Goal: Task Accomplishment & Management: Complete application form

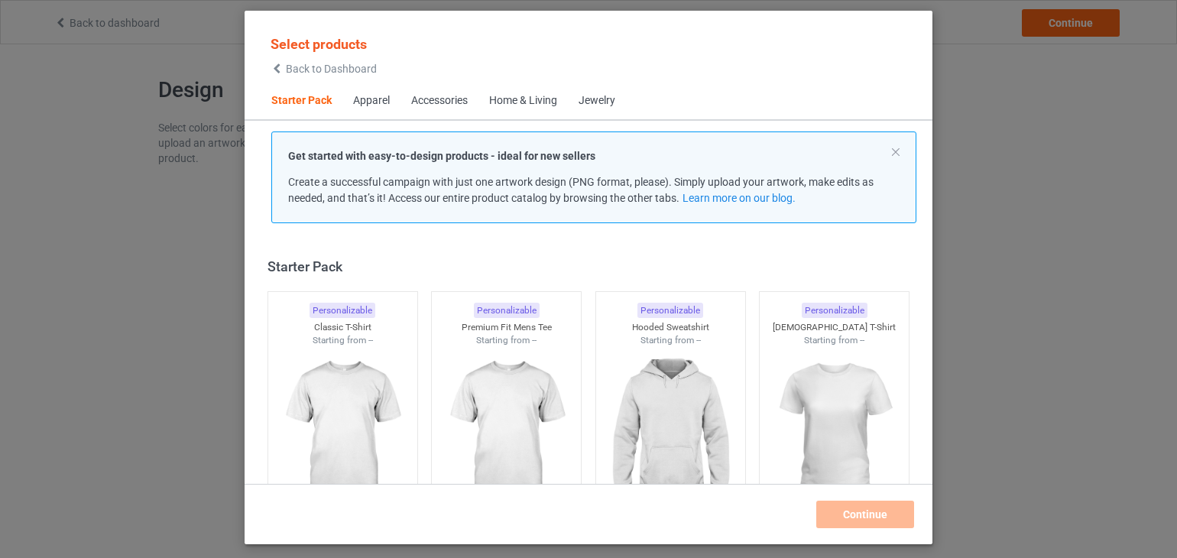
scroll to position [20, 0]
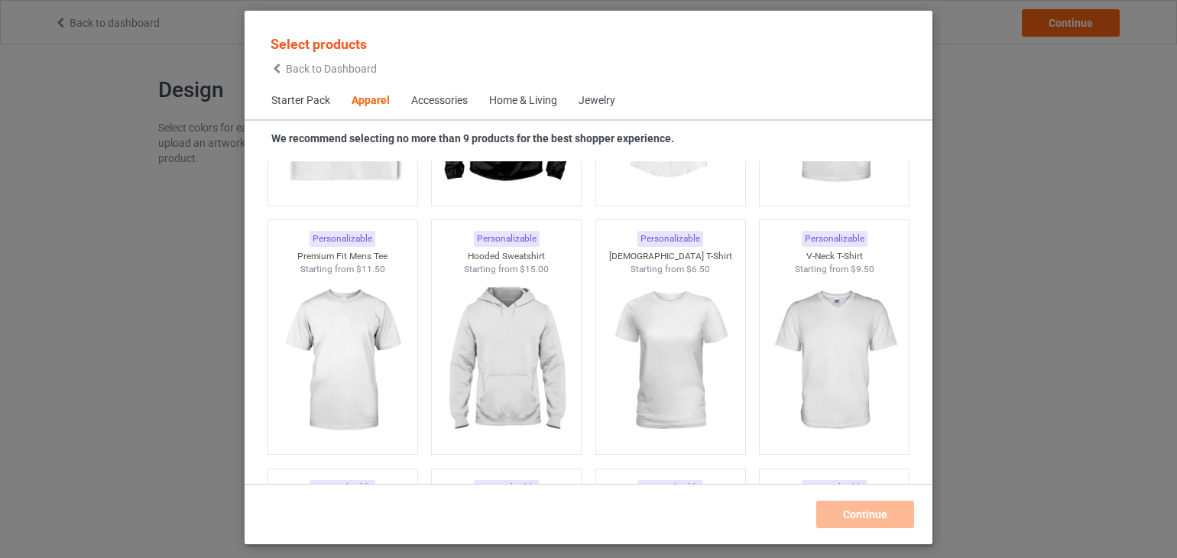
scroll to position [795, 0]
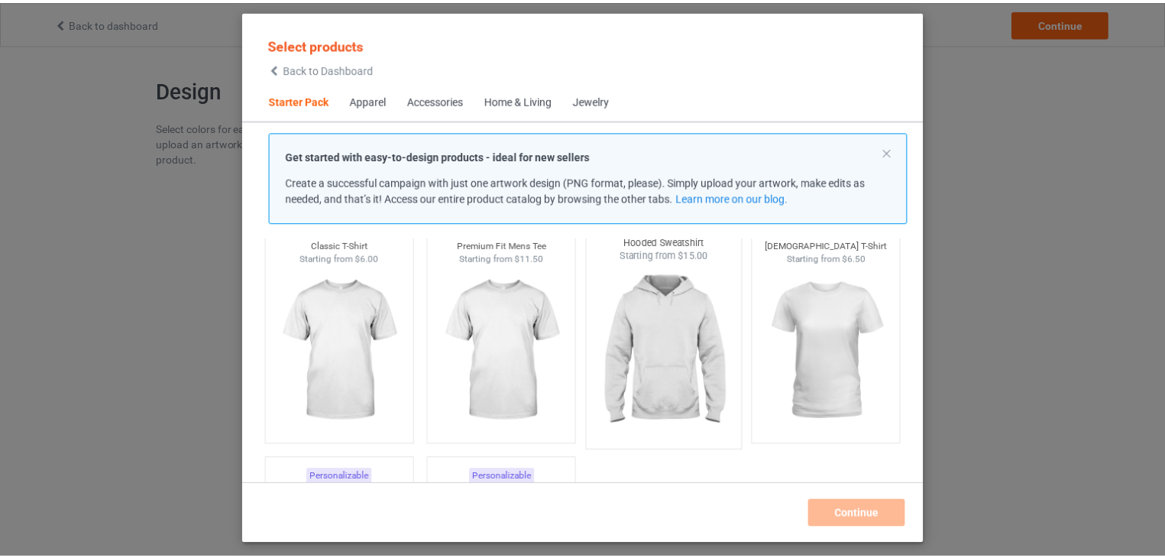
scroll to position [83, 0]
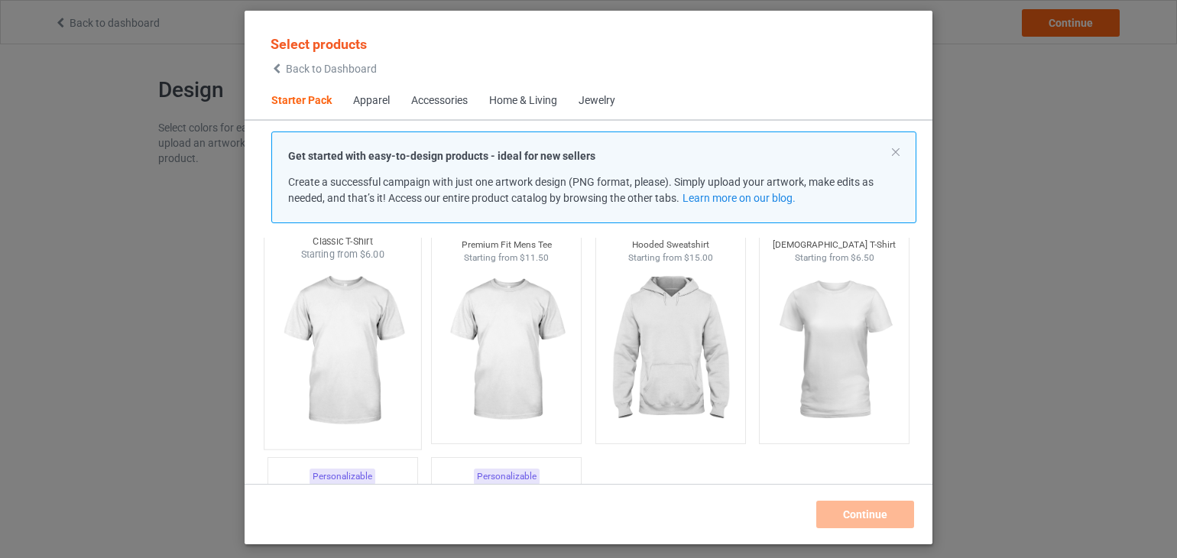
click at [358, 346] on img at bounding box center [342, 351] width 144 height 180
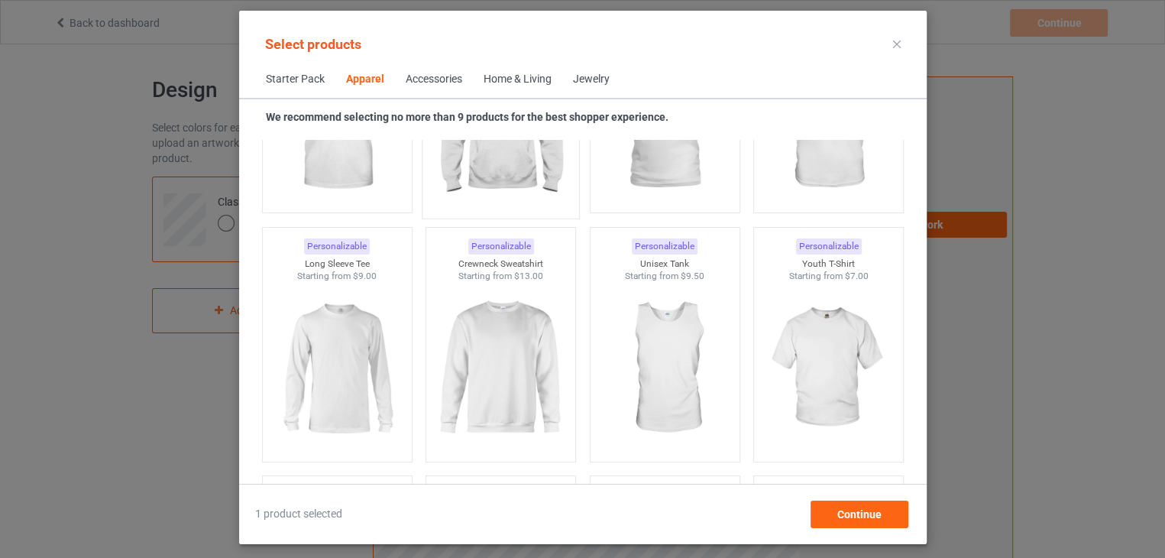
scroll to position [1014, 0]
click at [501, 361] on img at bounding box center [501, 369] width 144 height 180
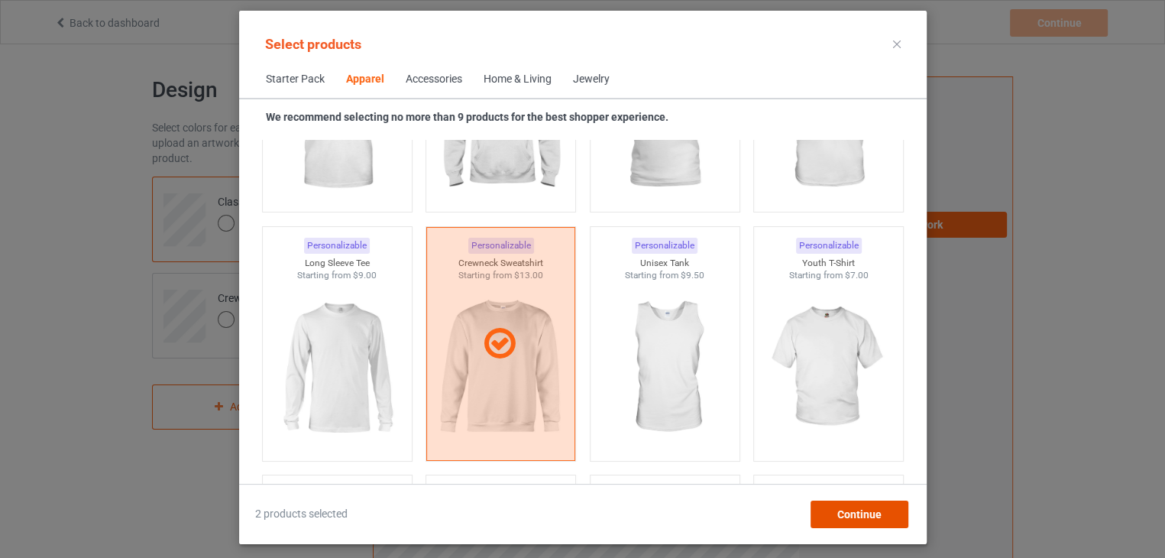
click at [859, 515] on span "Continue" at bounding box center [859, 514] width 44 height 12
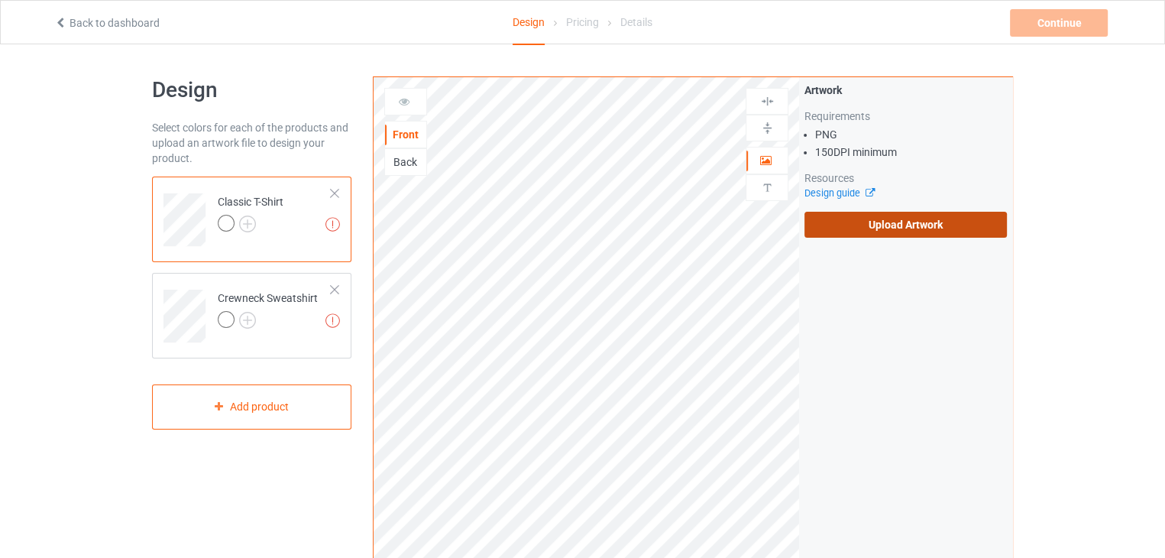
click at [898, 224] on label "Upload Artwork" at bounding box center [905, 225] width 202 height 26
click at [0, 0] on input "Upload Artwork" at bounding box center [0, 0] width 0 height 0
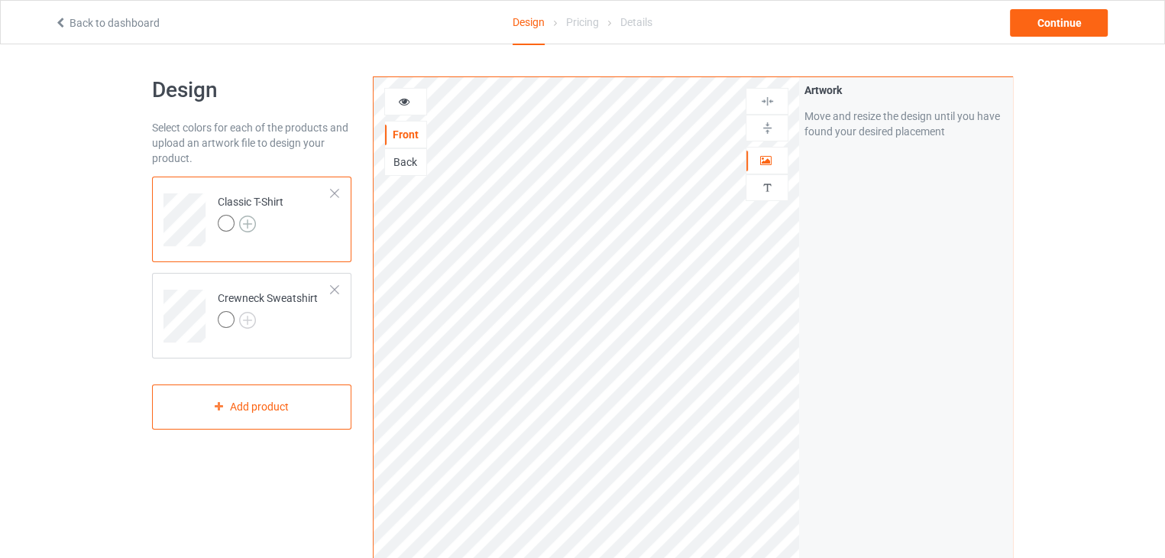
click at [248, 226] on img at bounding box center [247, 223] width 17 height 17
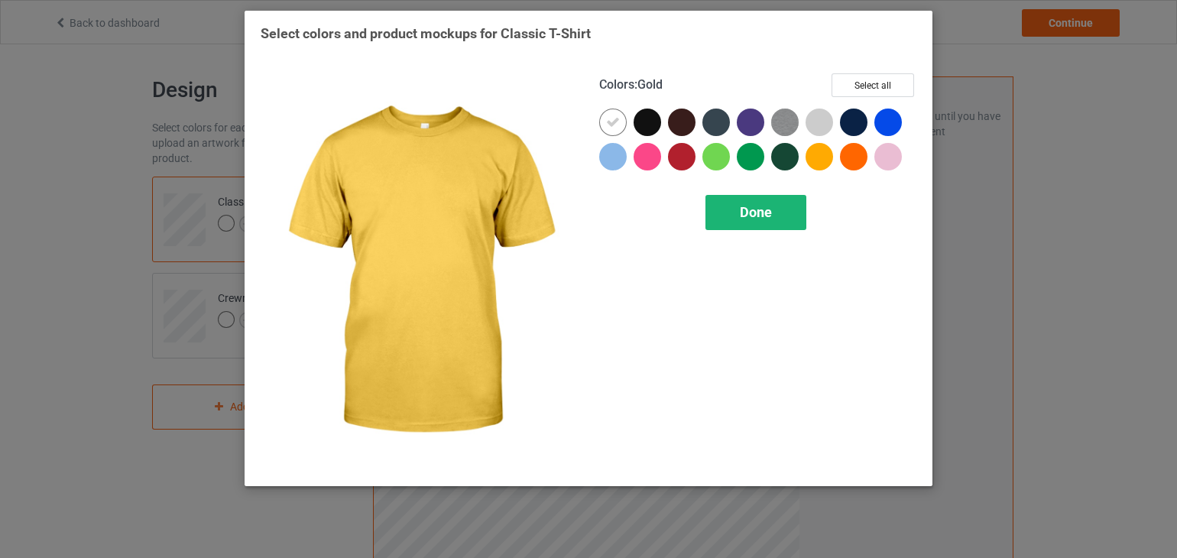
click at [734, 205] on div "Done" at bounding box center [755, 212] width 101 height 35
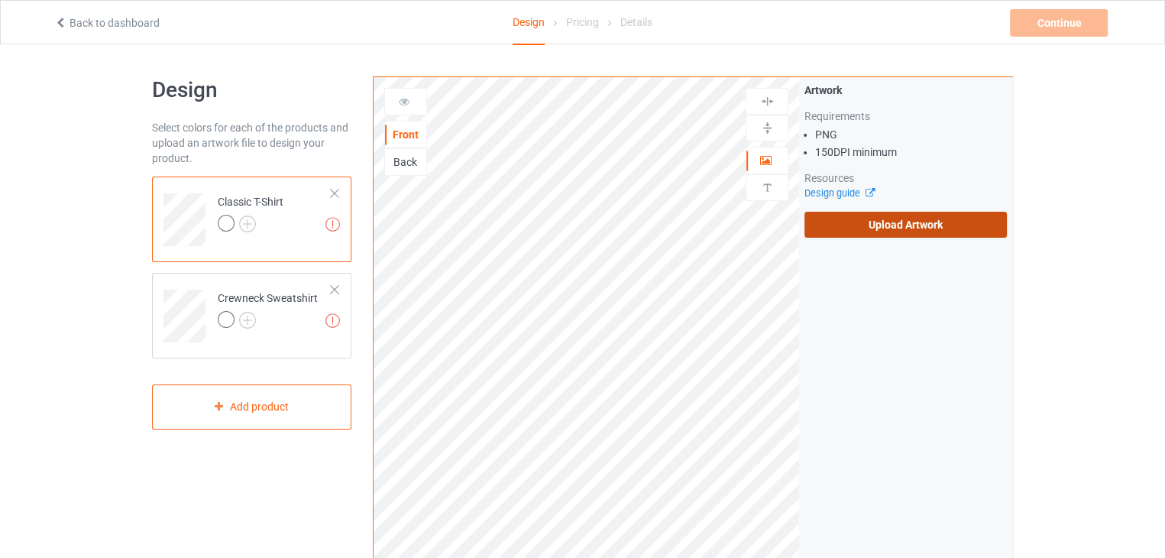
click at [863, 225] on label "Upload Artwork" at bounding box center [905, 225] width 202 height 26
click at [0, 0] on input "Upload Artwork" at bounding box center [0, 0] width 0 height 0
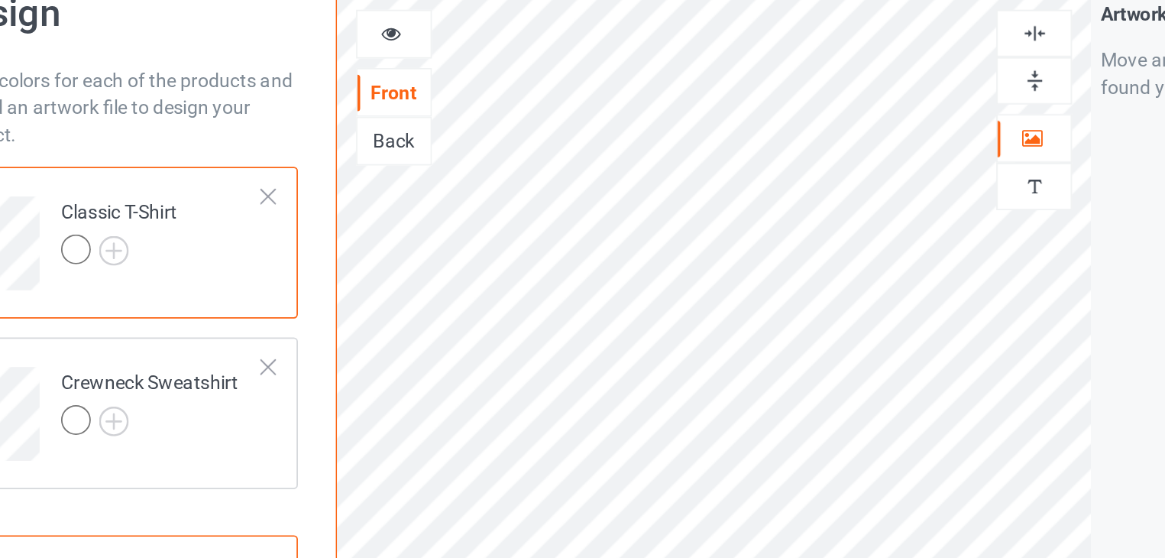
click at [768, 126] on img at bounding box center [767, 128] width 15 height 15
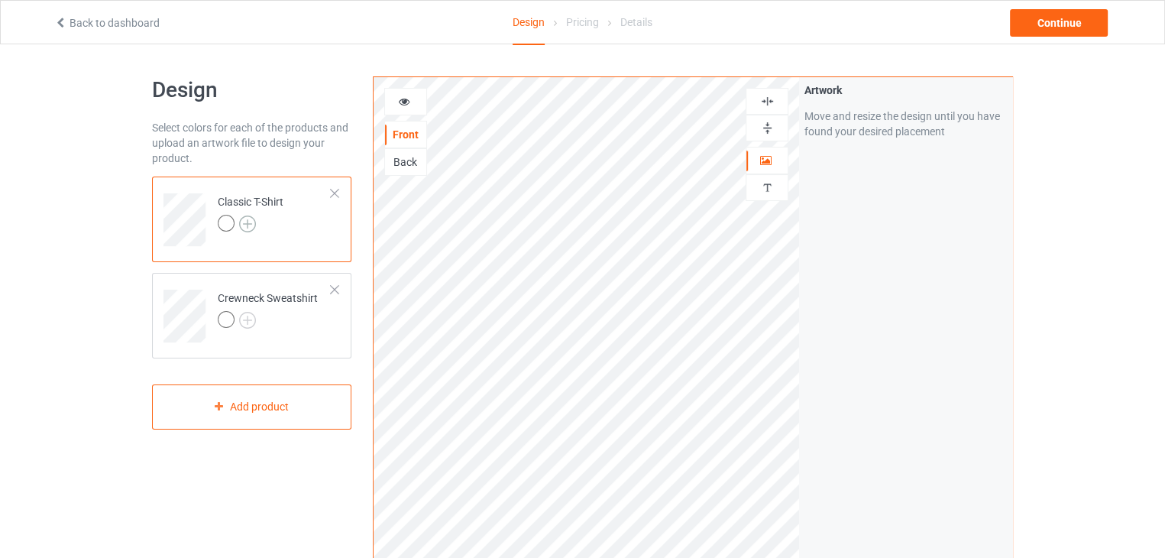
click at [245, 225] on img at bounding box center [247, 223] width 17 height 17
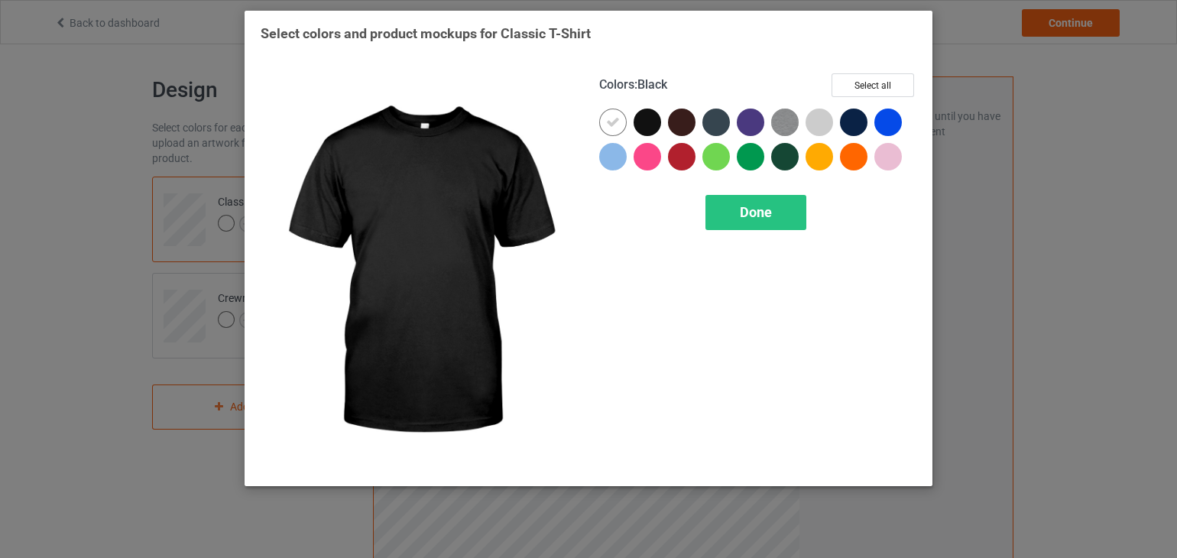
click at [649, 123] on div at bounding box center [647, 122] width 28 height 28
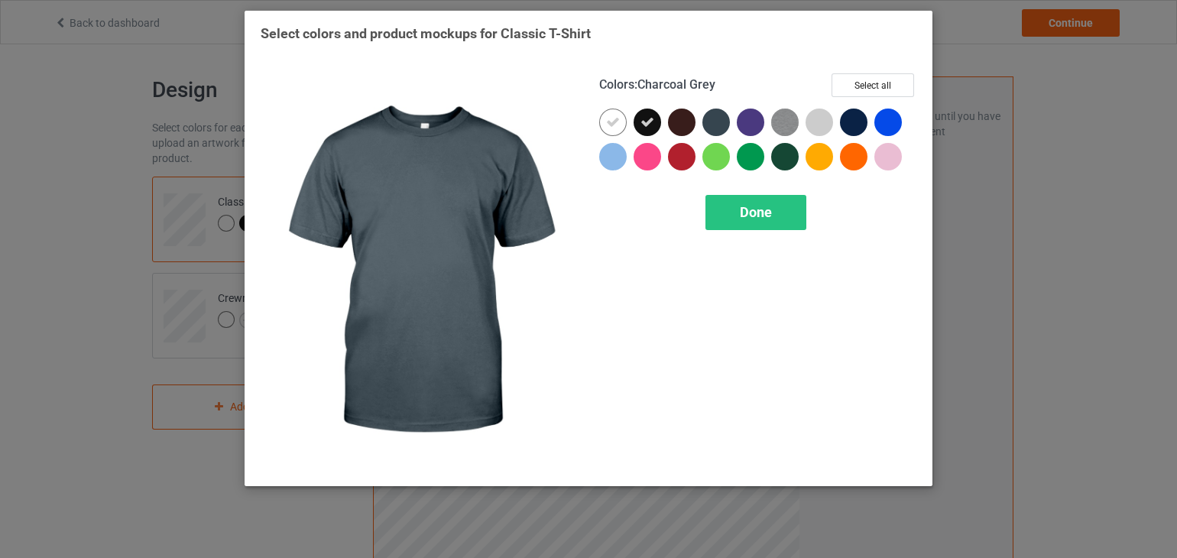
click at [718, 120] on div at bounding box center [716, 122] width 28 height 28
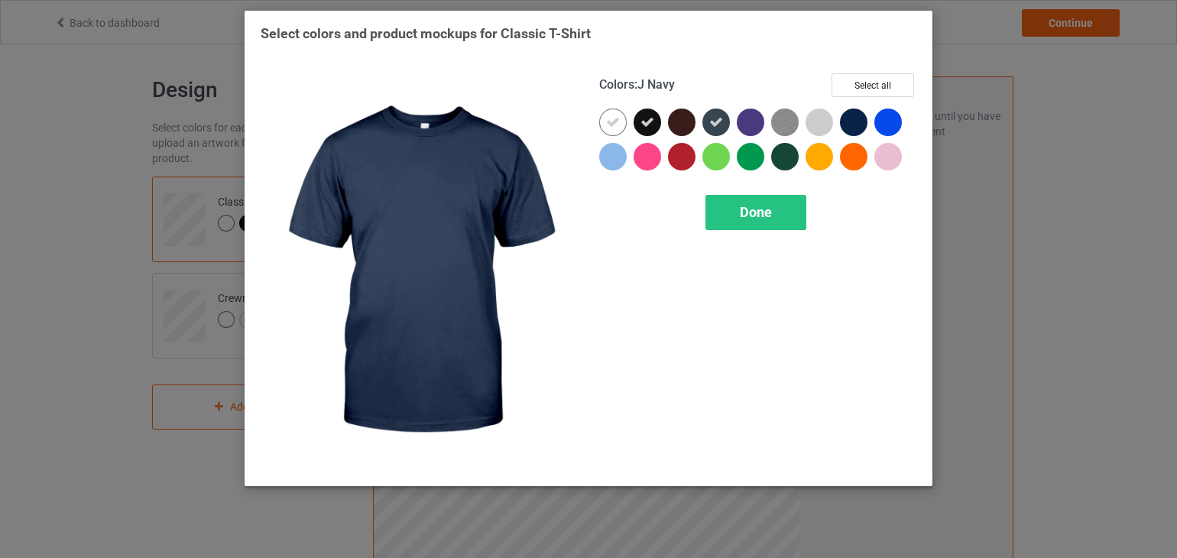
click at [862, 118] on div at bounding box center [854, 122] width 28 height 28
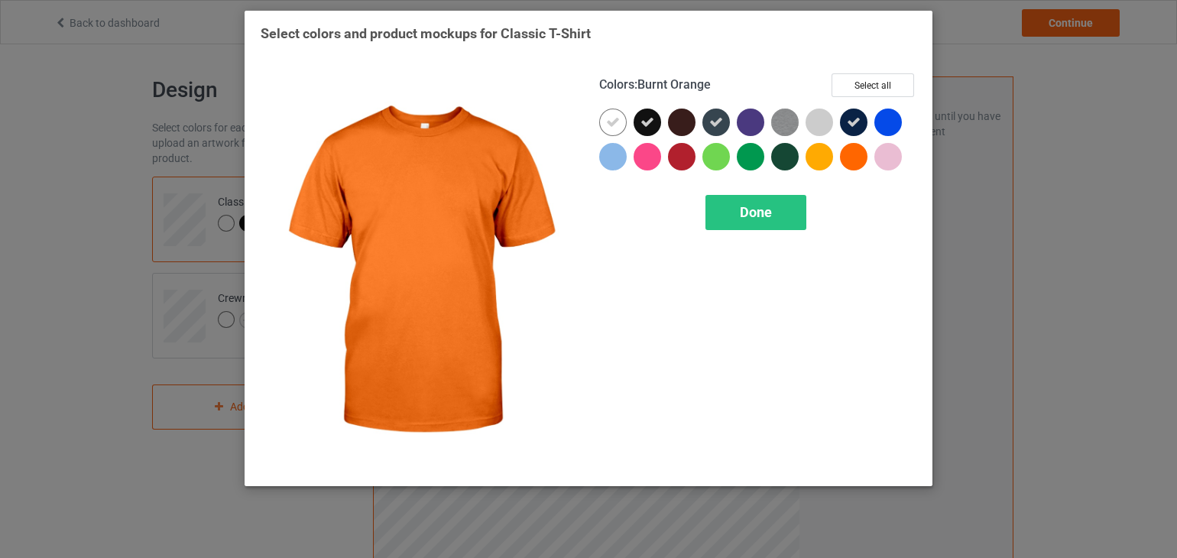
drag, startPoint x: 886, startPoint y: 154, endPoint x: 858, endPoint y: 160, distance: 28.9
click at [858, 160] on div at bounding box center [757, 142] width 317 height 69
click at [858, 160] on div at bounding box center [854, 157] width 28 height 28
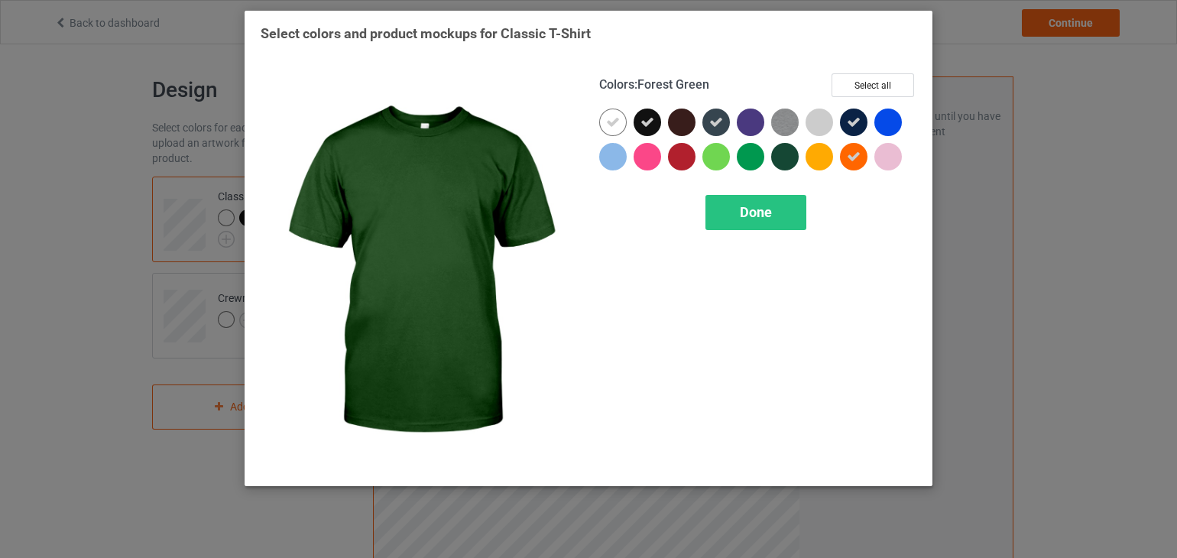
click at [782, 157] on div at bounding box center [785, 157] width 28 height 28
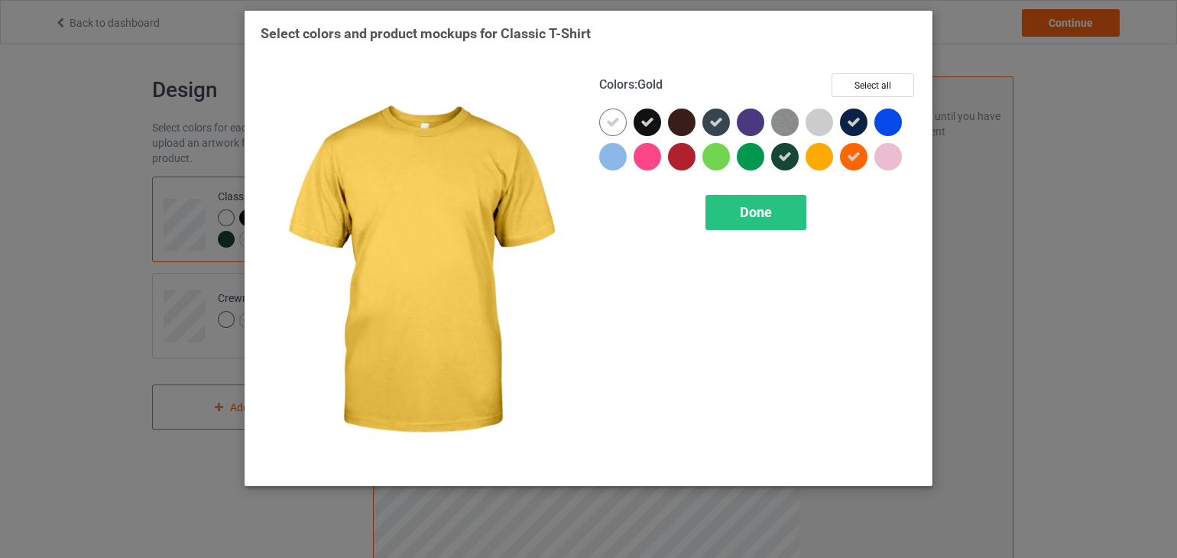
click at [819, 156] on div at bounding box center [819, 157] width 28 height 28
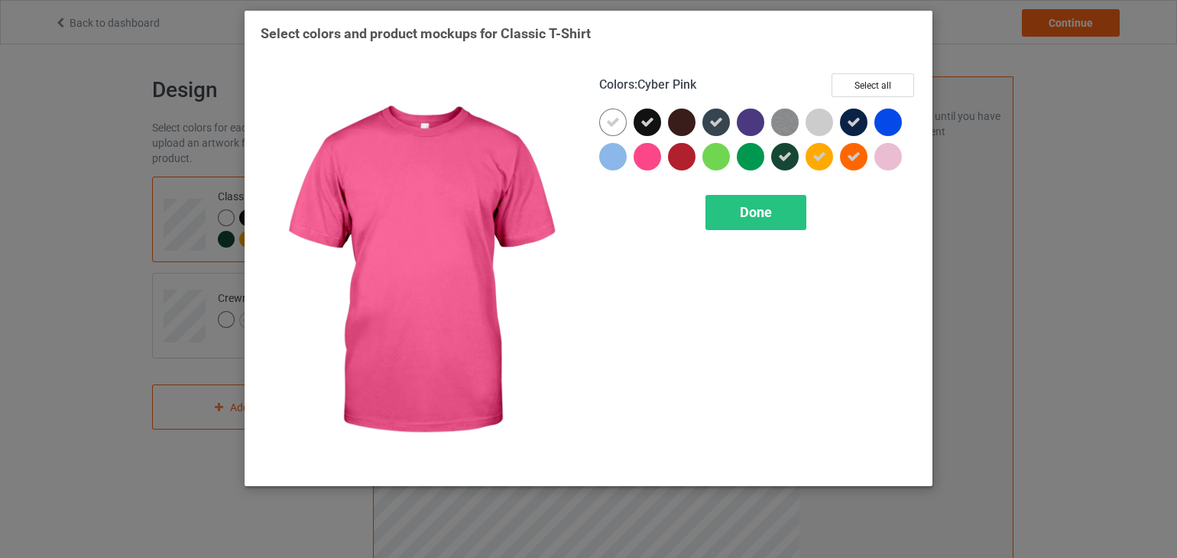
click at [643, 158] on div at bounding box center [647, 157] width 28 height 28
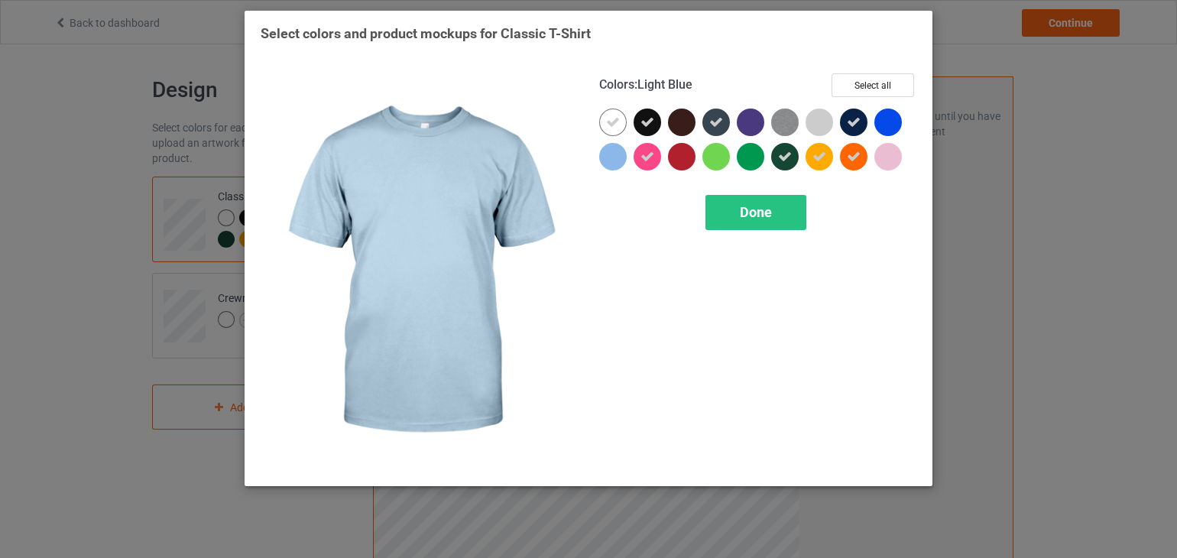
click at [615, 151] on div at bounding box center [613, 157] width 28 height 28
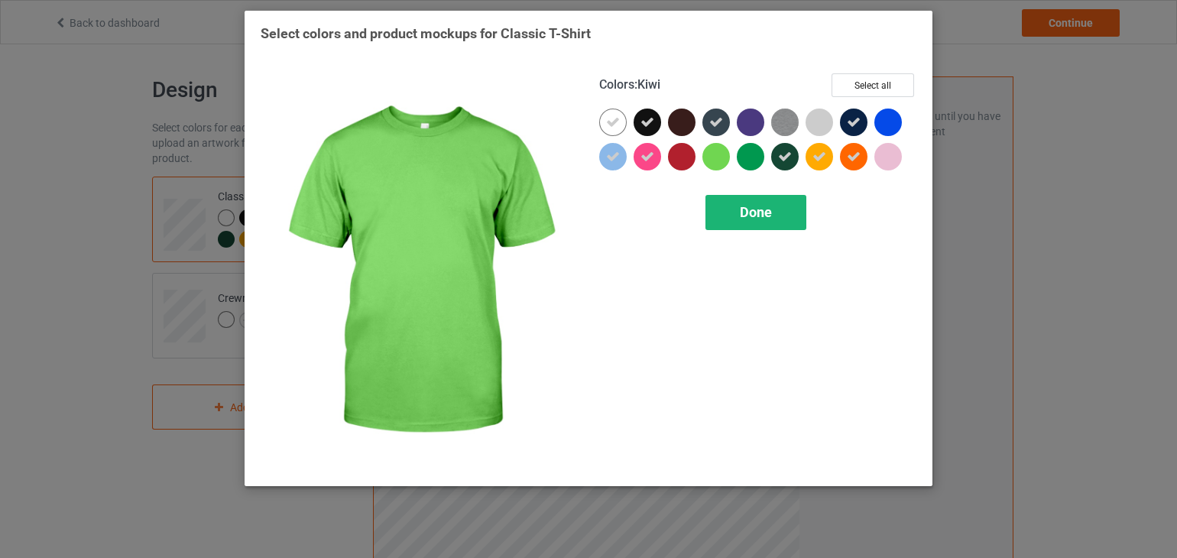
click at [757, 212] on span "Done" at bounding box center [756, 212] width 32 height 16
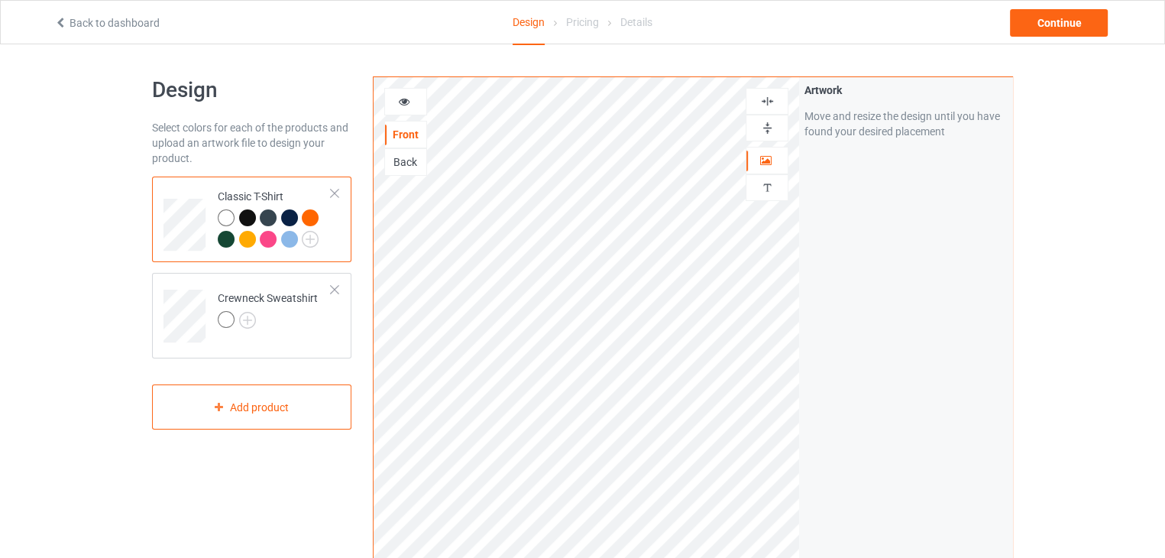
click at [242, 218] on div at bounding box center [247, 217] width 17 height 17
click at [246, 215] on div at bounding box center [247, 217] width 17 height 17
click at [225, 220] on div at bounding box center [226, 217] width 17 height 17
click at [244, 222] on div at bounding box center [247, 217] width 17 height 17
click at [267, 221] on div at bounding box center [268, 217] width 17 height 17
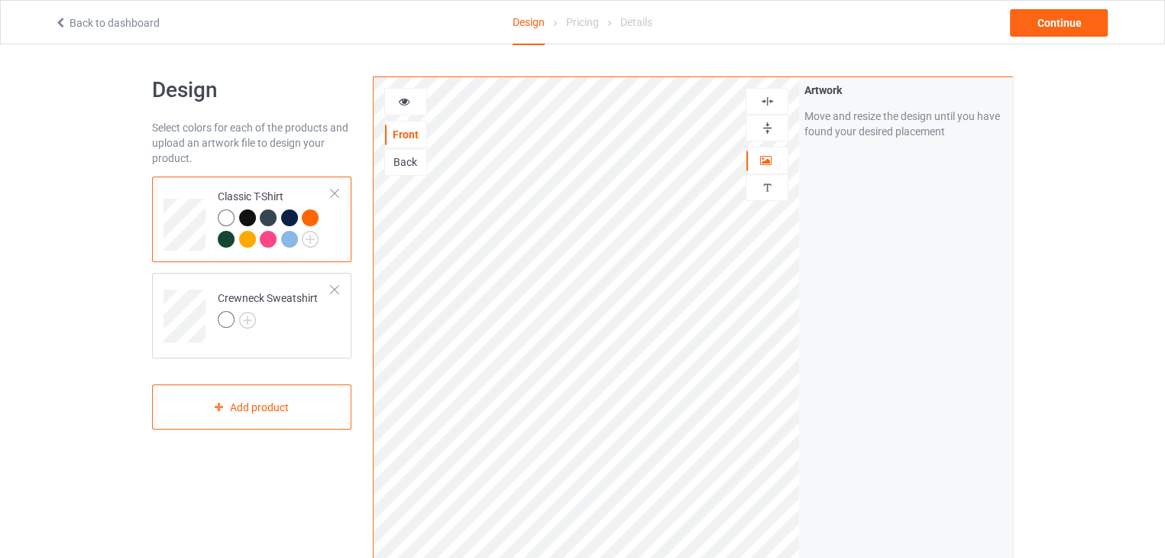
click at [287, 220] on div at bounding box center [289, 217] width 17 height 17
click at [306, 217] on div at bounding box center [310, 217] width 17 height 17
click at [222, 243] on div at bounding box center [226, 239] width 17 height 17
click at [245, 241] on div at bounding box center [247, 239] width 17 height 17
click at [269, 238] on div at bounding box center [268, 239] width 17 height 17
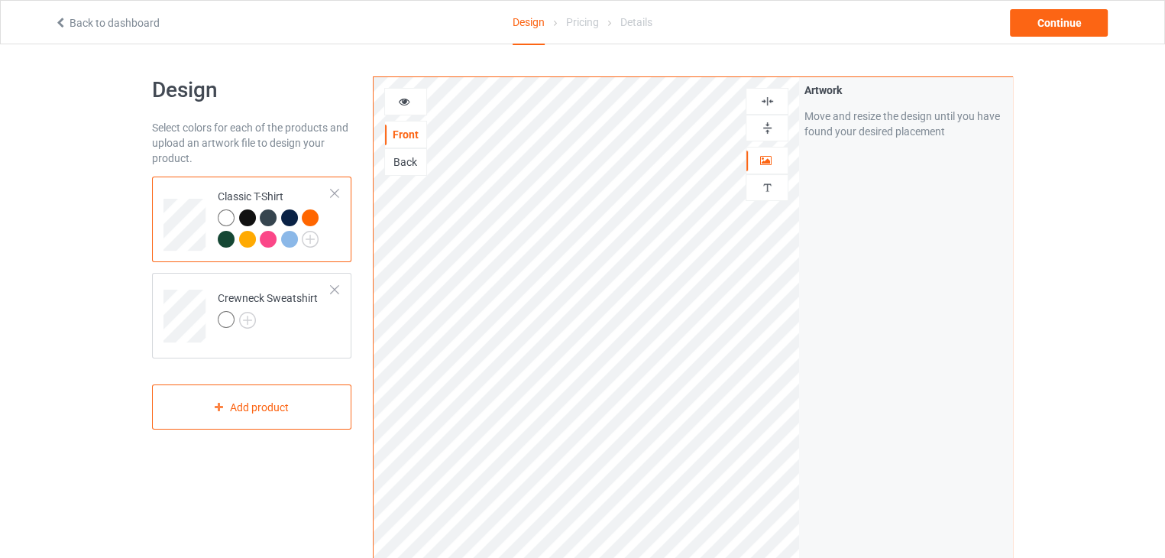
click at [269, 238] on div at bounding box center [268, 239] width 17 height 17
click at [291, 241] on div at bounding box center [289, 239] width 17 height 17
click at [312, 242] on img at bounding box center [310, 239] width 17 height 17
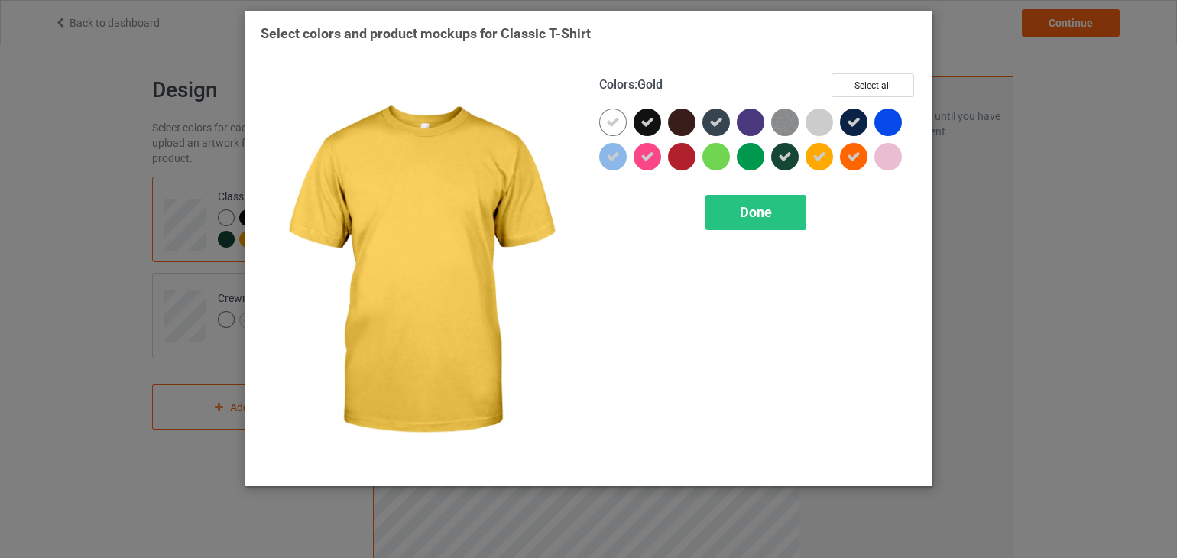
click at [817, 163] on div at bounding box center [819, 157] width 28 height 28
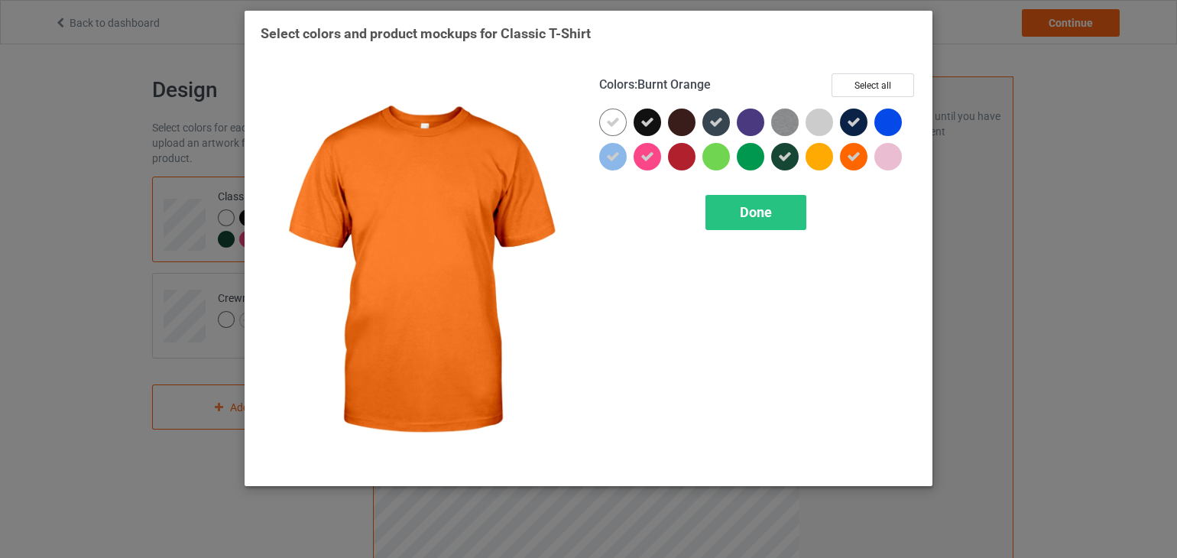
click at [850, 155] on icon at bounding box center [854, 157] width 14 height 14
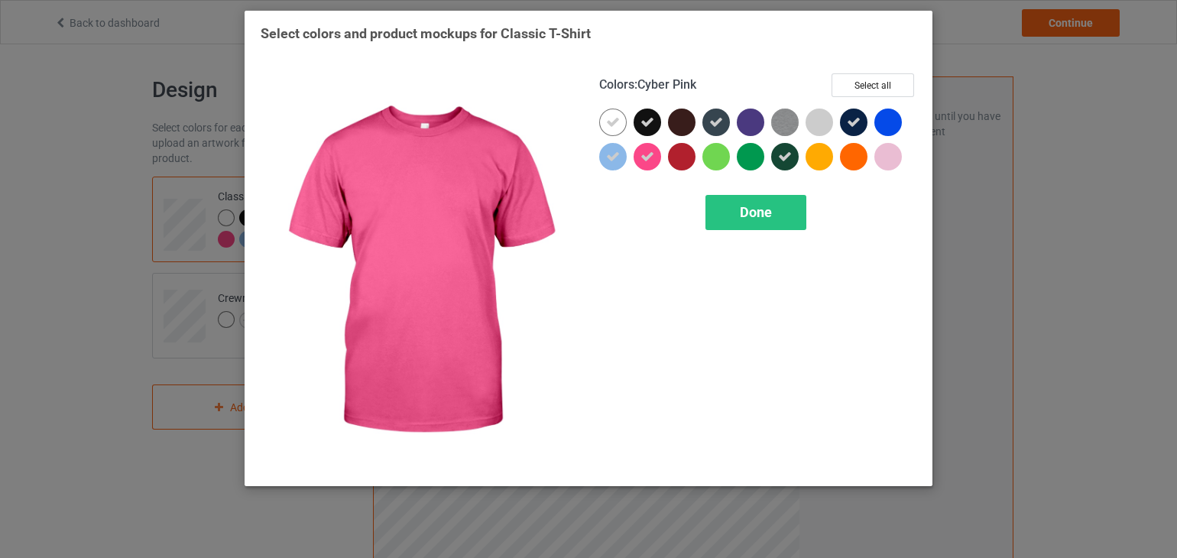
click at [653, 165] on div at bounding box center [647, 157] width 28 height 28
click at [641, 165] on div at bounding box center [647, 157] width 28 height 28
click at [733, 205] on div "Done" at bounding box center [755, 212] width 101 height 35
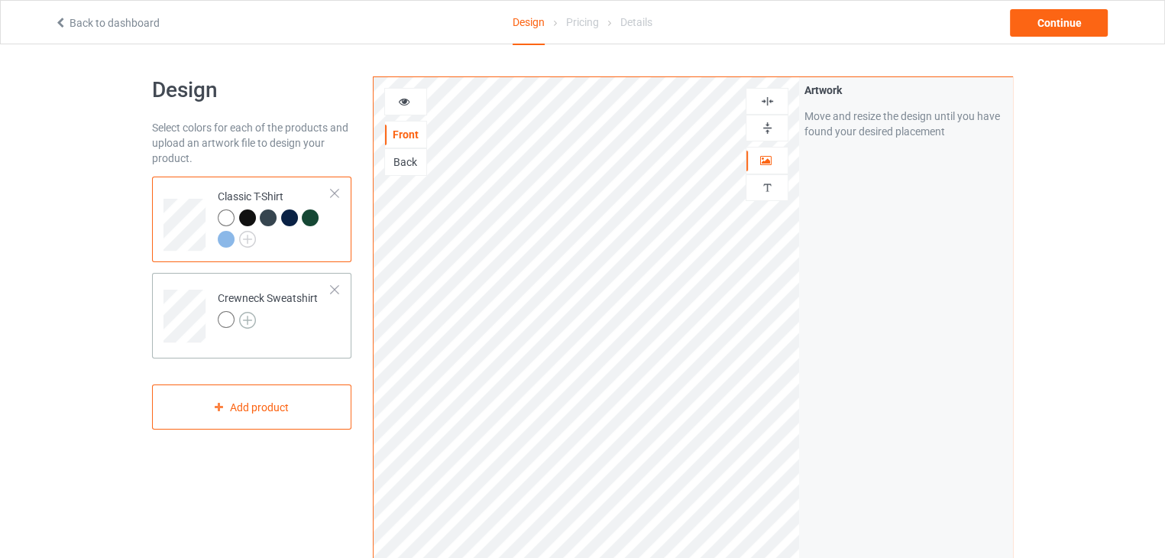
click at [241, 320] on img at bounding box center [247, 320] width 17 height 17
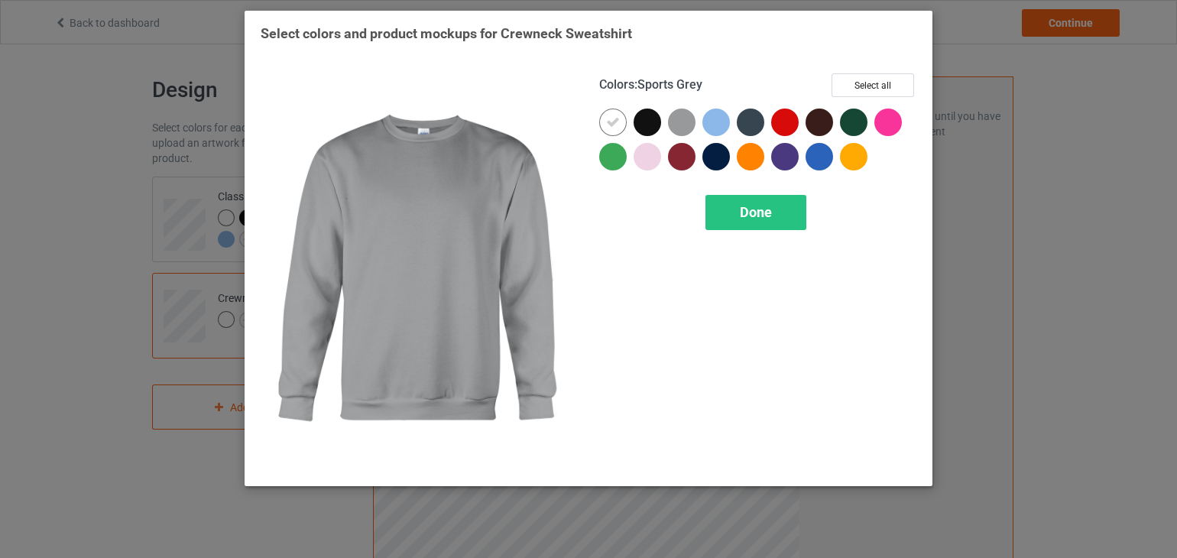
click at [684, 117] on div at bounding box center [682, 122] width 28 height 28
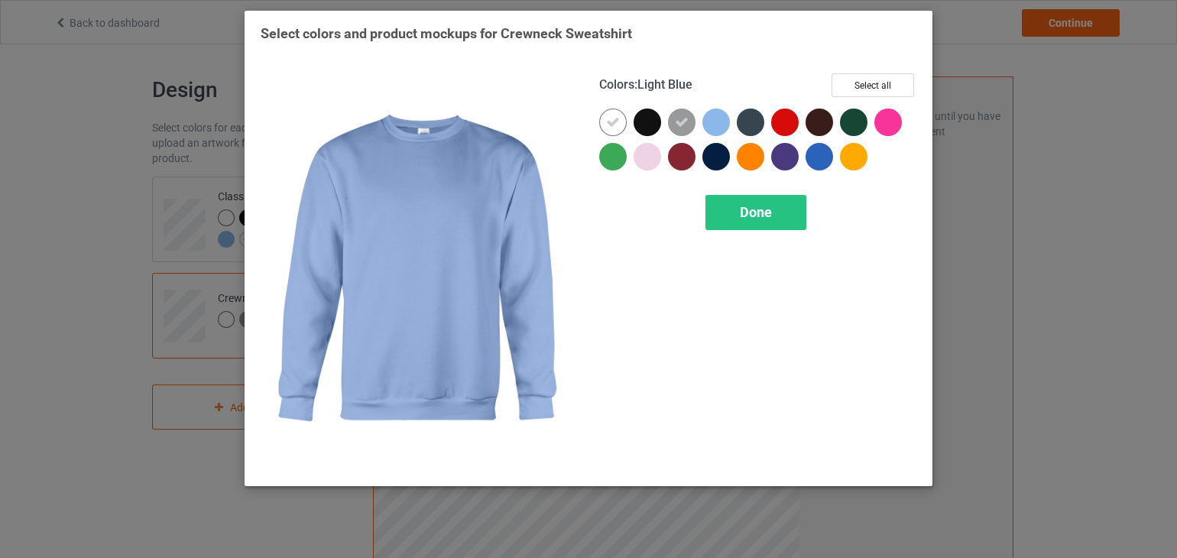
click at [718, 124] on div at bounding box center [716, 122] width 28 height 28
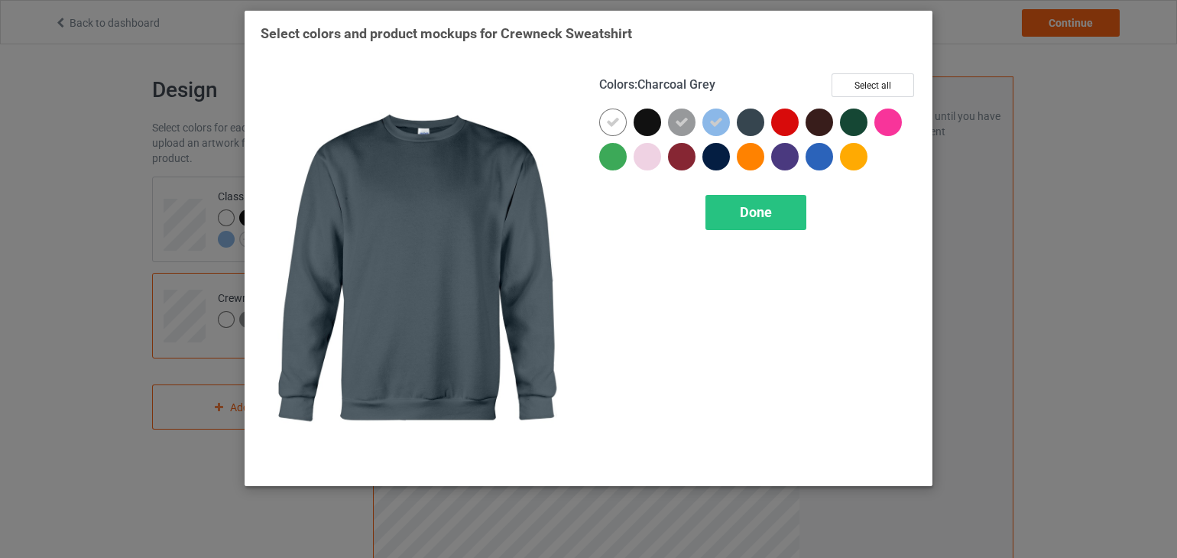
click at [755, 121] on div at bounding box center [750, 122] width 28 height 28
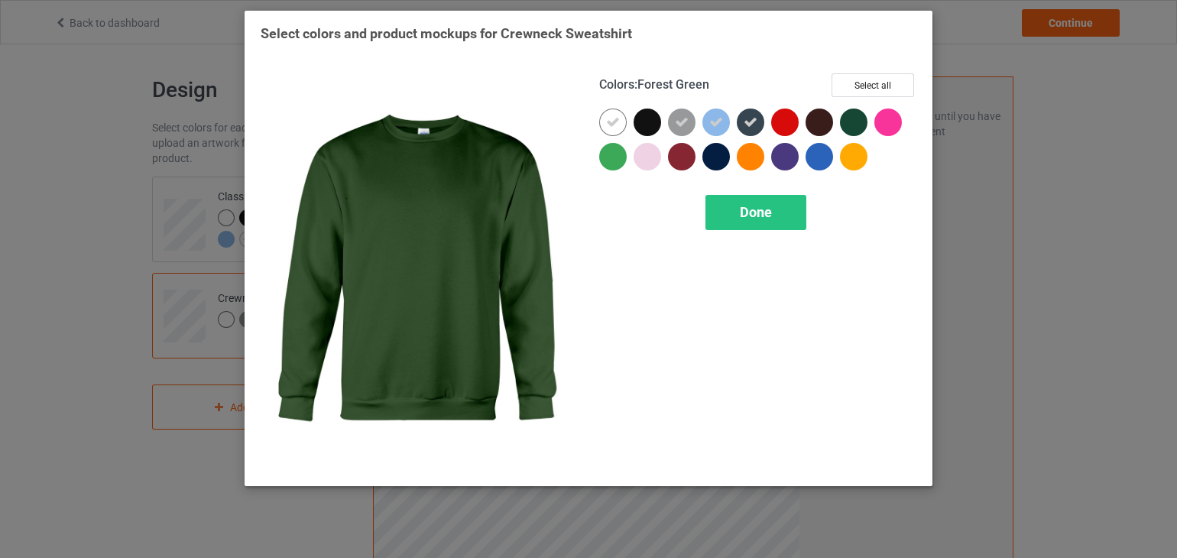
click at [851, 116] on div at bounding box center [854, 122] width 28 height 28
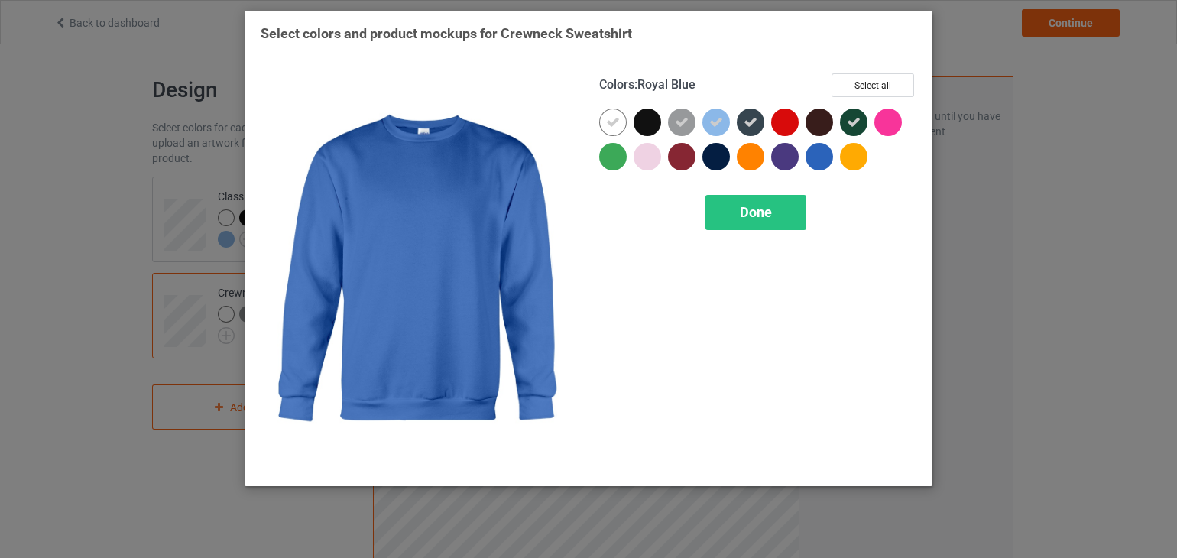
click at [821, 163] on div at bounding box center [819, 157] width 28 height 28
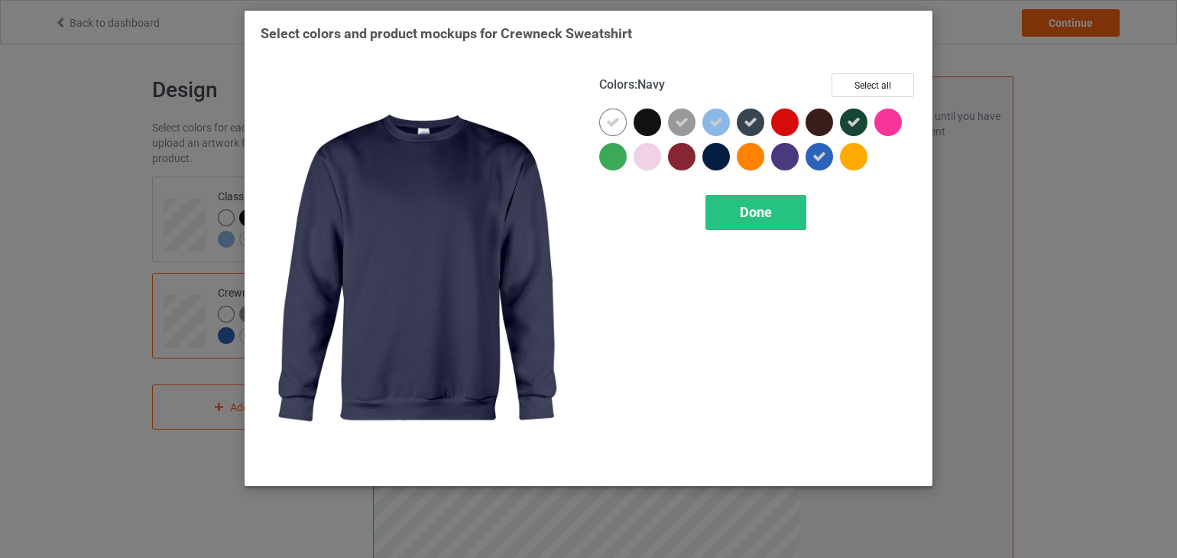
click at [712, 160] on div at bounding box center [716, 157] width 28 height 28
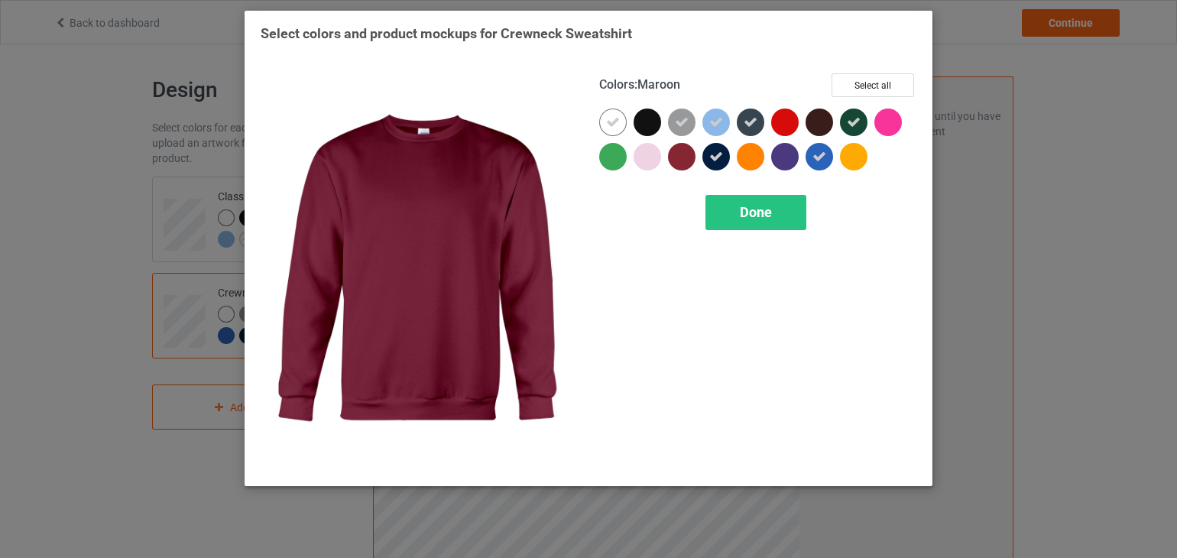
click at [679, 167] on div at bounding box center [682, 157] width 28 height 28
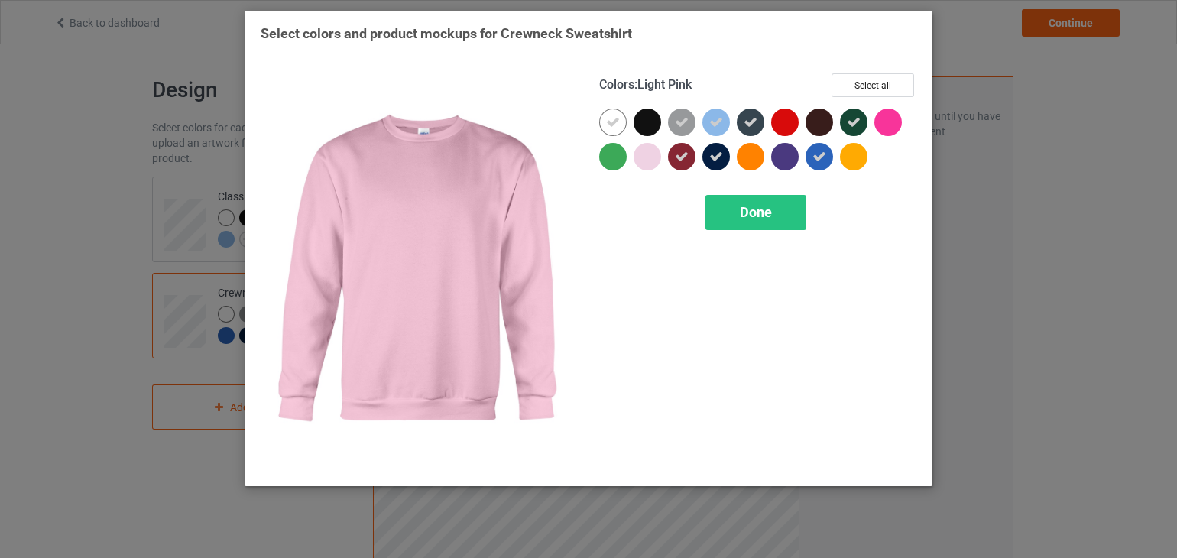
click at [644, 167] on div at bounding box center [647, 157] width 28 height 28
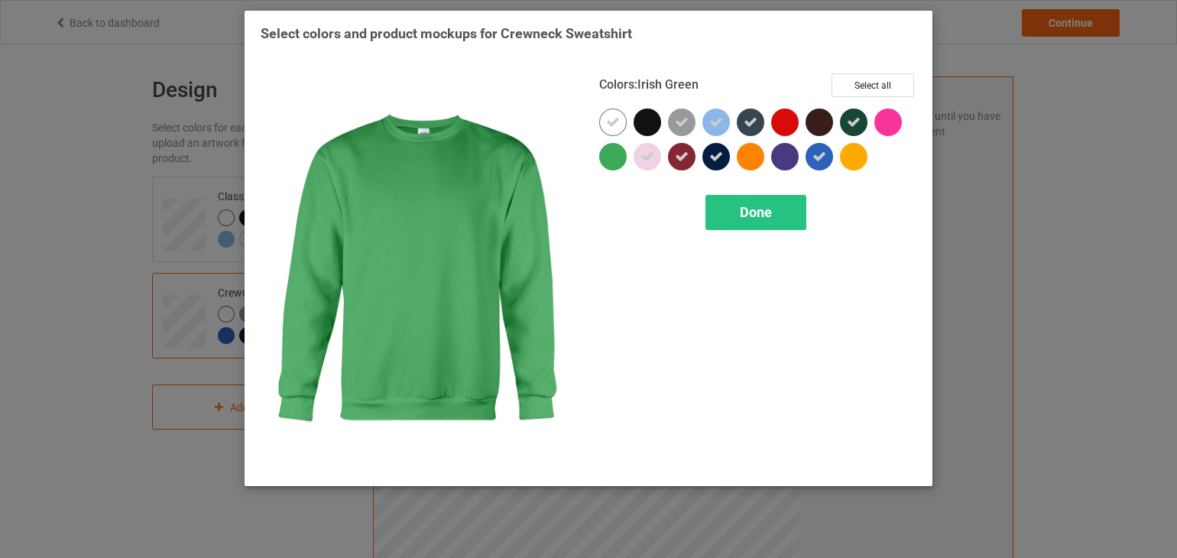
click at [623, 166] on div at bounding box center [616, 160] width 34 height 34
click at [611, 160] on icon at bounding box center [613, 157] width 14 height 14
click at [611, 160] on div at bounding box center [613, 157] width 28 height 28
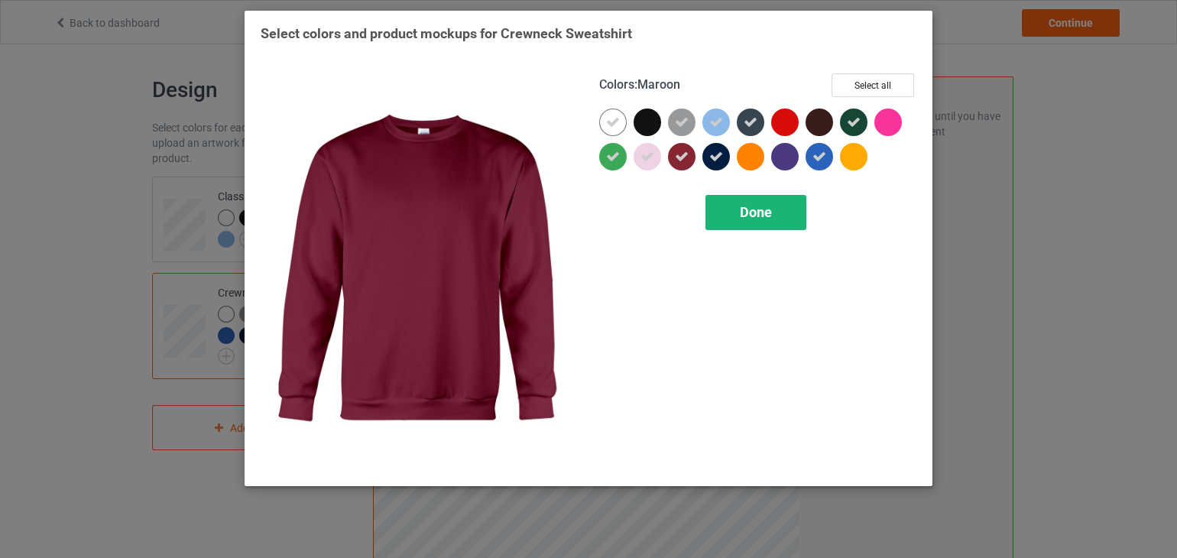
click at [751, 212] on span "Done" at bounding box center [756, 212] width 32 height 16
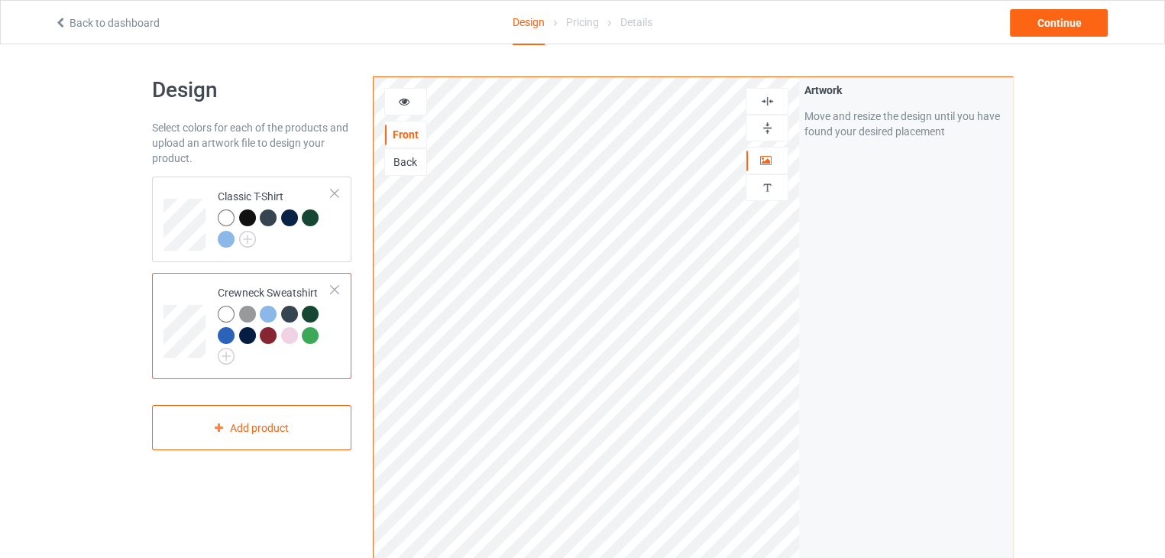
click at [248, 317] on div at bounding box center [247, 314] width 17 height 17
click at [269, 311] on div at bounding box center [268, 314] width 17 height 17
click at [293, 313] on div at bounding box center [289, 314] width 17 height 17
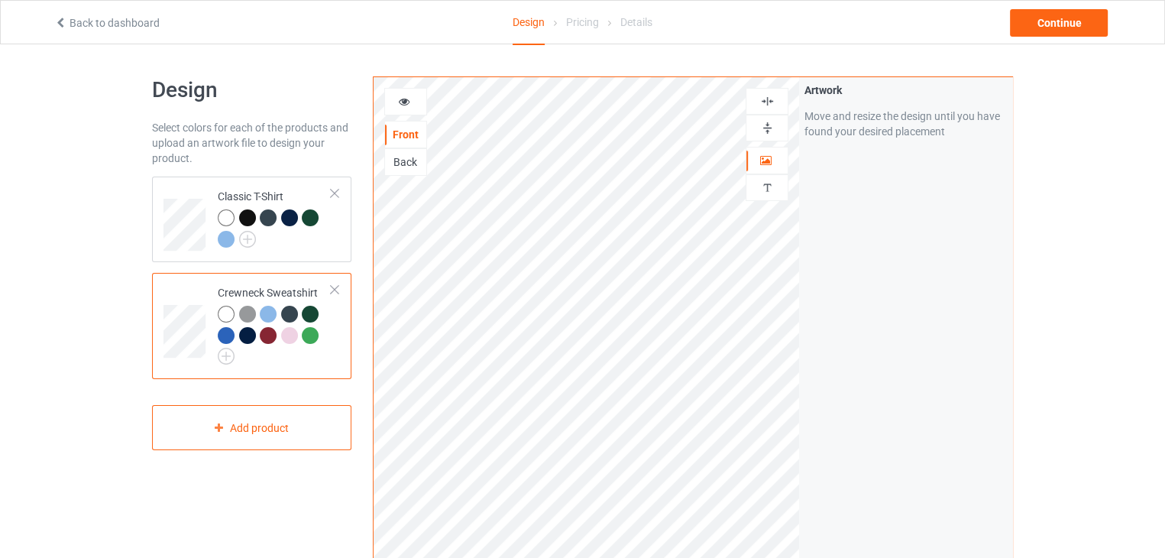
click at [267, 316] on div at bounding box center [268, 314] width 17 height 17
click at [309, 310] on div at bounding box center [310, 314] width 17 height 17
click at [310, 335] on div at bounding box center [310, 335] width 17 height 17
click at [289, 337] on div at bounding box center [289, 335] width 17 height 17
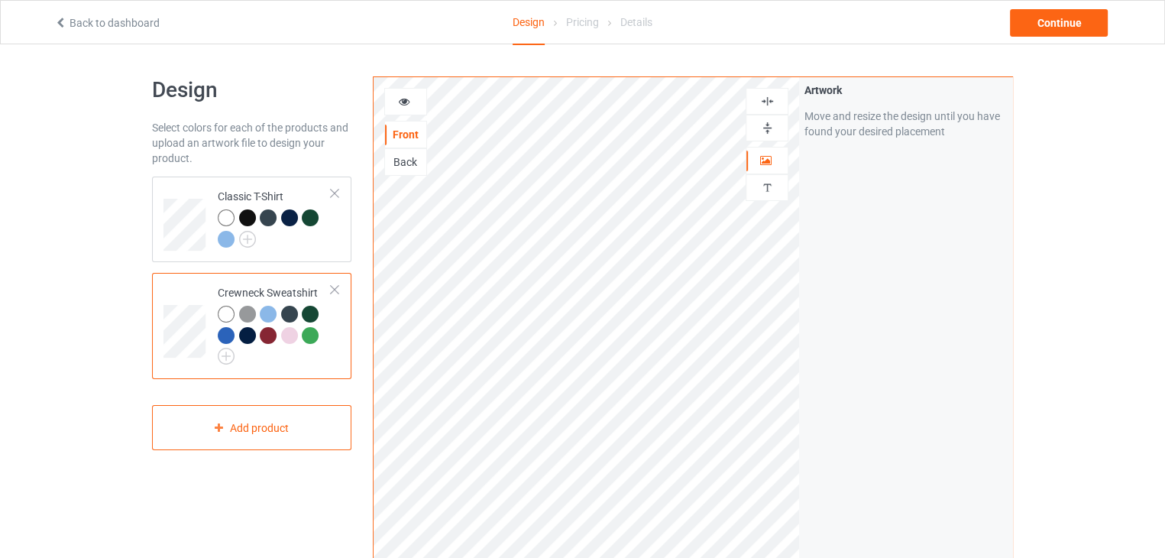
click at [268, 337] on div at bounding box center [268, 335] width 17 height 17
click at [253, 335] on div at bounding box center [247, 335] width 17 height 17
click at [241, 336] on div at bounding box center [247, 335] width 17 height 17
click at [215, 337] on td "Crewneck Sweatshirt" at bounding box center [274, 326] width 131 height 94
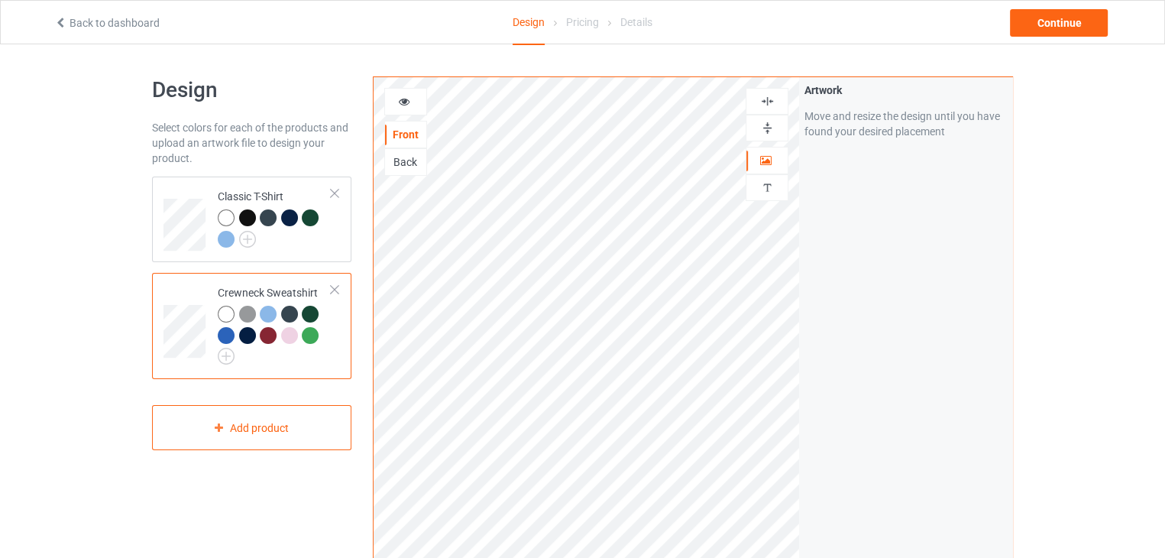
click at [271, 335] on div at bounding box center [268, 335] width 17 height 17
click at [219, 358] on img at bounding box center [226, 356] width 17 height 17
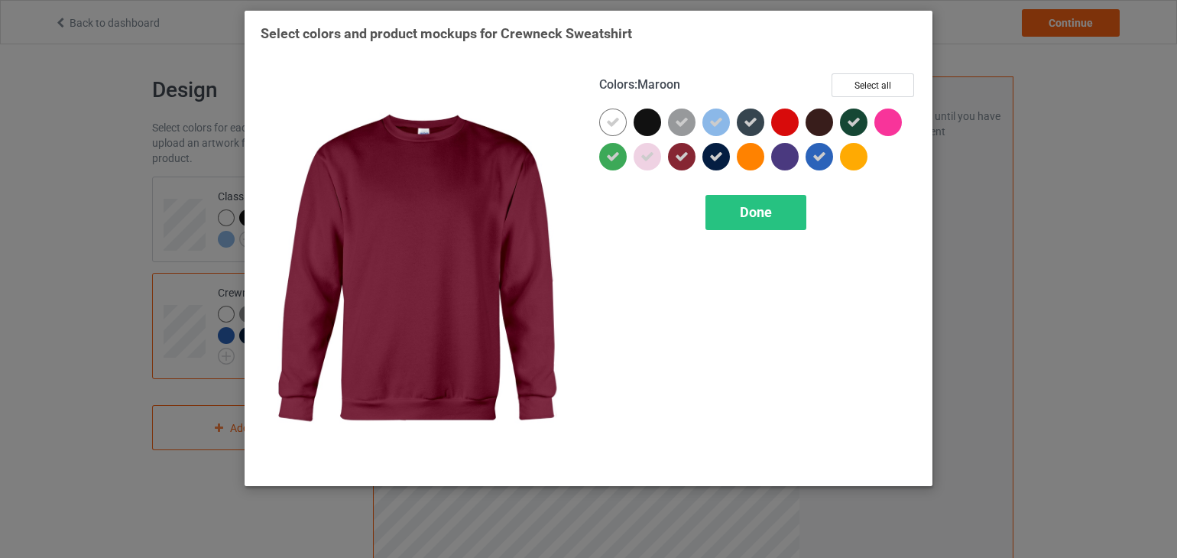
click at [672, 151] on div at bounding box center [682, 157] width 28 height 28
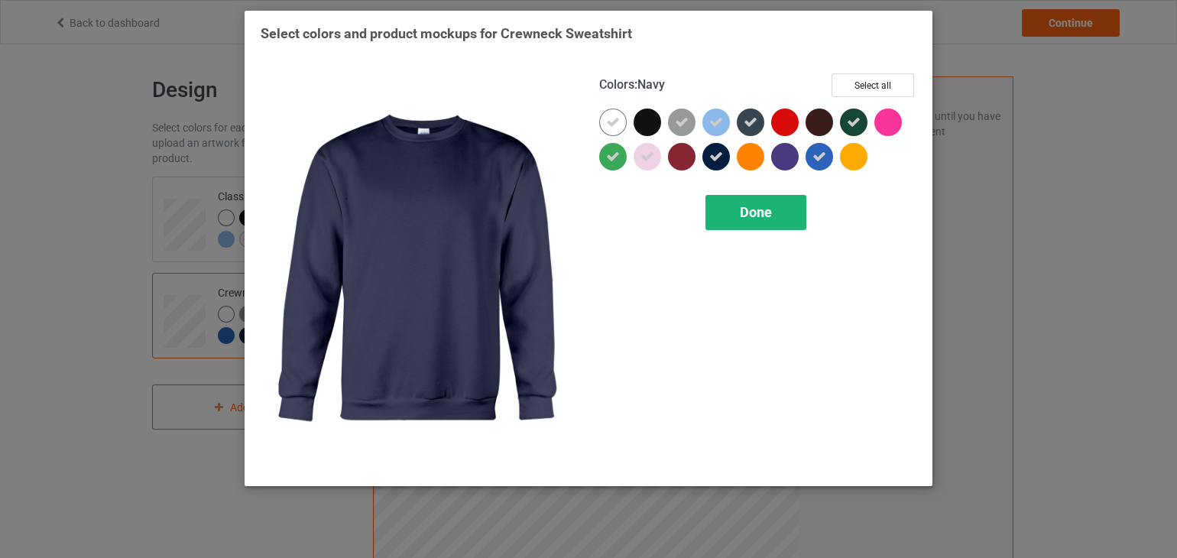
click at [738, 212] on div "Done" at bounding box center [755, 212] width 101 height 35
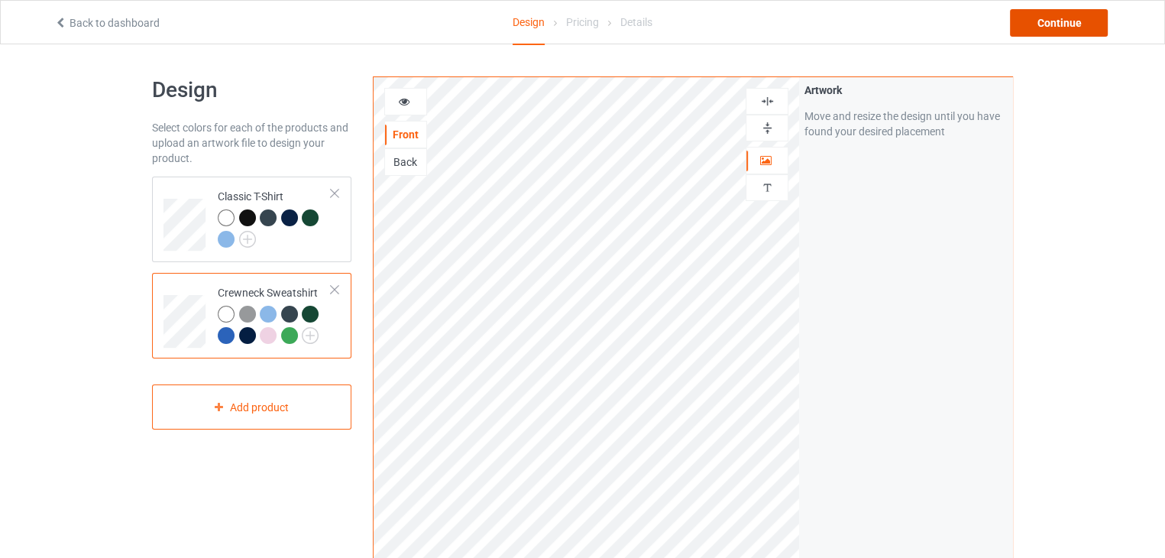
click at [1047, 28] on div "Continue" at bounding box center [1059, 23] width 98 height 28
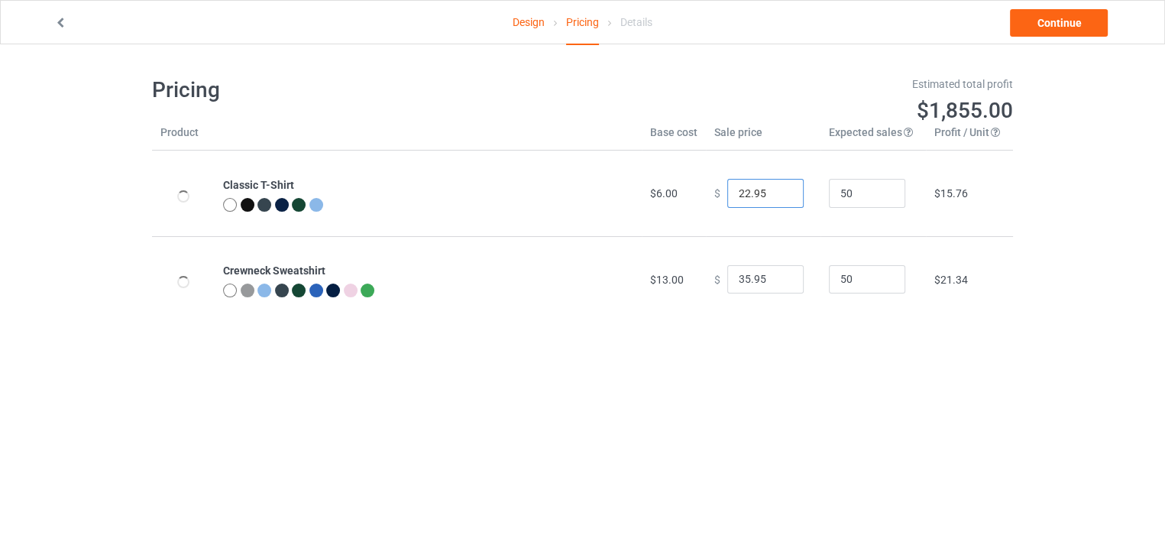
click at [777, 199] on input "22.95" at bounding box center [765, 193] width 76 height 29
click at [775, 195] on input "21.95" at bounding box center [765, 193] width 76 height 29
click at [775, 195] on input "20.95" at bounding box center [765, 193] width 76 height 29
click at [775, 195] on input "19.95" at bounding box center [765, 193] width 76 height 29
click at [775, 195] on input "18.95" at bounding box center [765, 193] width 76 height 29
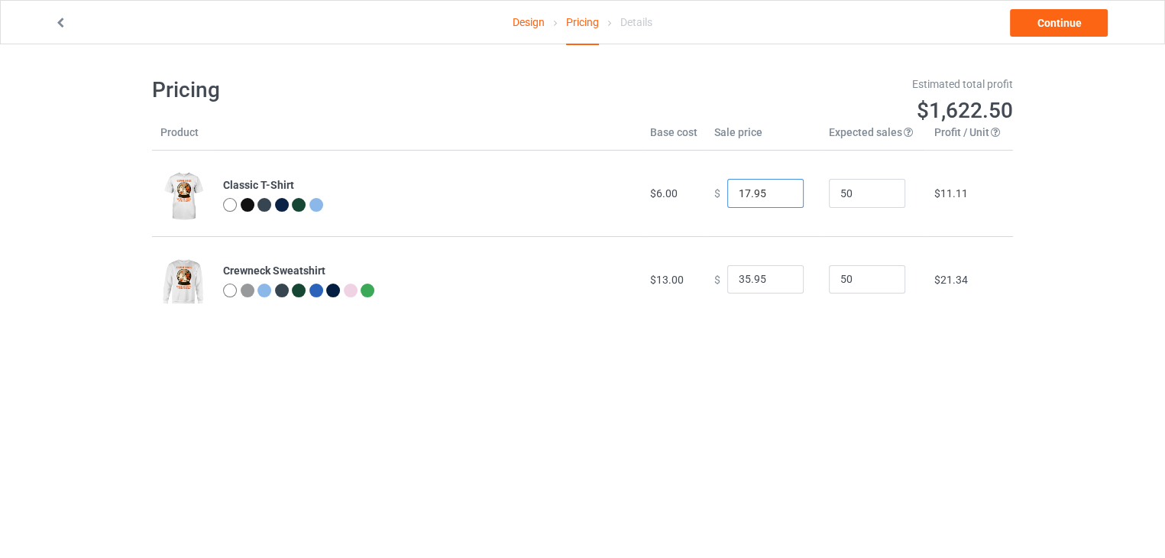
click at [775, 195] on input "17.95" at bounding box center [765, 193] width 76 height 29
type input "16.95"
click at [775, 195] on input "16.95" at bounding box center [765, 193] width 76 height 29
click at [780, 281] on input "34.95" at bounding box center [765, 279] width 76 height 29
click at [780, 281] on input "33.95" at bounding box center [765, 279] width 76 height 29
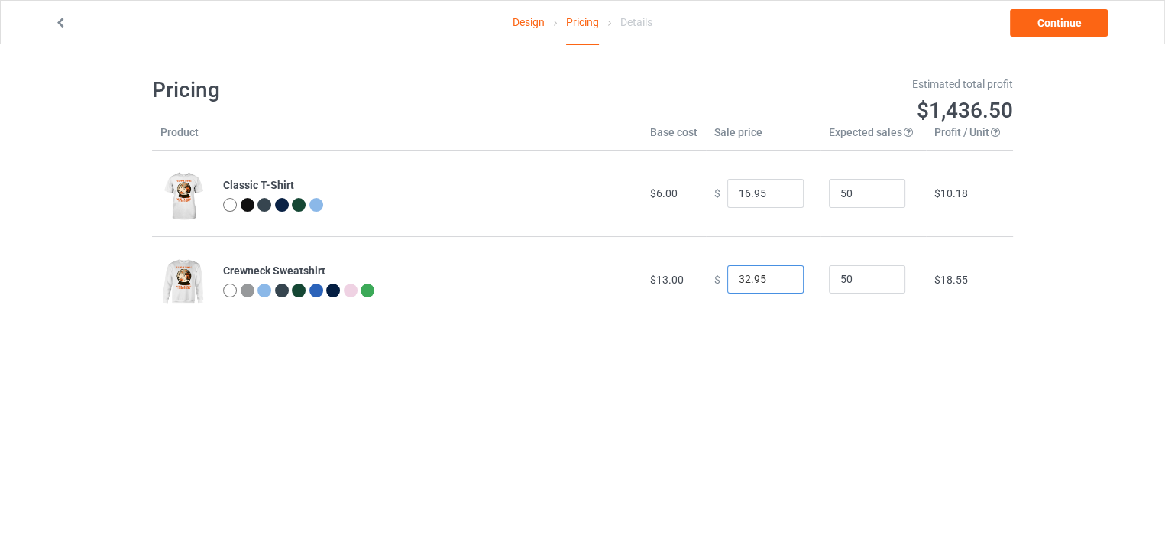
click at [780, 281] on input "32.95" at bounding box center [765, 279] width 76 height 29
click at [780, 281] on input "31.95" at bounding box center [765, 279] width 76 height 29
click at [780, 281] on input "30.95" at bounding box center [765, 279] width 76 height 29
click at [780, 281] on input "29.95" at bounding box center [765, 279] width 76 height 29
click at [780, 281] on input "28.95" at bounding box center [765, 279] width 76 height 29
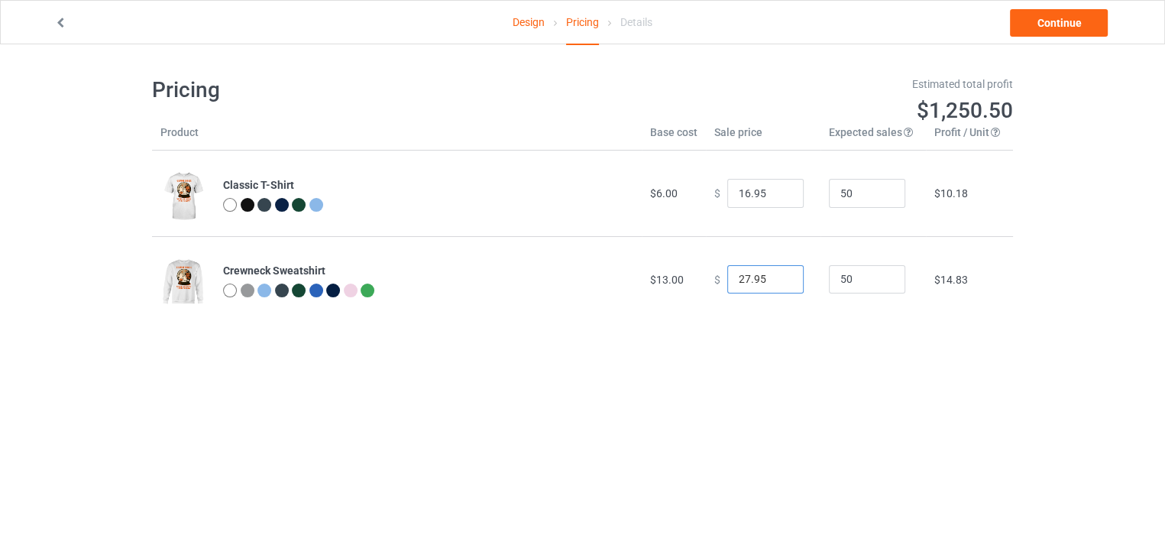
click at [780, 281] on input "27.95" at bounding box center [765, 279] width 76 height 29
click at [780, 281] on input "26.95" at bounding box center [765, 279] width 76 height 29
click at [780, 281] on input "25.95" at bounding box center [765, 279] width 76 height 29
click at [780, 281] on input "24.95" at bounding box center [765, 279] width 76 height 29
type input "23.95"
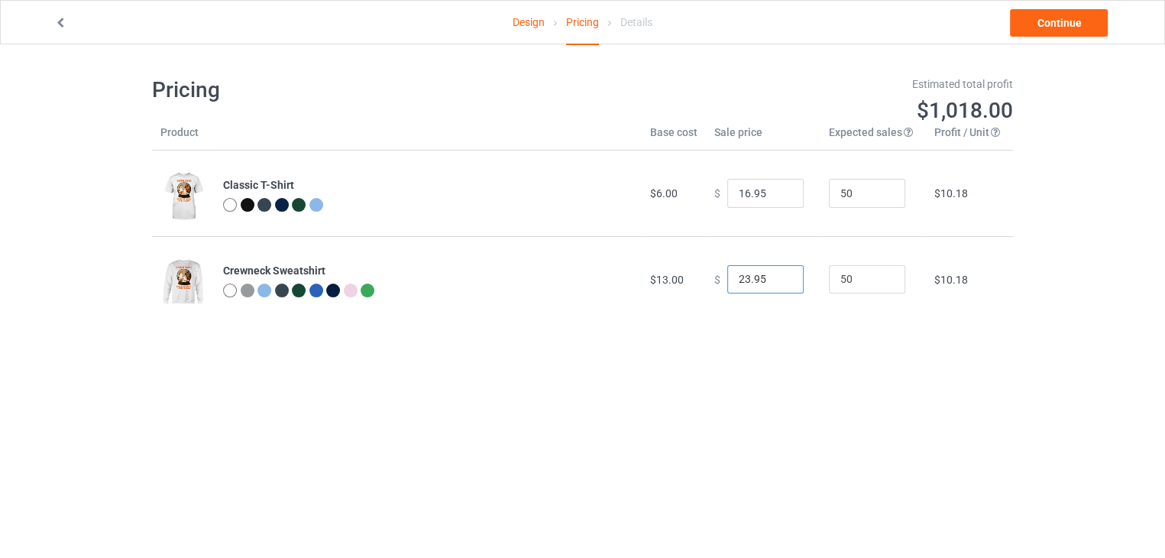
click at [780, 281] on input "23.95" at bounding box center [765, 279] width 76 height 29
click at [1061, 31] on link "Continue" at bounding box center [1059, 23] width 98 height 28
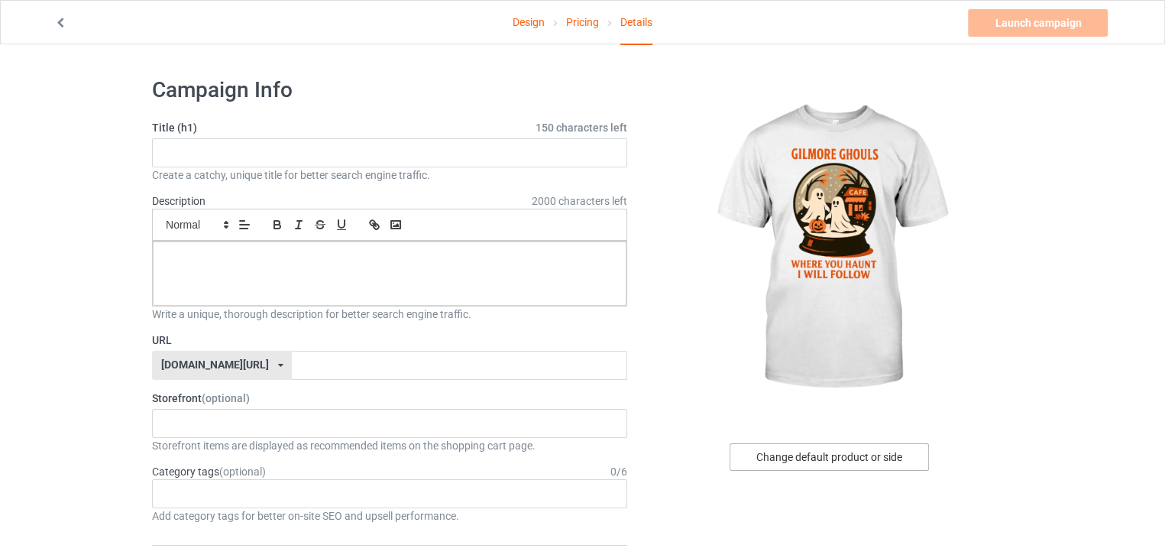
click at [836, 460] on div "Change default product or side" at bounding box center [829, 457] width 199 height 28
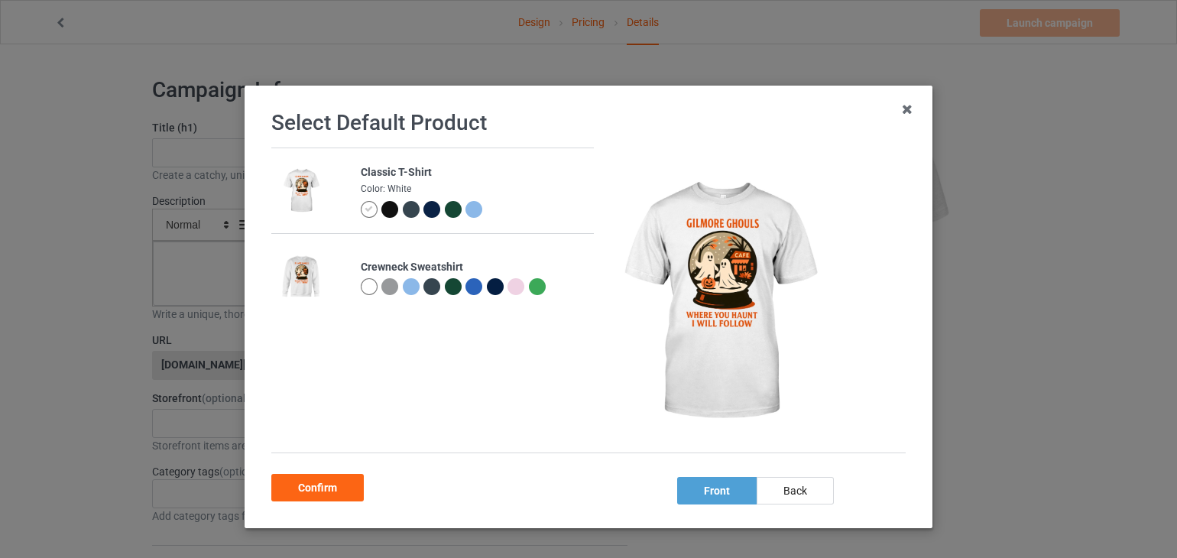
click at [361, 285] on div at bounding box center [369, 286] width 17 height 17
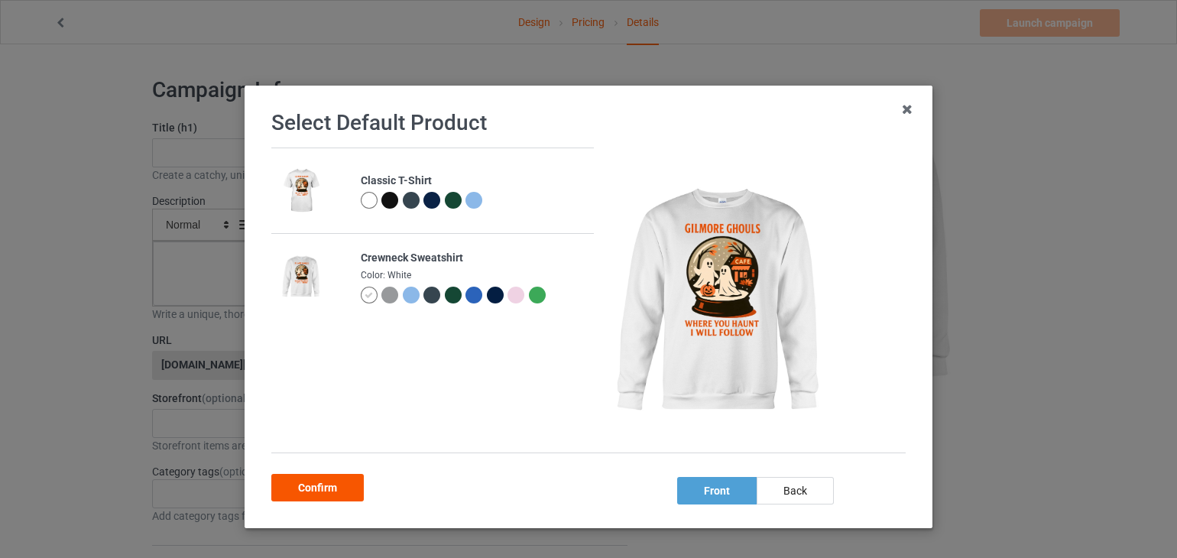
click at [316, 482] on div "Confirm" at bounding box center [317, 488] width 92 height 28
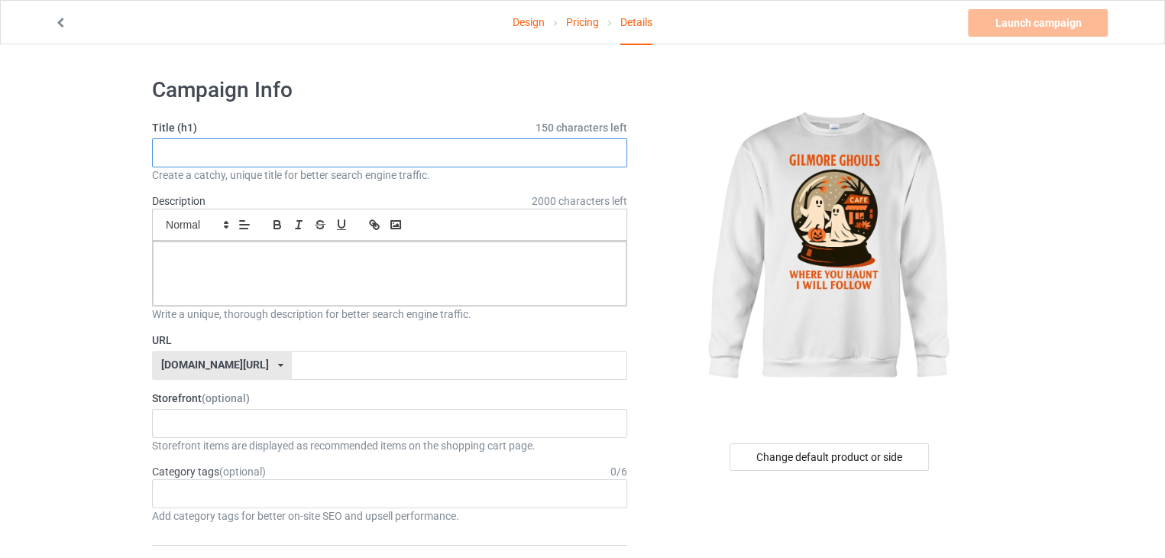
click at [497, 160] on input "text" at bounding box center [389, 152] width 475 height 29
paste input "[PERSON_NAME] Ghouls [DATE] Sweatshirt – Where You Haunt I Will Follow"
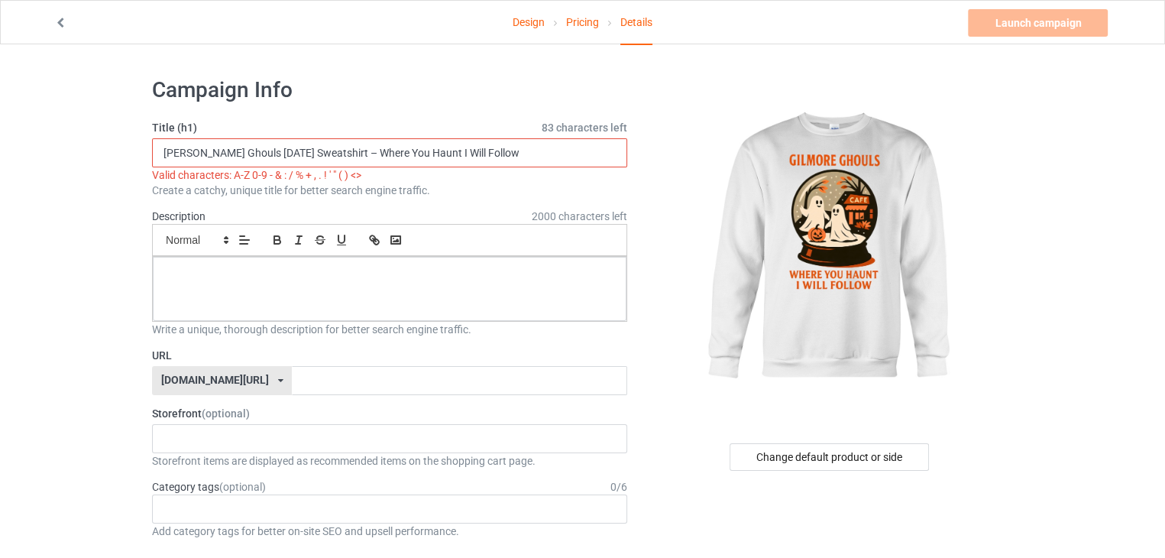
drag, startPoint x: 353, startPoint y: 151, endPoint x: 293, endPoint y: 144, distance: 60.7
click at [293, 144] on input "[PERSON_NAME] Ghouls [DATE] Sweatshirt – Where You Haunt I Will Follow" at bounding box center [389, 152] width 475 height 29
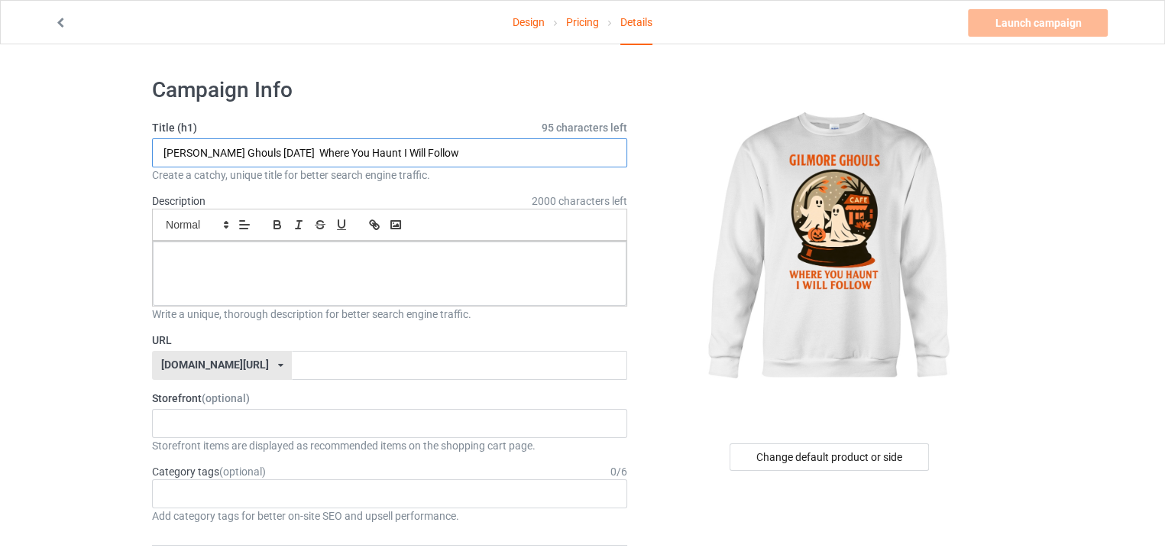
type input "[PERSON_NAME] Ghouls [DATE] Where You Haunt I Will Follow"
click at [418, 274] on div at bounding box center [390, 273] width 474 height 64
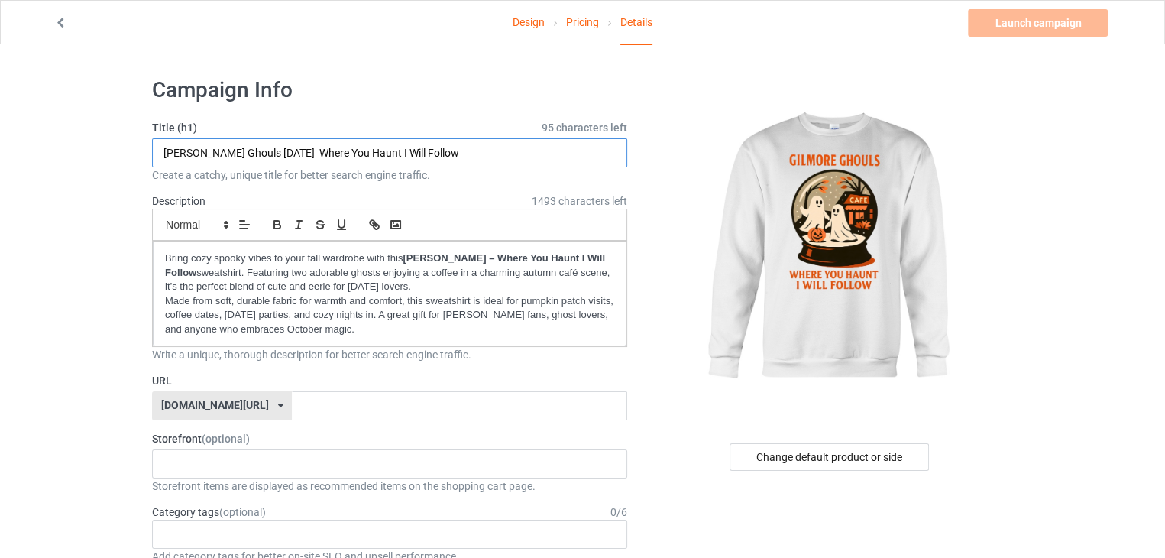
drag, startPoint x: 159, startPoint y: 154, endPoint x: 288, endPoint y: 141, distance: 129.7
click at [288, 141] on input "[PERSON_NAME] Ghouls [DATE] Where You Haunt I Will Follow" at bounding box center [389, 152] width 475 height 29
click at [342, 404] on input "text" at bounding box center [459, 405] width 335 height 29
paste input "[PERSON_NAME] Ghouls [DATE]"
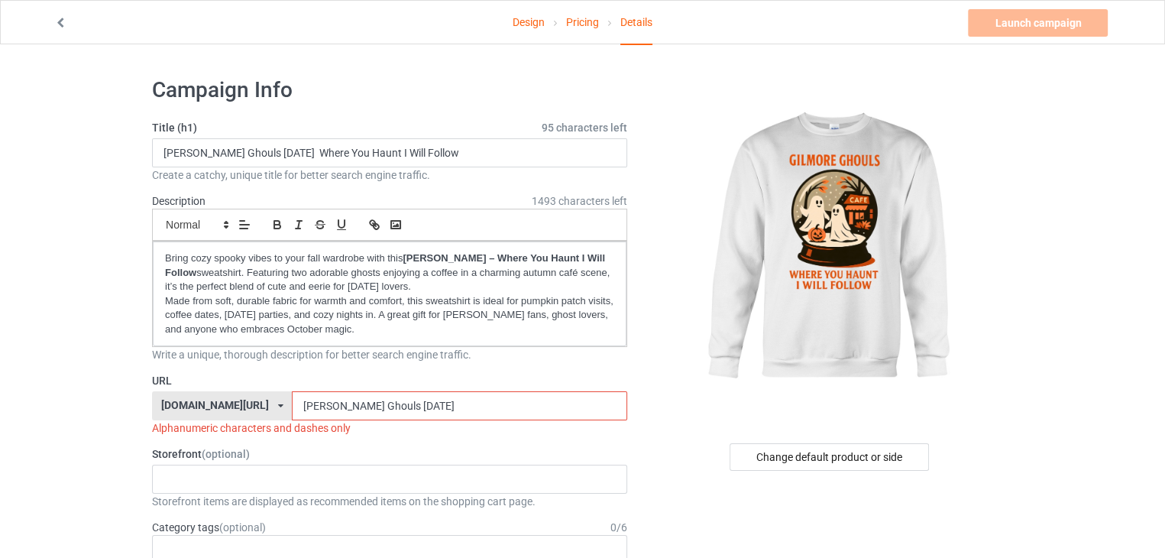
click at [301, 398] on input "[PERSON_NAME] Ghouls [DATE]" at bounding box center [459, 405] width 335 height 29
click at [341, 400] on input "[PERSON_NAME]-Ghouls [DATE]" at bounding box center [459, 405] width 335 height 29
click at [336, 403] on input "[PERSON_NAME]-Ghouls [DATE]" at bounding box center [459, 405] width 335 height 29
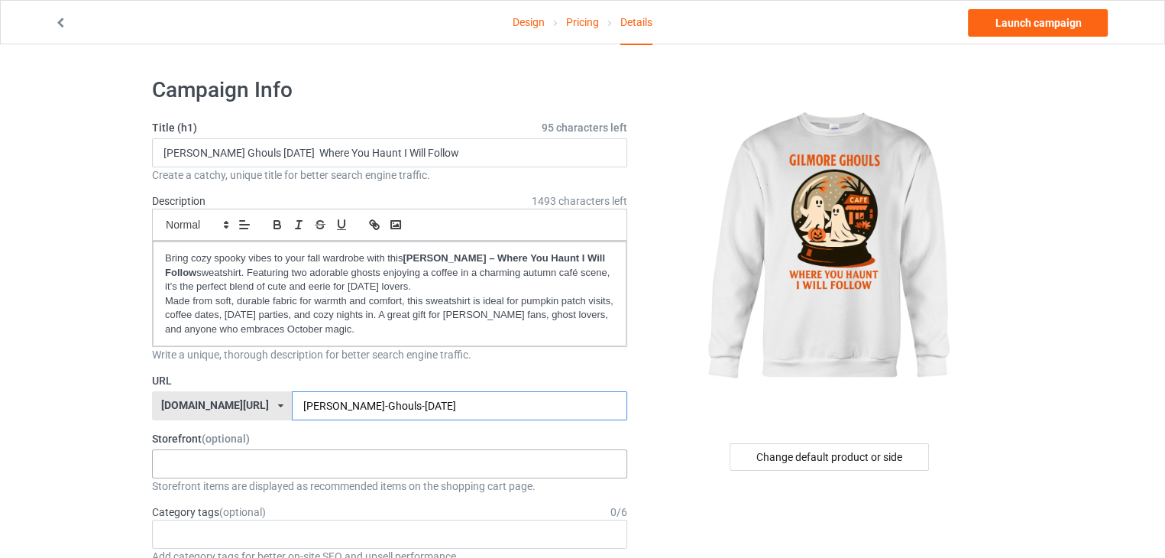
type input "[PERSON_NAME]-Ghouls-[DATE]"
click at [356, 458] on div "halloweenhype385 684707eebaa9dc0035f9edac" at bounding box center [389, 463] width 475 height 29
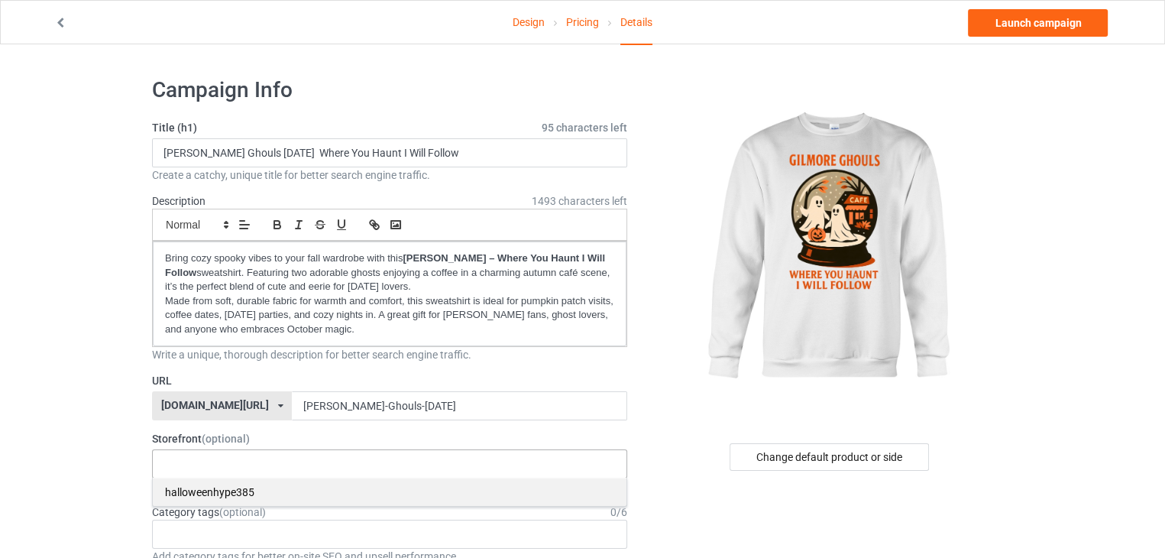
click at [260, 490] on div "halloweenhype385" at bounding box center [390, 492] width 474 height 28
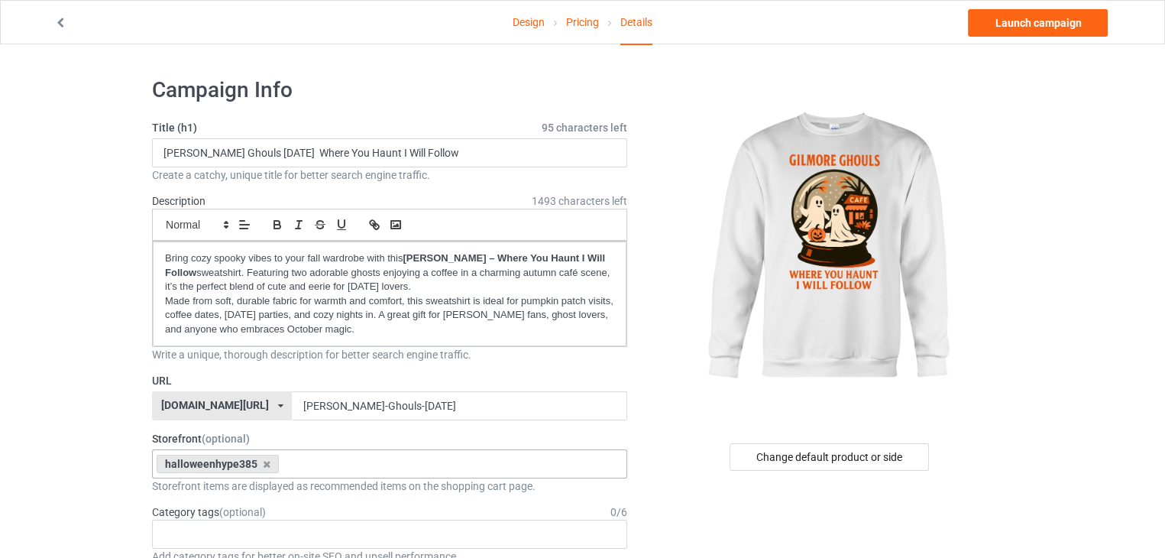
click at [694, 96] on img at bounding box center [830, 248] width 275 height 344
click at [1038, 26] on link "Launch campaign" at bounding box center [1038, 23] width 140 height 28
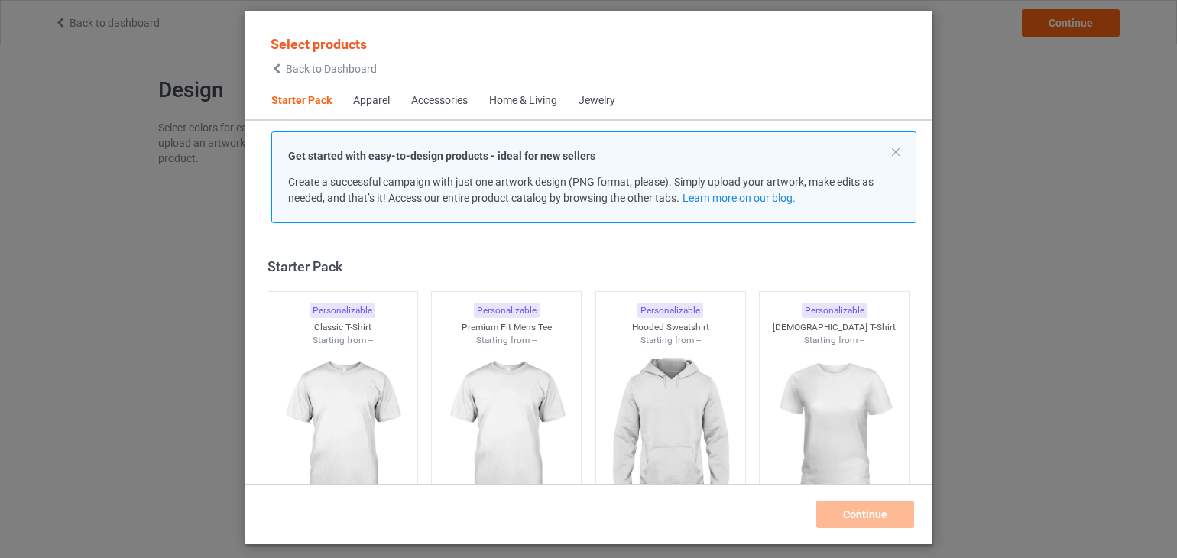
scroll to position [20, 0]
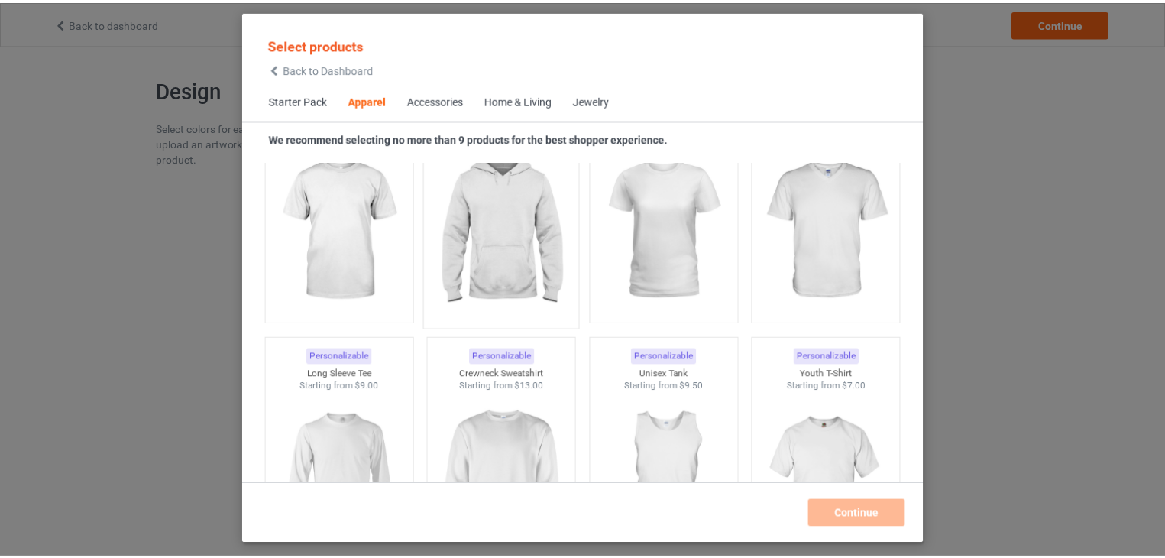
scroll to position [1106, 0]
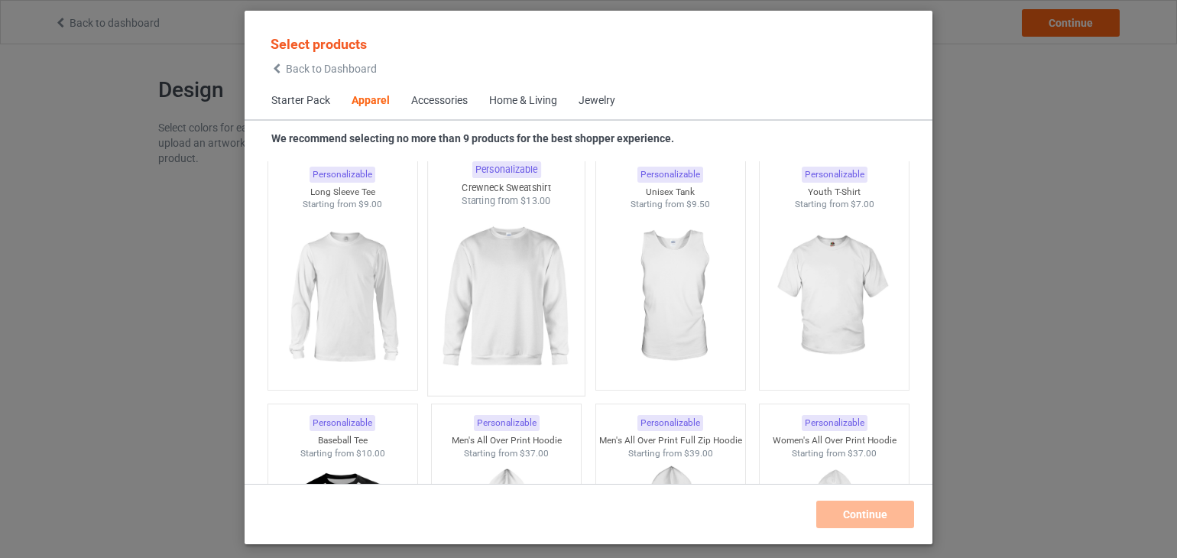
click at [503, 325] on img at bounding box center [507, 298] width 144 height 180
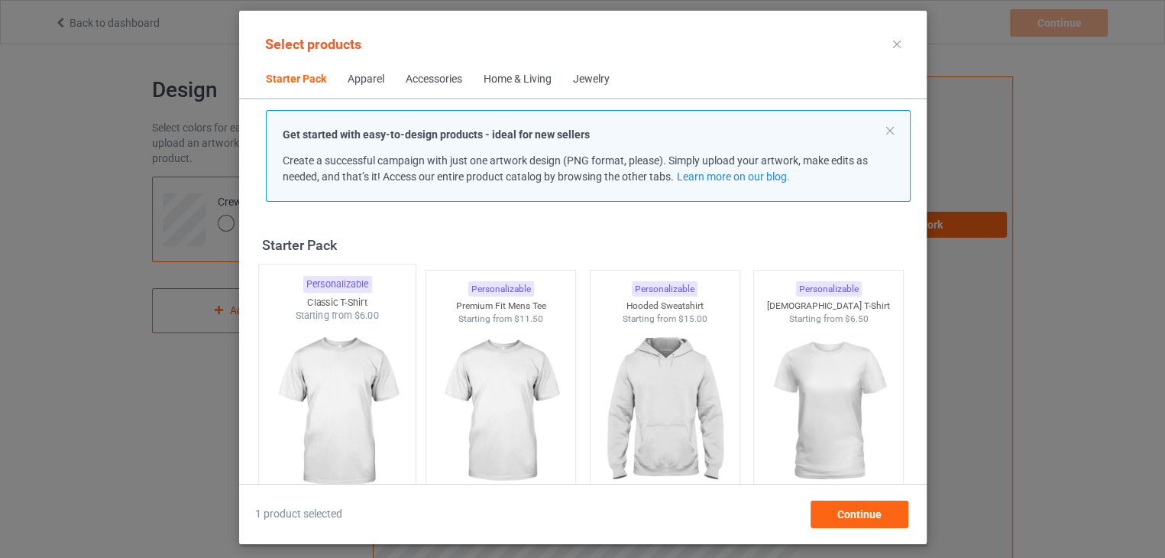
click at [336, 362] on img at bounding box center [337, 412] width 144 height 180
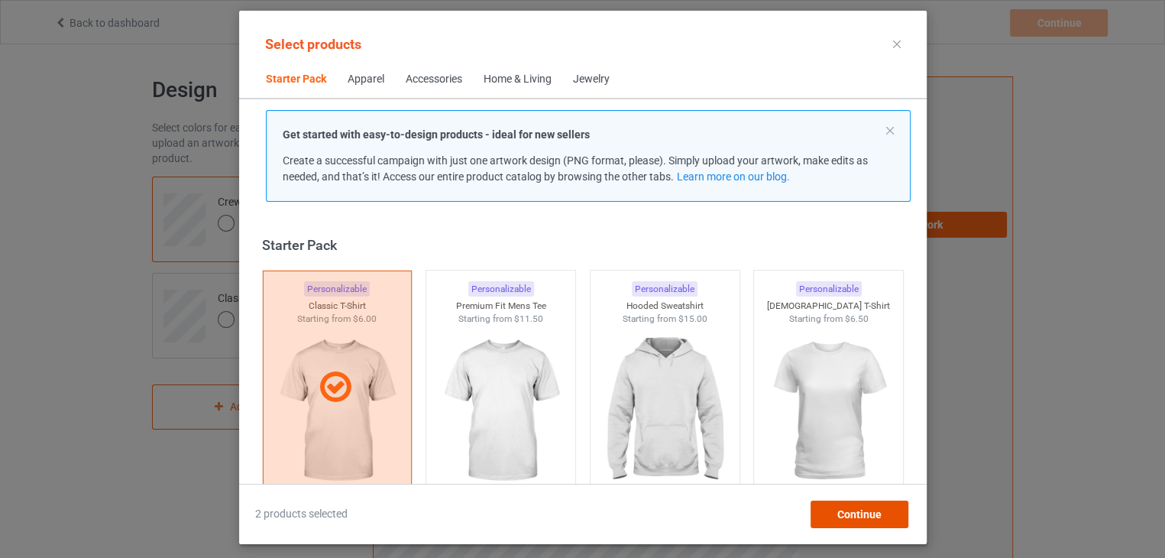
click at [836, 511] on div "Continue" at bounding box center [859, 514] width 98 height 28
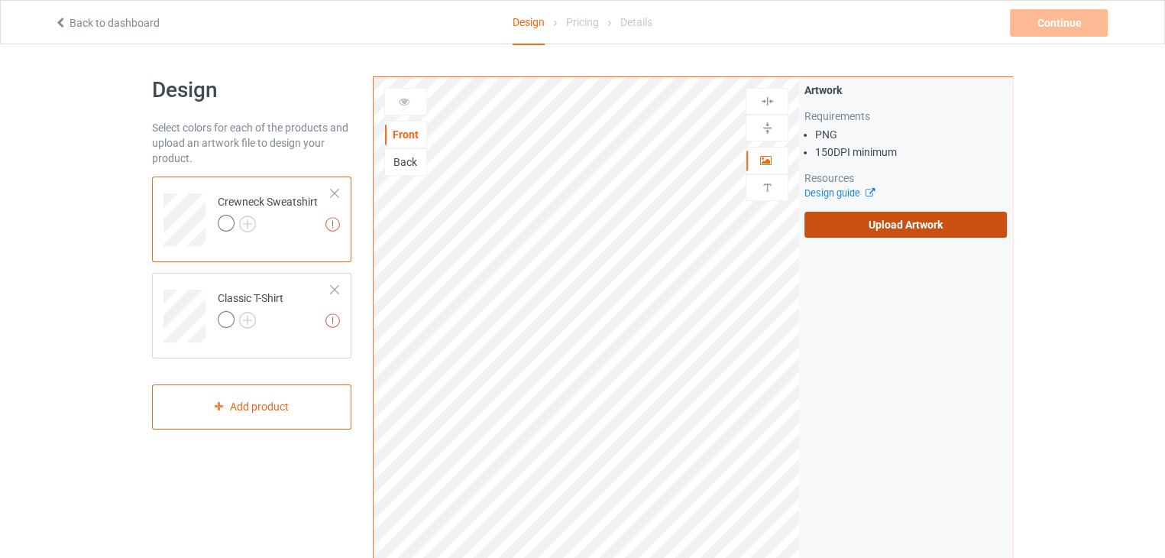
click at [873, 228] on label "Upload Artwork" at bounding box center [905, 225] width 202 height 26
click at [0, 0] on input "Upload Artwork" at bounding box center [0, 0] width 0 height 0
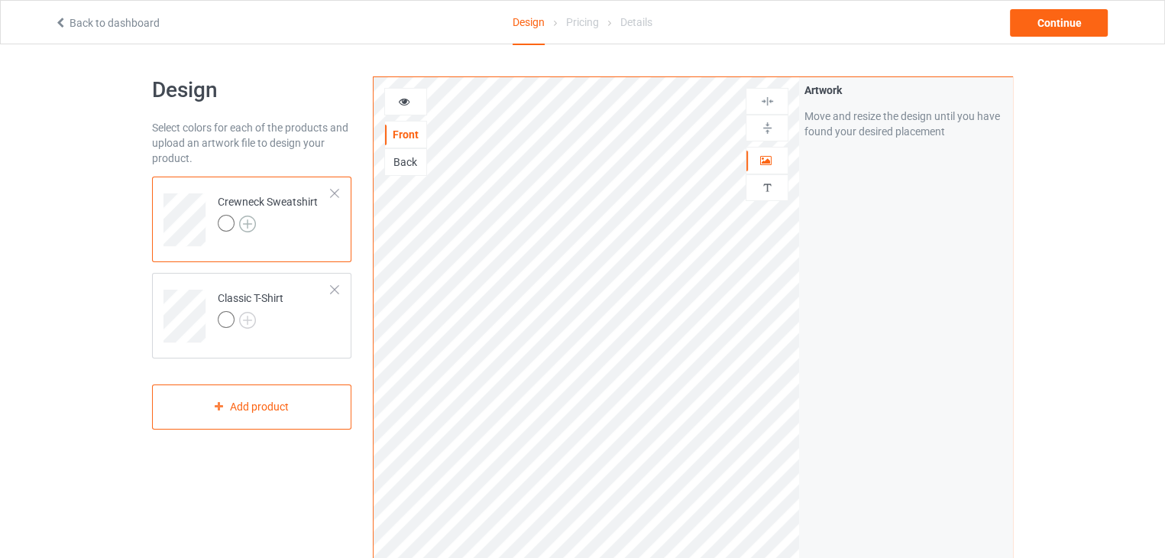
click at [245, 225] on img at bounding box center [247, 223] width 17 height 17
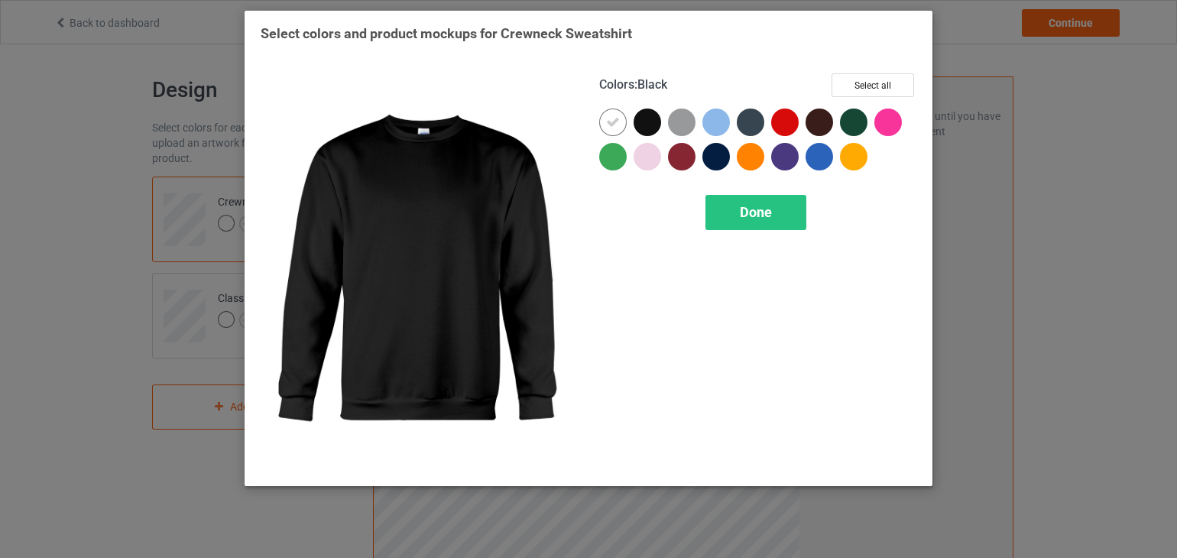
click at [651, 122] on div at bounding box center [647, 122] width 28 height 28
click at [734, 216] on div "Done" at bounding box center [755, 212] width 101 height 35
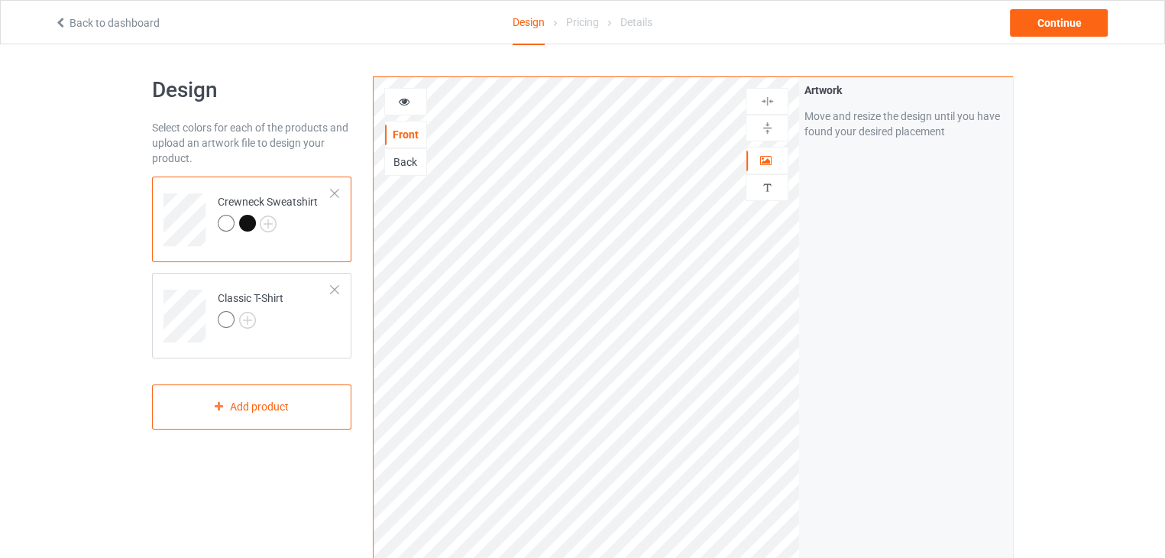
click at [406, 102] on icon at bounding box center [404, 99] width 13 height 11
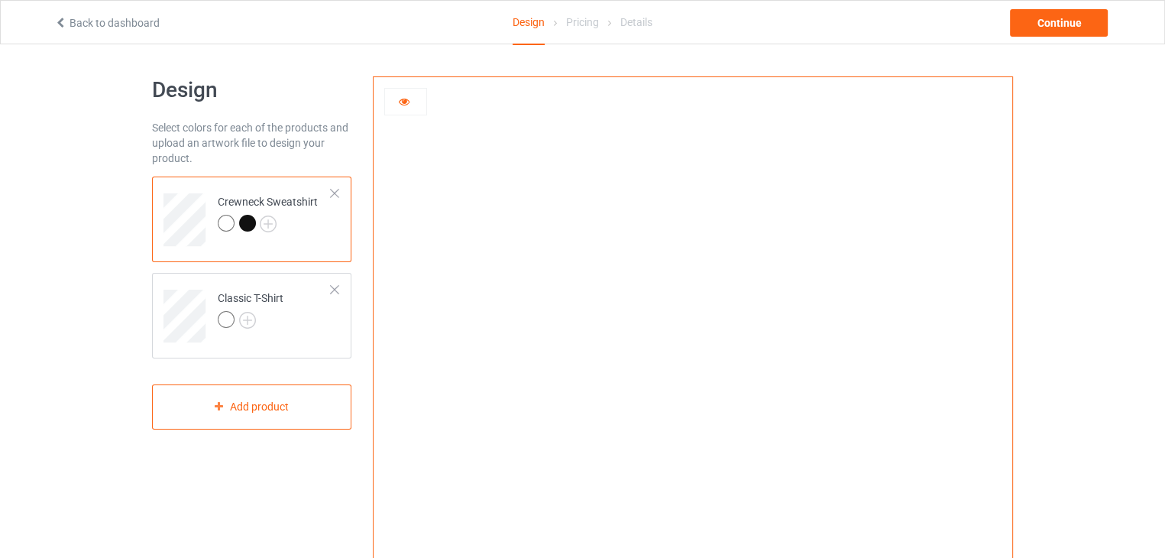
click at [244, 221] on div at bounding box center [247, 223] width 17 height 17
click at [274, 222] on img at bounding box center [268, 223] width 17 height 17
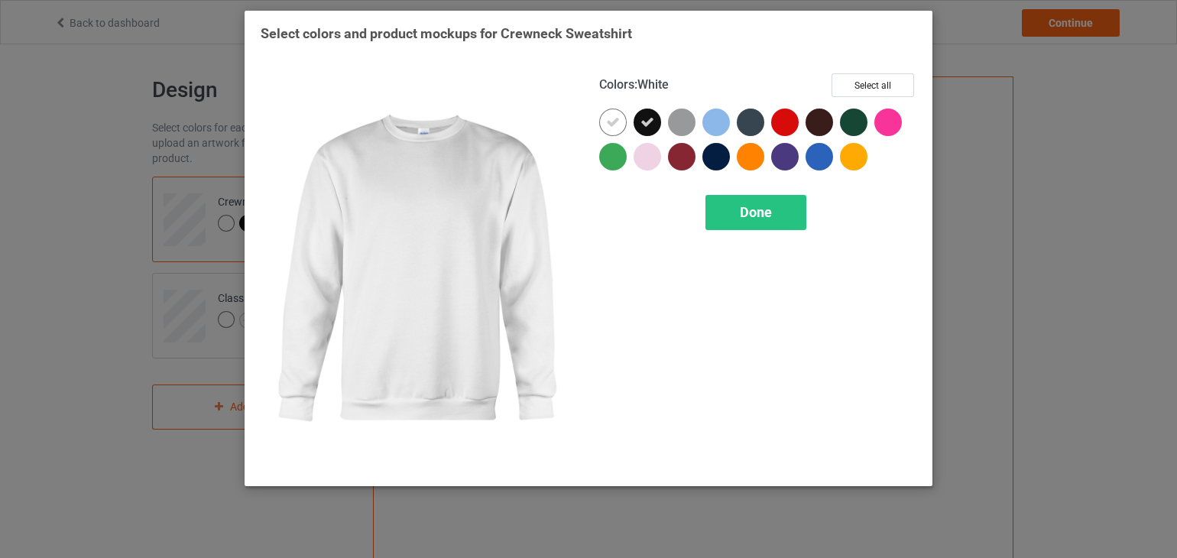
click at [613, 126] on icon at bounding box center [613, 122] width 14 height 14
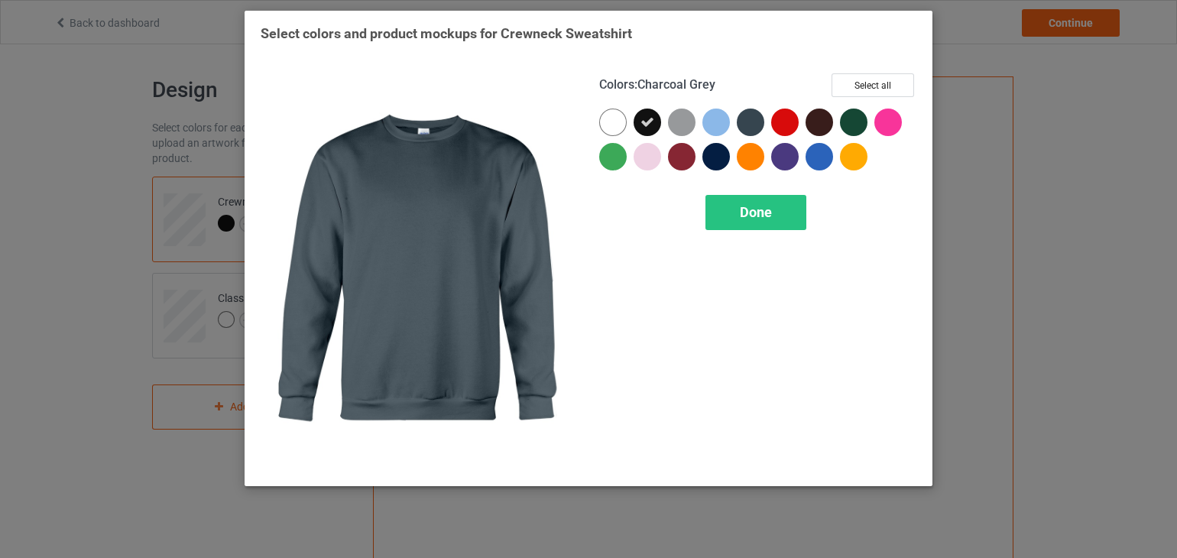
click at [749, 119] on div at bounding box center [750, 122] width 28 height 28
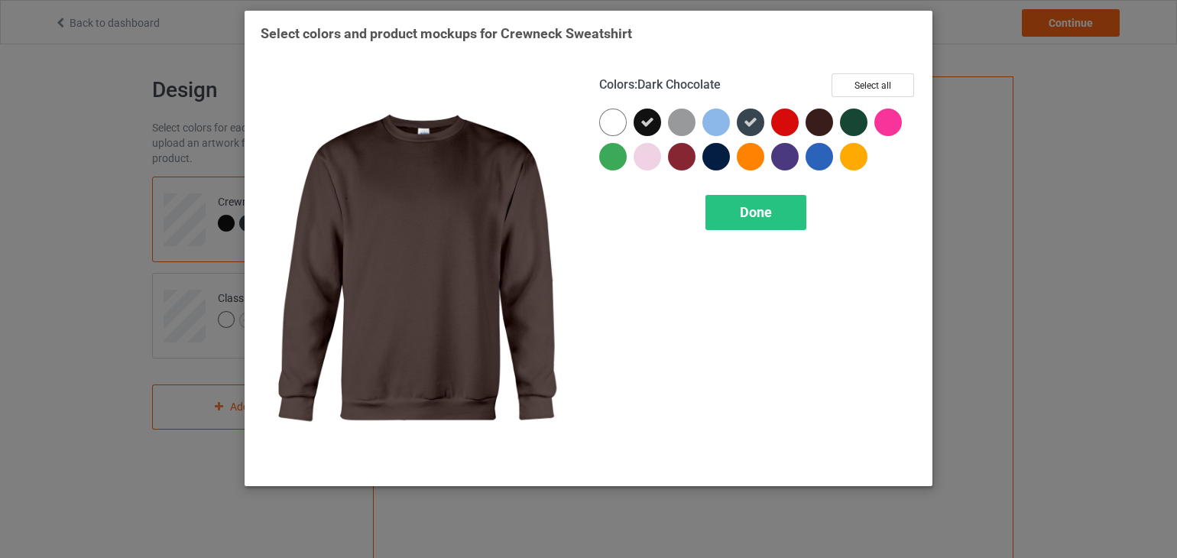
click at [821, 125] on div at bounding box center [819, 122] width 28 height 28
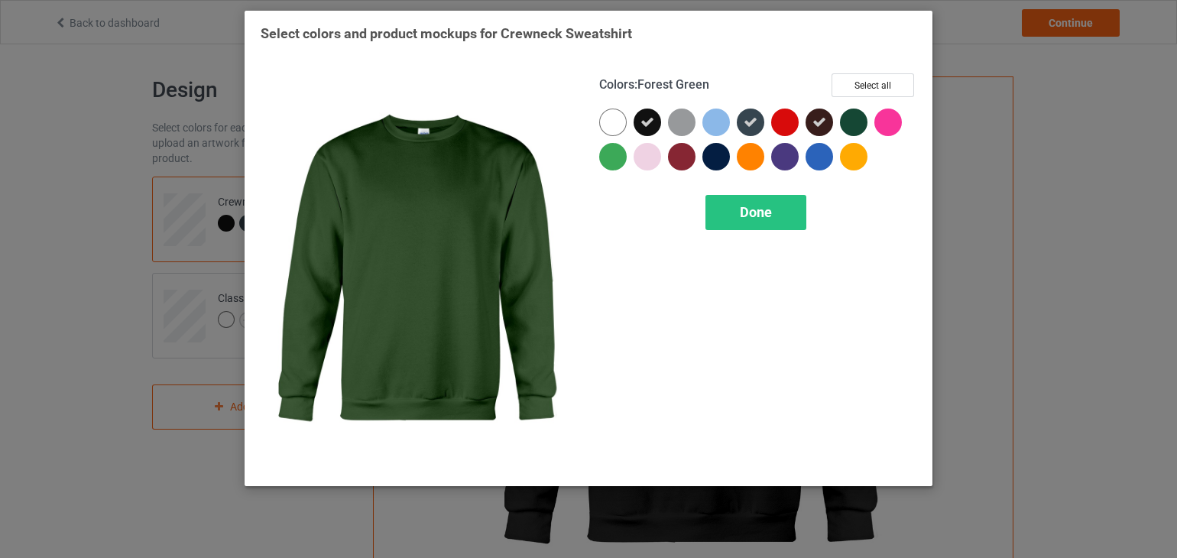
click at [853, 122] on div at bounding box center [854, 122] width 28 height 28
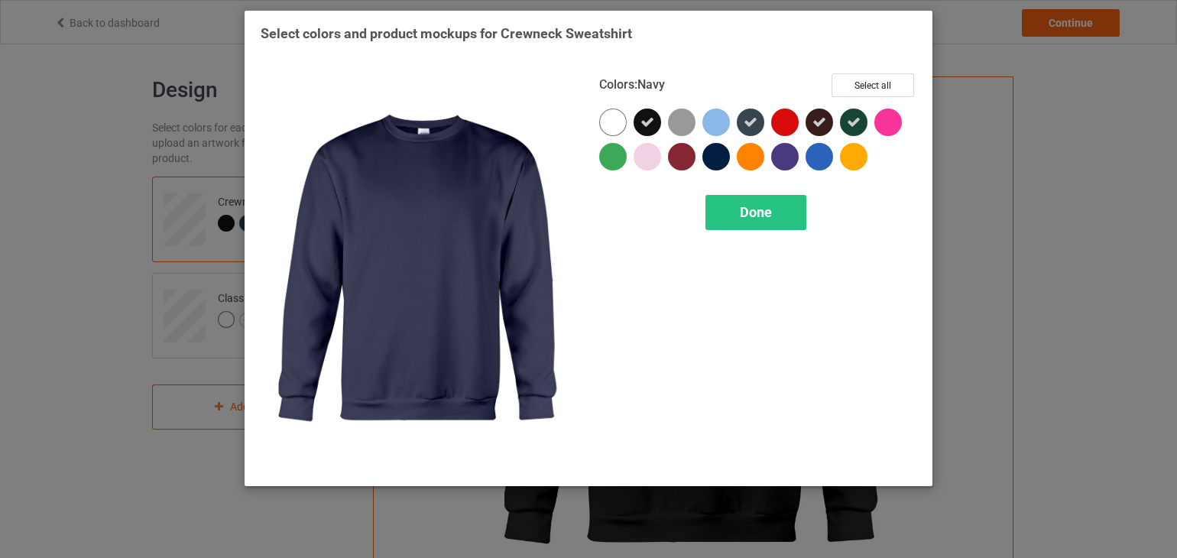
click at [703, 161] on div at bounding box center [716, 157] width 28 height 28
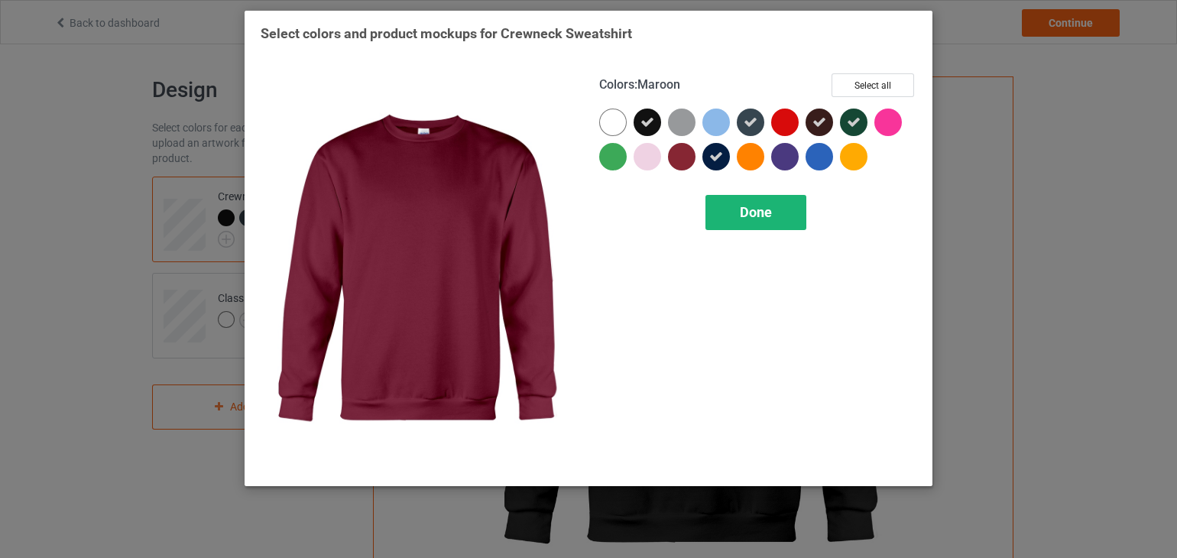
click at [755, 204] on span "Done" at bounding box center [756, 212] width 32 height 16
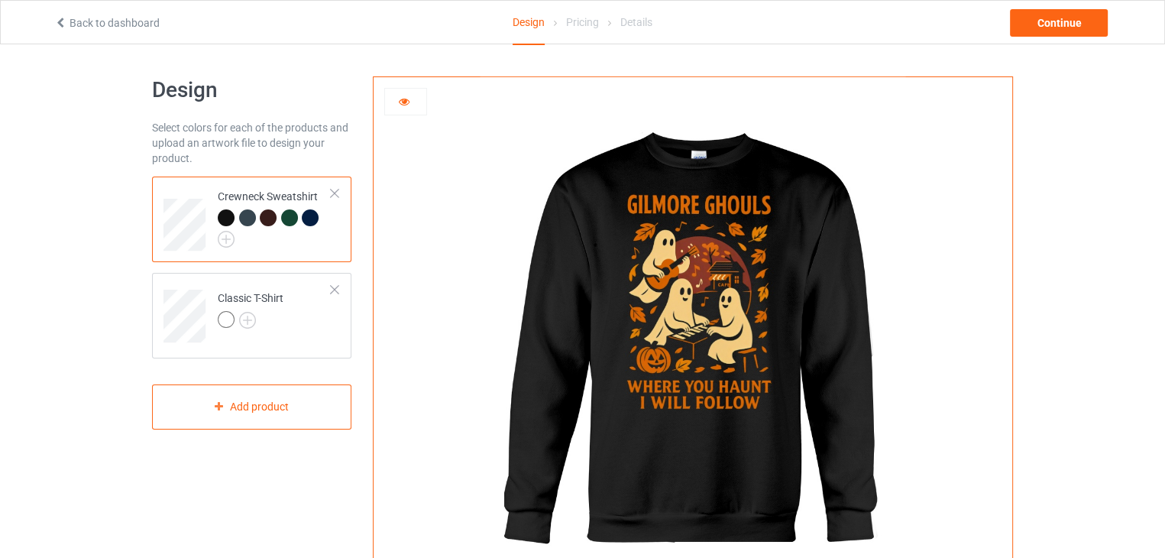
click at [243, 216] on div at bounding box center [247, 217] width 17 height 17
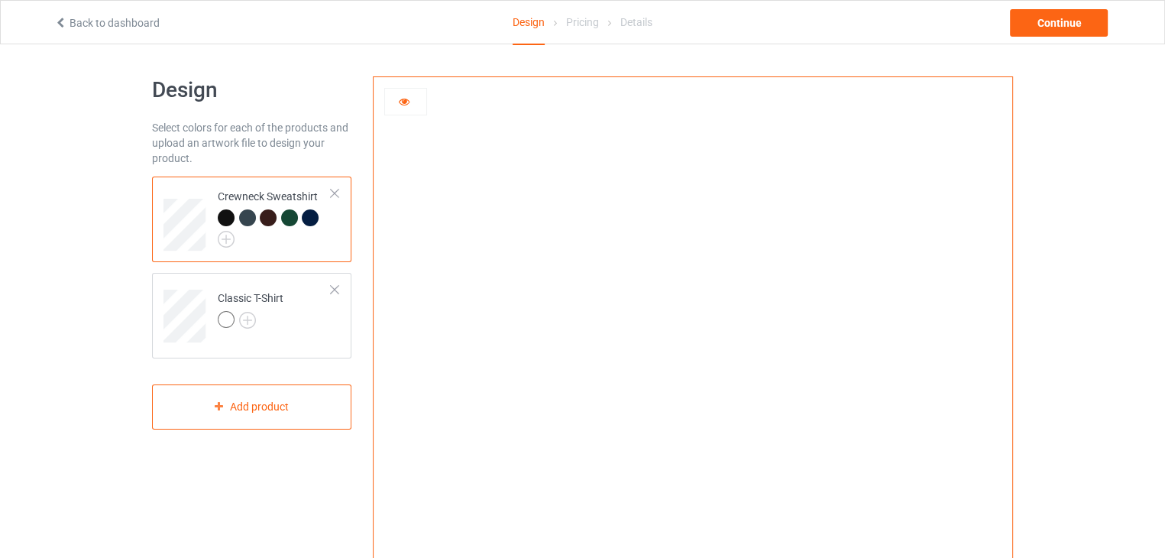
click at [271, 221] on div at bounding box center [268, 217] width 17 height 17
click at [266, 215] on div at bounding box center [268, 217] width 17 height 17
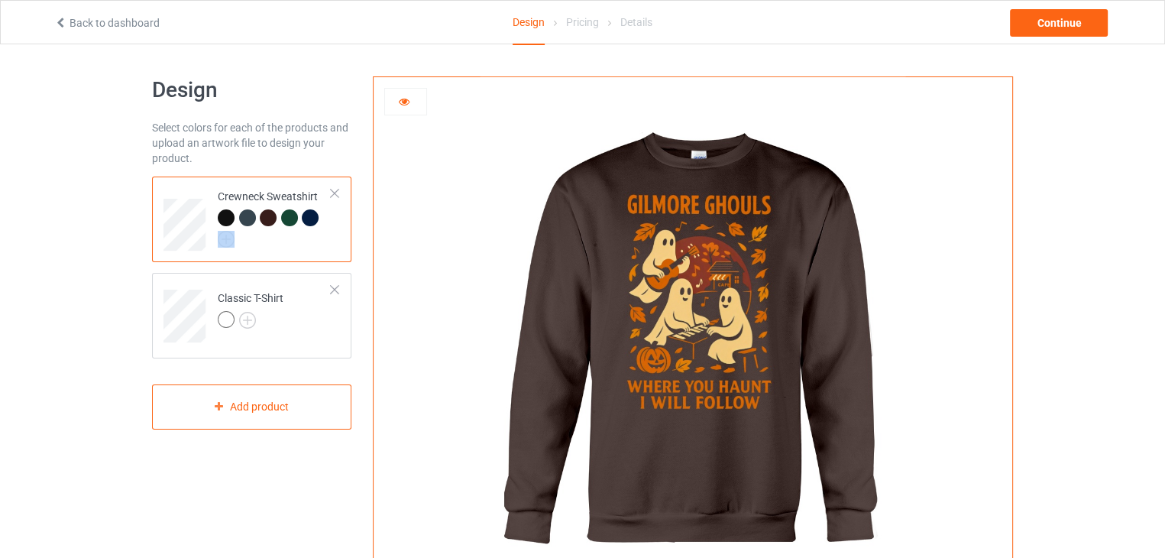
click at [290, 219] on div at bounding box center [289, 217] width 17 height 17
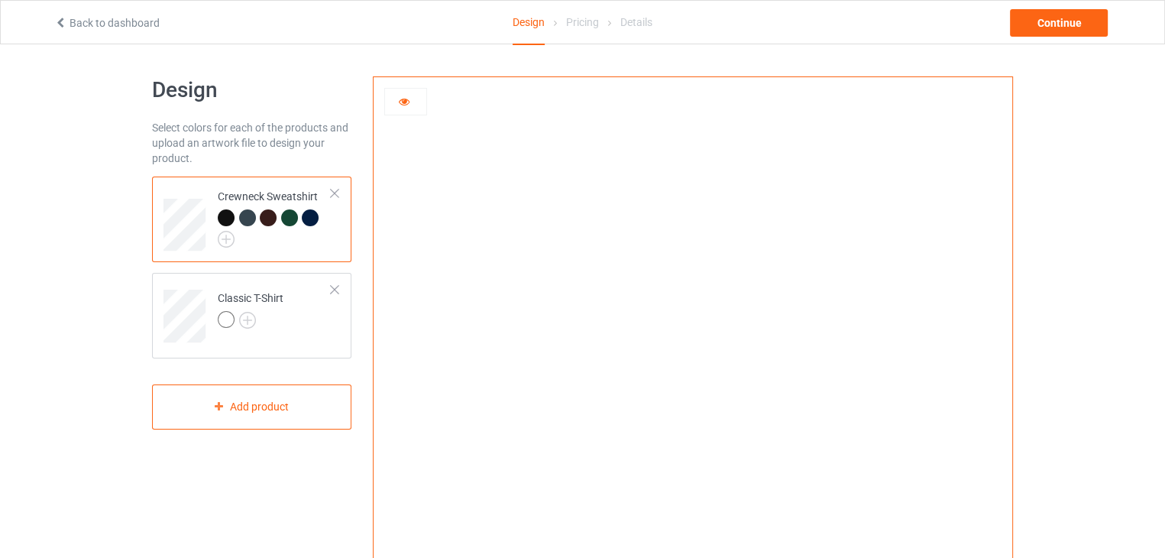
click at [318, 219] on div at bounding box center [310, 217] width 17 height 17
click at [286, 222] on div at bounding box center [289, 217] width 17 height 17
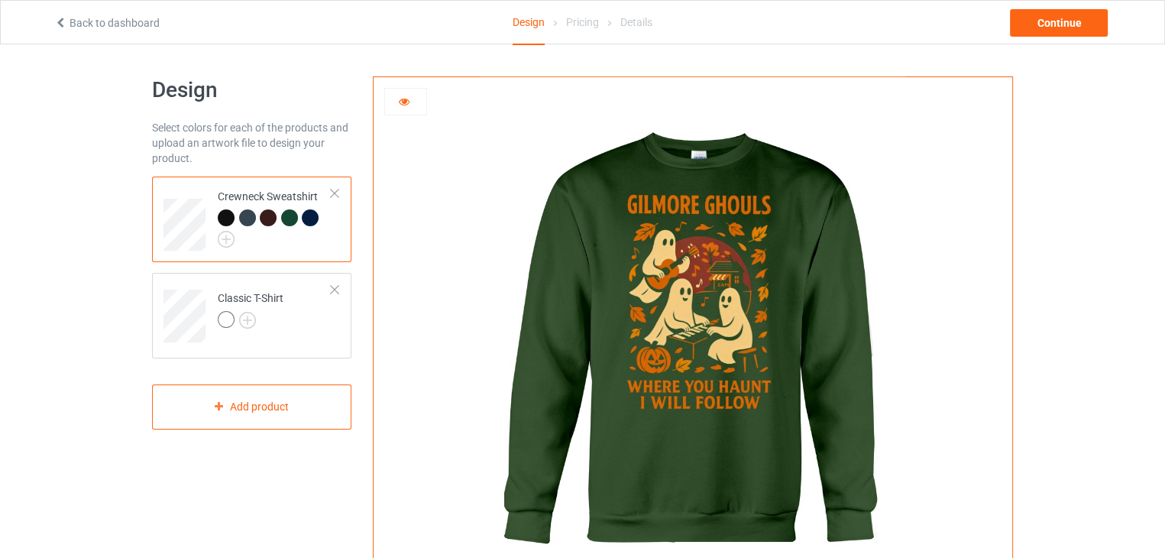
click at [269, 222] on div at bounding box center [268, 217] width 17 height 17
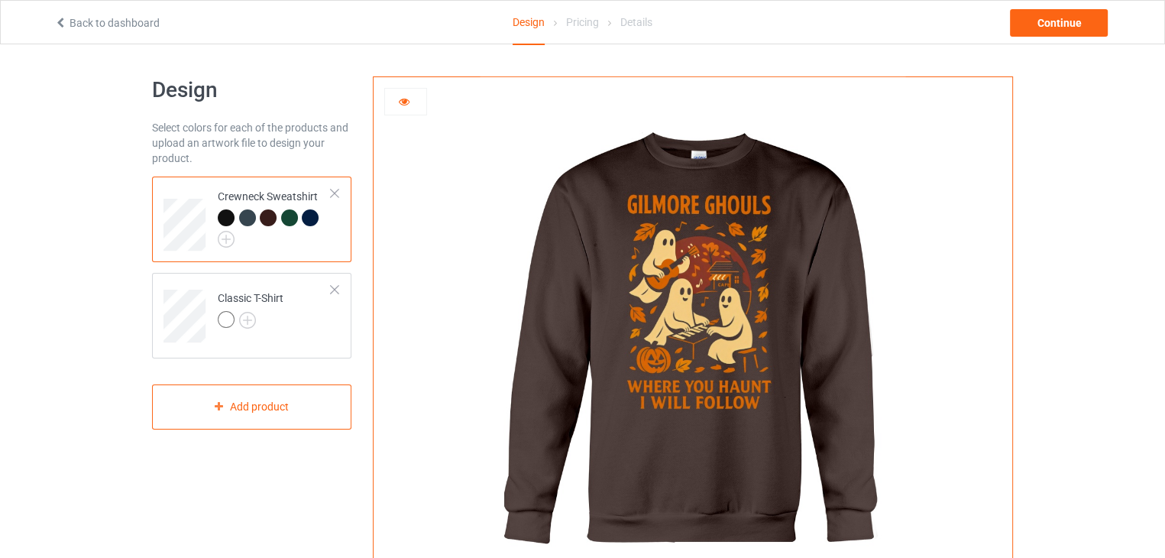
click at [248, 224] on div at bounding box center [247, 217] width 17 height 17
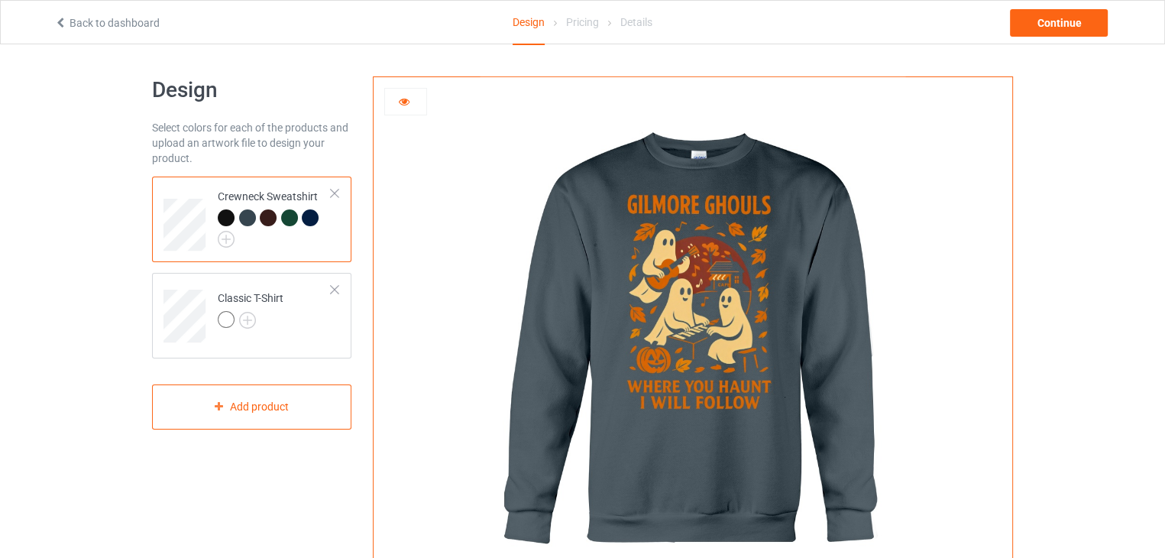
click at [288, 219] on div at bounding box center [289, 217] width 17 height 17
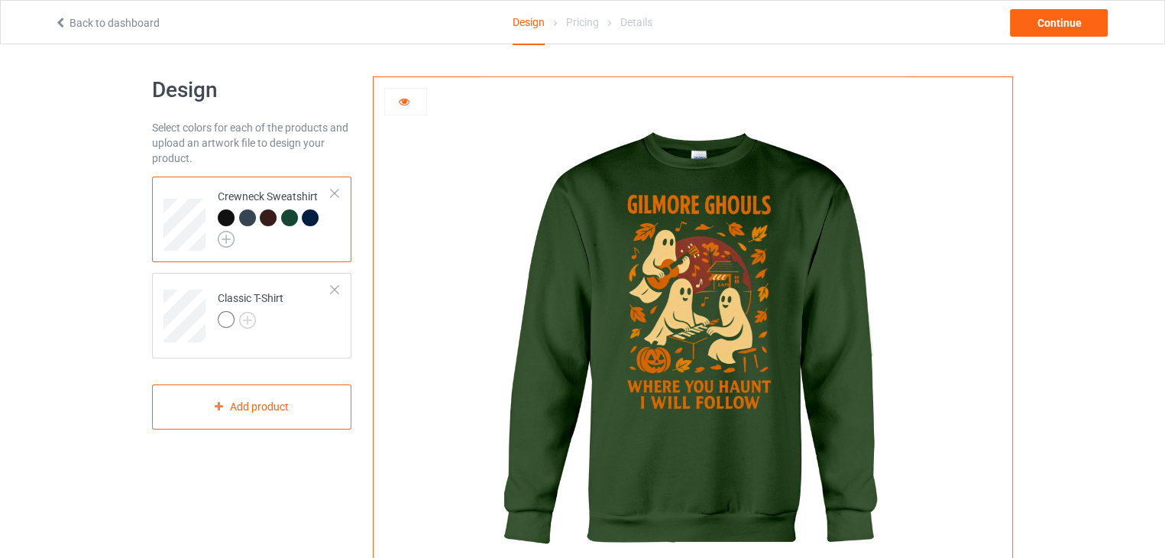
click at [218, 237] on img at bounding box center [226, 239] width 17 height 17
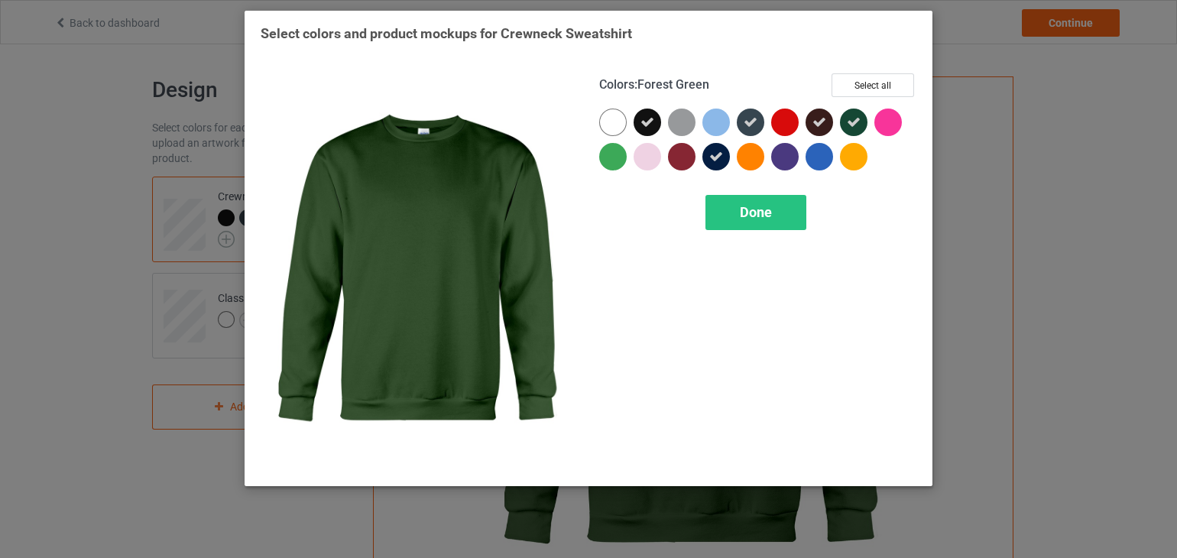
click at [217, 237] on div "Select colors and product mockups for Crewneck Sweatshirt Colors : Forest Green…" at bounding box center [588, 279] width 1177 height 558
click at [853, 120] on icon at bounding box center [854, 122] width 14 height 14
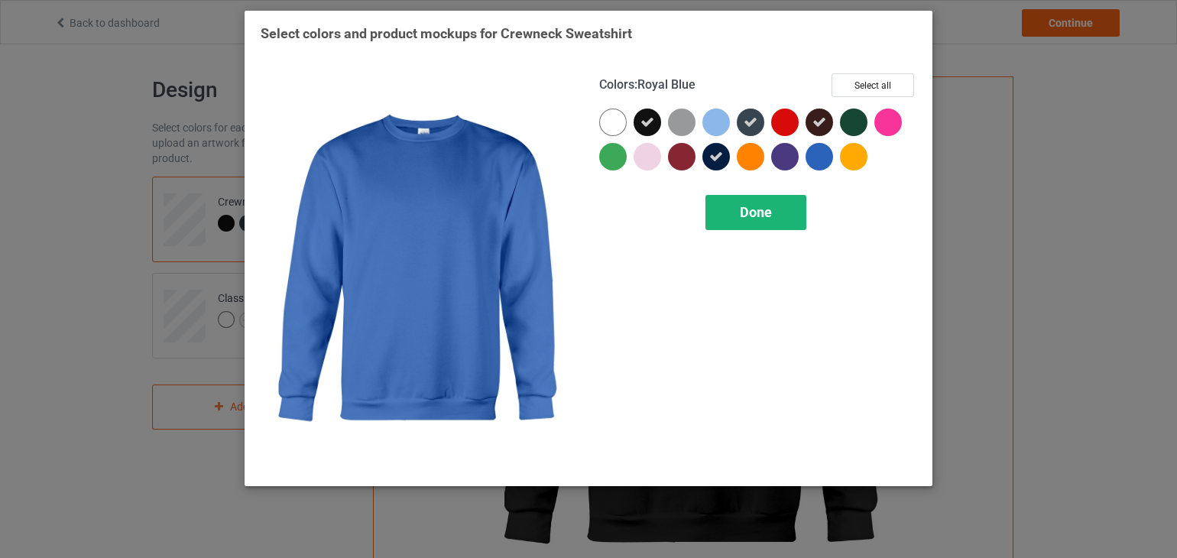
click at [746, 227] on div "Done" at bounding box center [755, 212] width 101 height 35
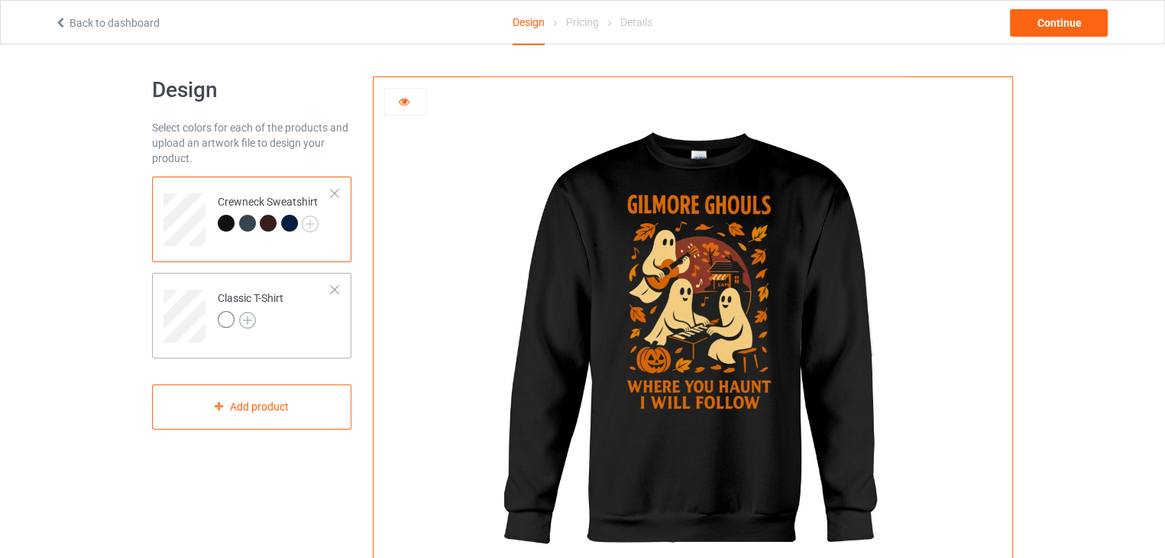
click at [244, 322] on img at bounding box center [247, 320] width 17 height 17
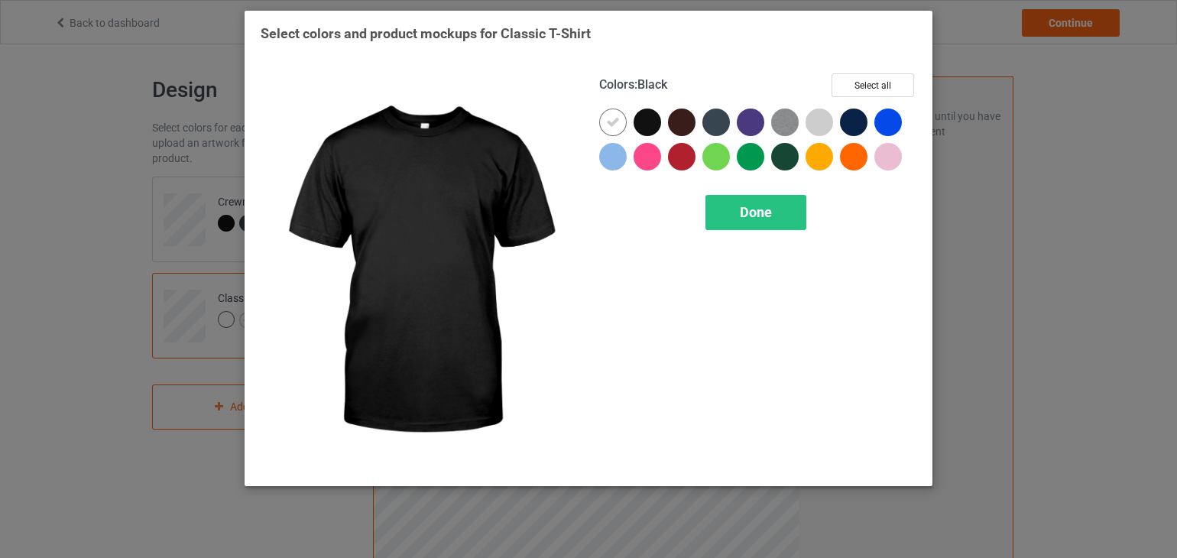
click at [641, 121] on div at bounding box center [647, 122] width 28 height 28
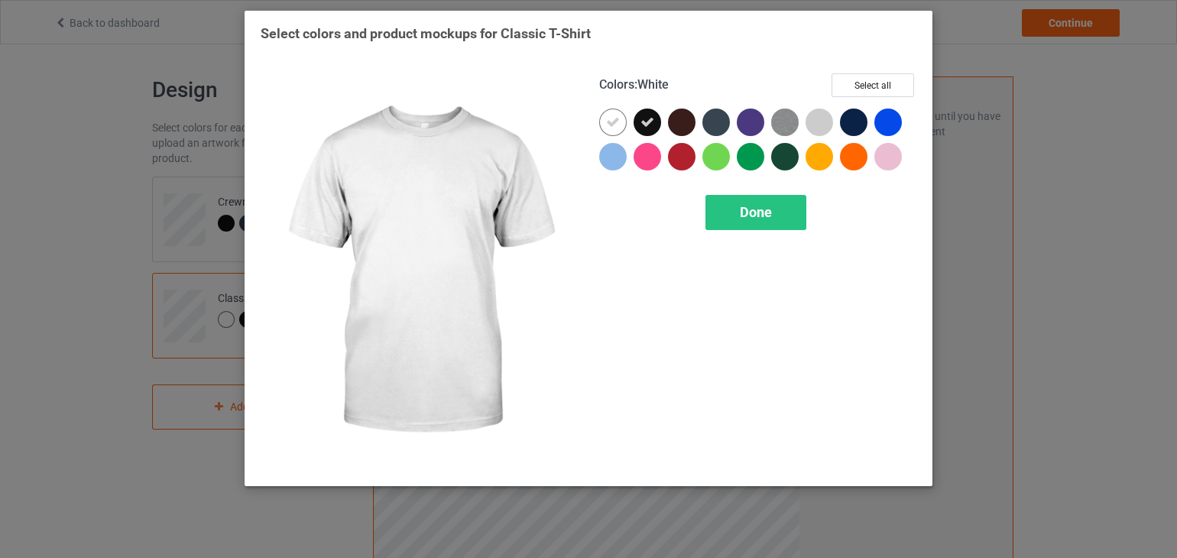
click at [617, 129] on div at bounding box center [613, 122] width 28 height 28
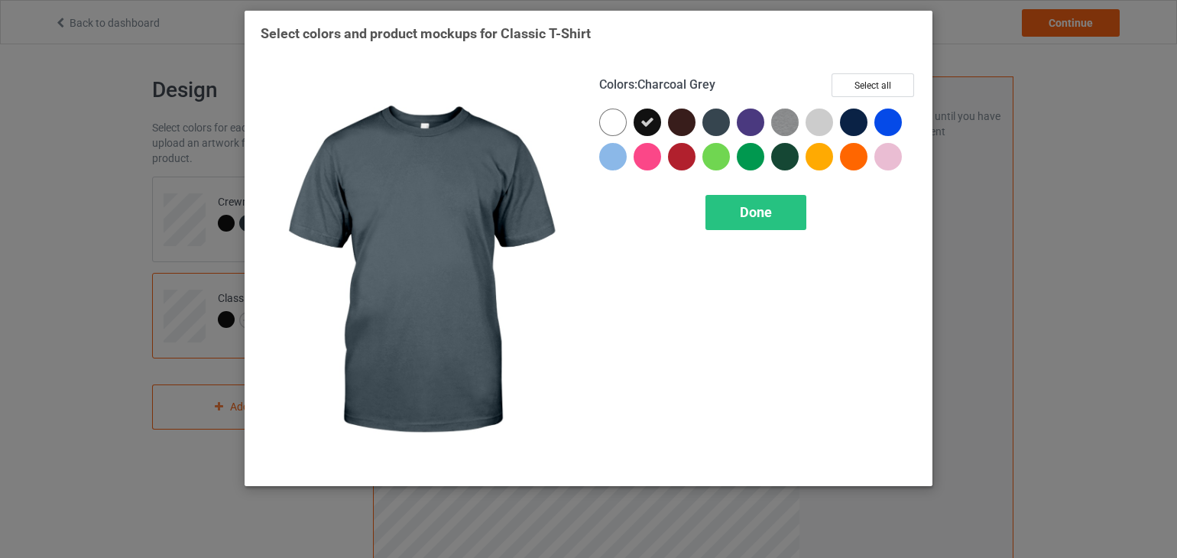
click at [722, 121] on div at bounding box center [716, 122] width 28 height 28
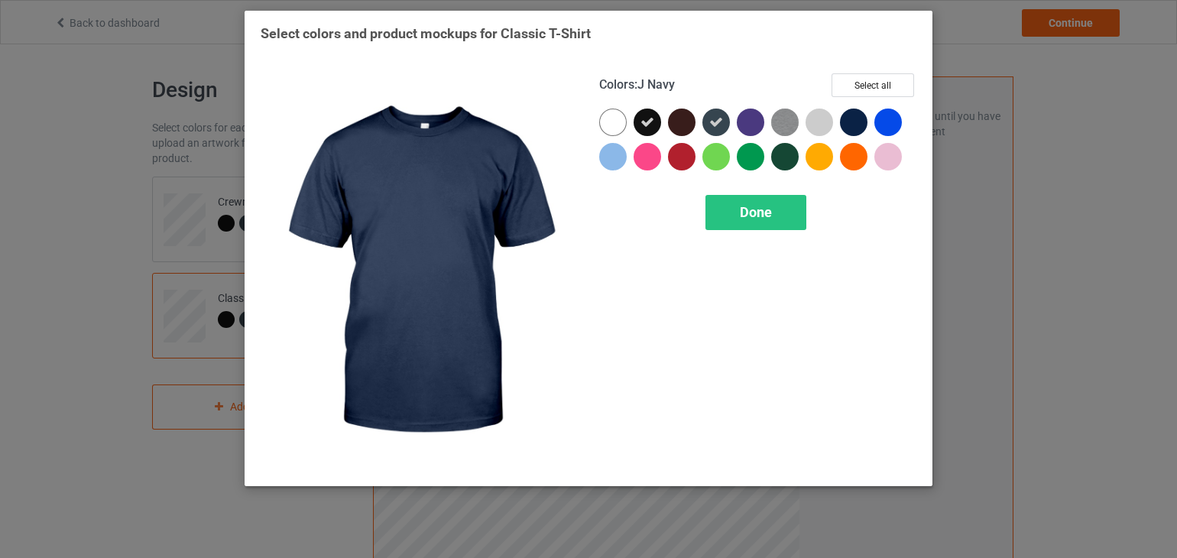
click at [850, 116] on div at bounding box center [854, 122] width 28 height 28
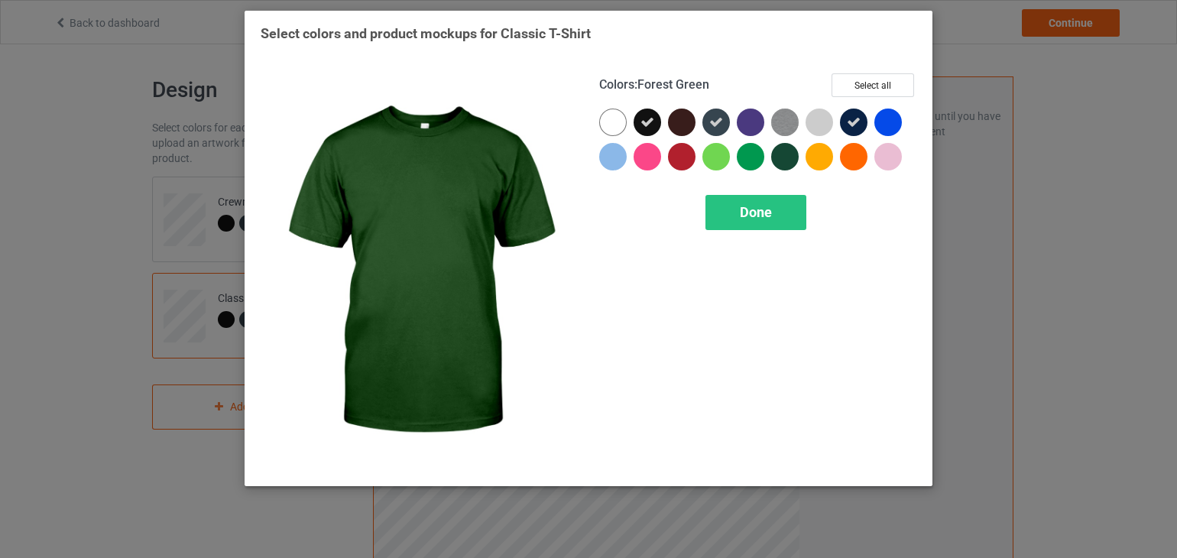
click at [782, 154] on div at bounding box center [785, 157] width 28 height 28
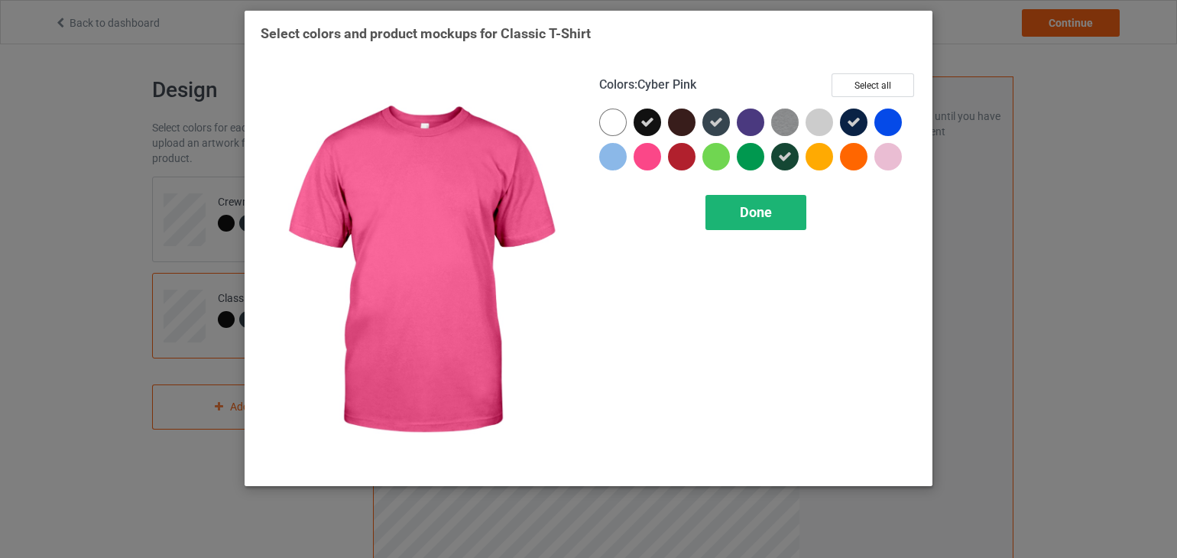
click at [733, 209] on div "Done" at bounding box center [755, 212] width 101 height 35
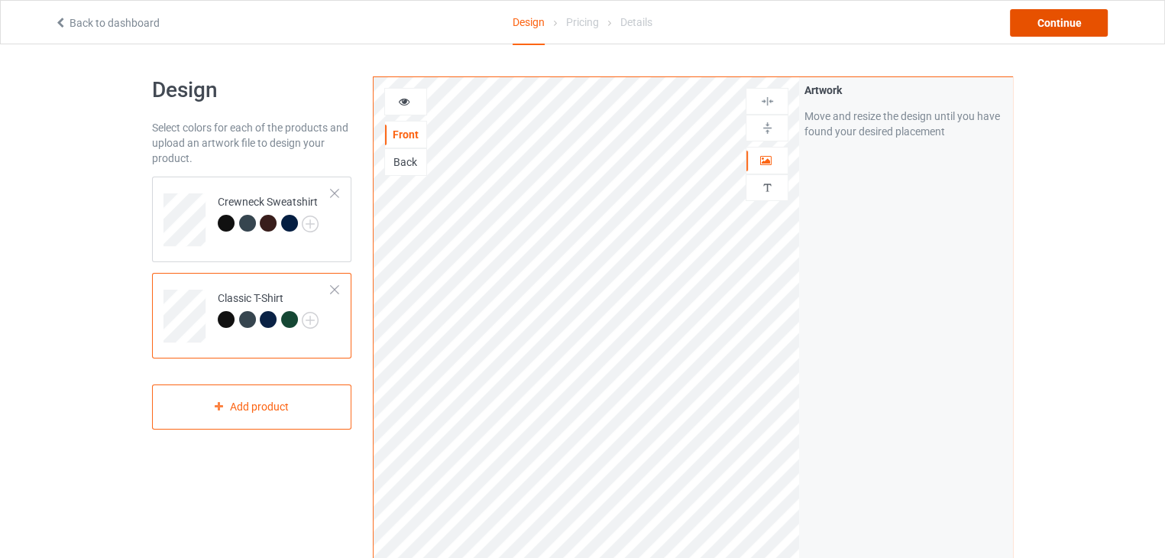
click at [1047, 24] on div "Continue" at bounding box center [1059, 23] width 98 height 28
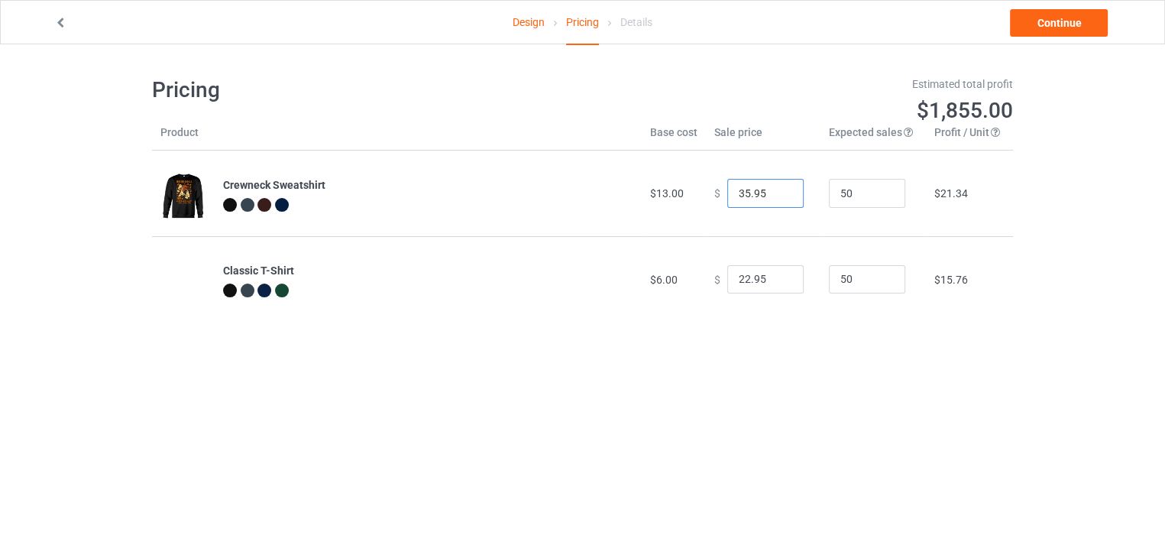
click at [778, 199] on input "35.95" at bounding box center [765, 193] width 76 height 29
click at [779, 202] on input "35.95" at bounding box center [765, 193] width 76 height 29
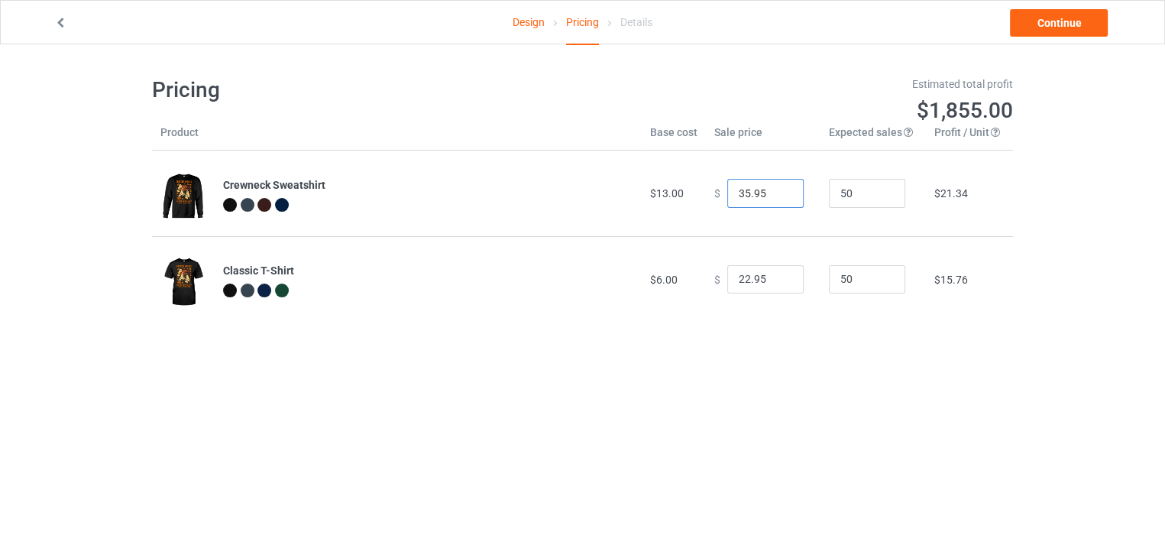
click at [779, 202] on input "35.95" at bounding box center [765, 193] width 76 height 29
drag, startPoint x: 779, startPoint y: 202, endPoint x: 741, endPoint y: 199, distance: 38.3
click at [741, 199] on input "35.95" at bounding box center [765, 193] width 76 height 29
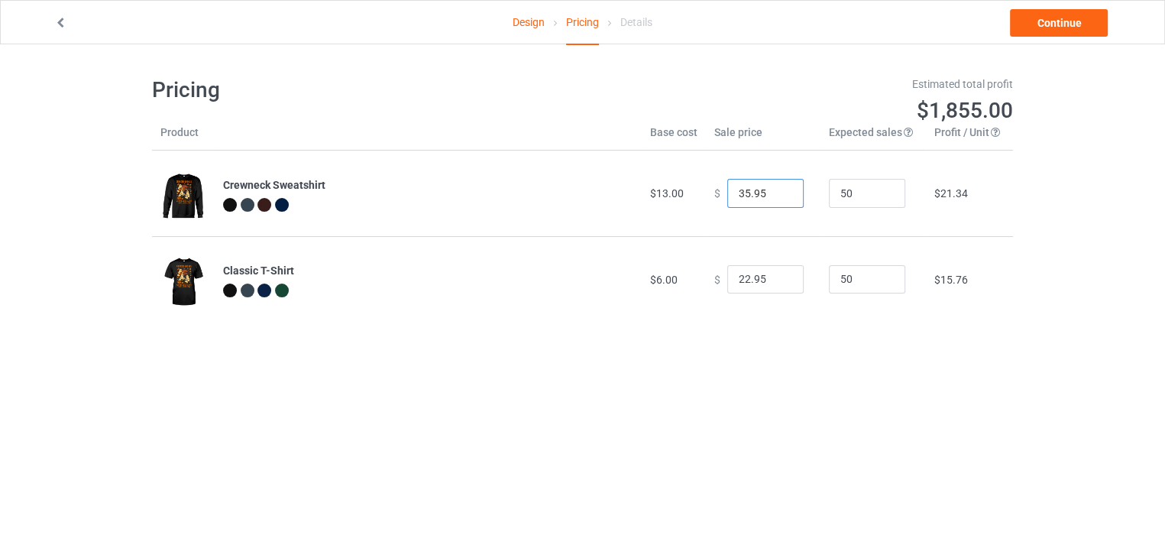
drag, startPoint x: 741, startPoint y: 196, endPoint x: 720, endPoint y: 196, distance: 21.4
click at [727, 196] on input "35.95" at bounding box center [765, 193] width 76 height 29
type input "23.95"
drag, startPoint x: 743, startPoint y: 278, endPoint x: 724, endPoint y: 280, distance: 18.4
click at [727, 280] on input "22.95" at bounding box center [765, 279] width 76 height 29
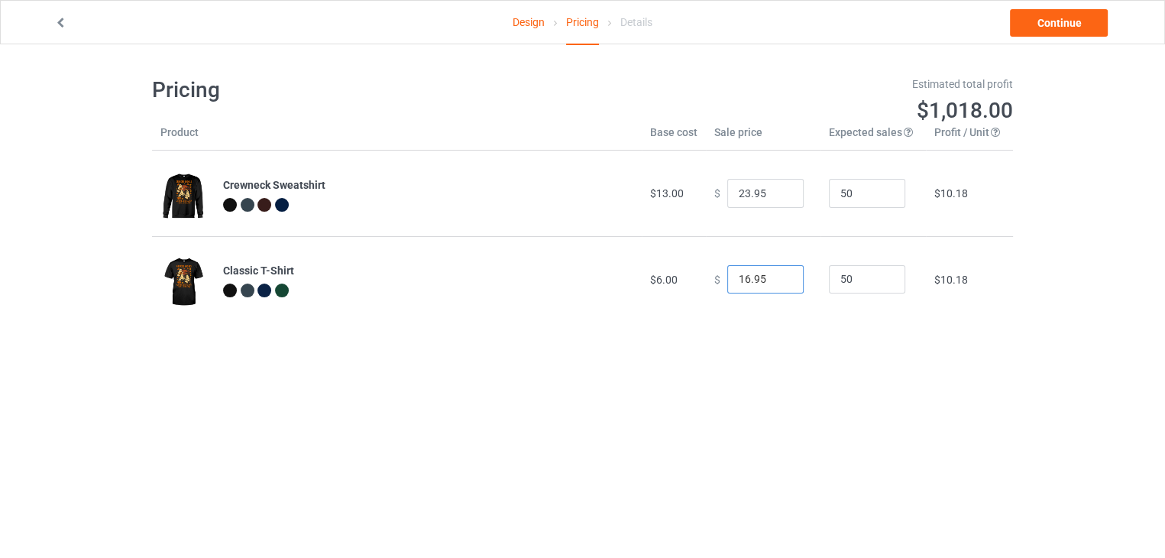
type input "16.95"
click at [1026, 283] on div "Design Pricing Details Continue Pricing Estimated total profit $1,018.00 Produc…" at bounding box center [582, 198] width 1165 height 309
click at [1063, 22] on link "Continue" at bounding box center [1059, 23] width 98 height 28
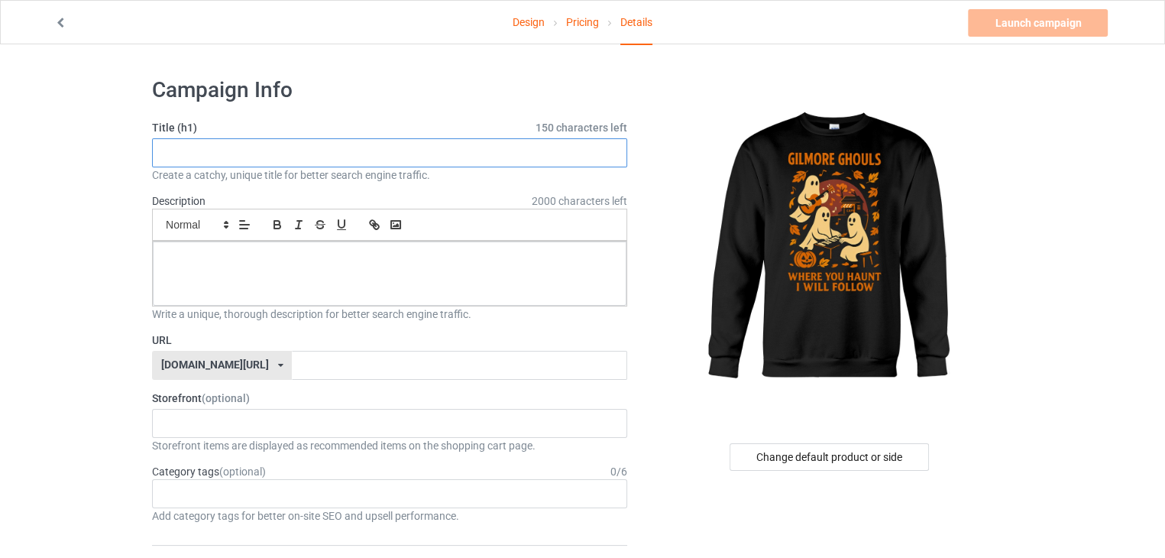
click at [447, 157] on input "text" at bounding box center [389, 152] width 475 height 29
paste input "[PERSON_NAME] Ghouls [DATE] Sweatshirt – Where You Haunt I Will Follow"
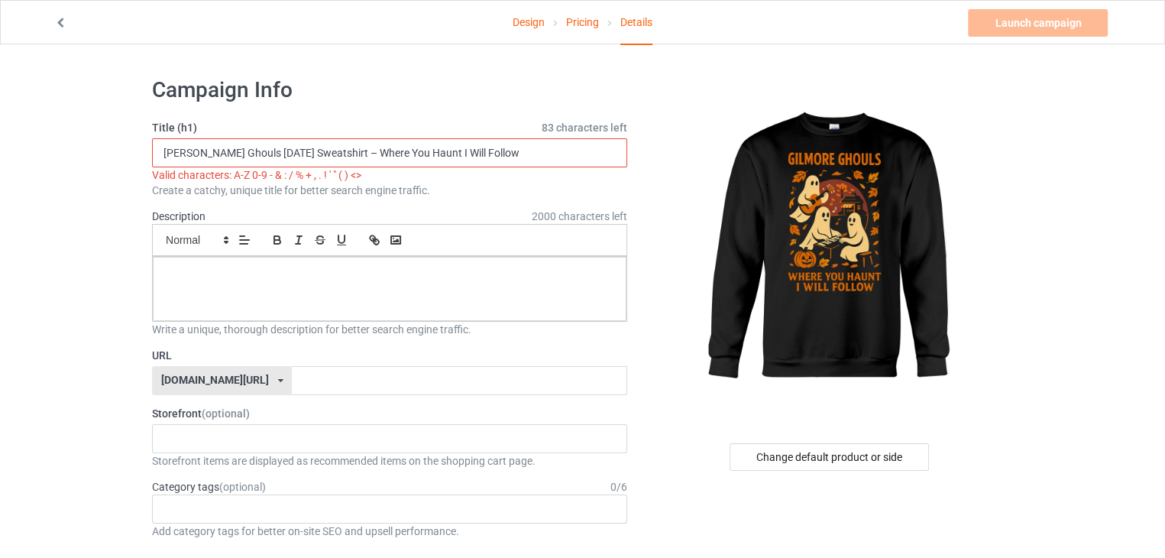
drag, startPoint x: 355, startPoint y: 146, endPoint x: 293, endPoint y: 147, distance: 61.9
click at [293, 147] on input "[PERSON_NAME] Ghouls [DATE] Sweatshirt – Where You Haunt I Will Follow" at bounding box center [389, 152] width 475 height 29
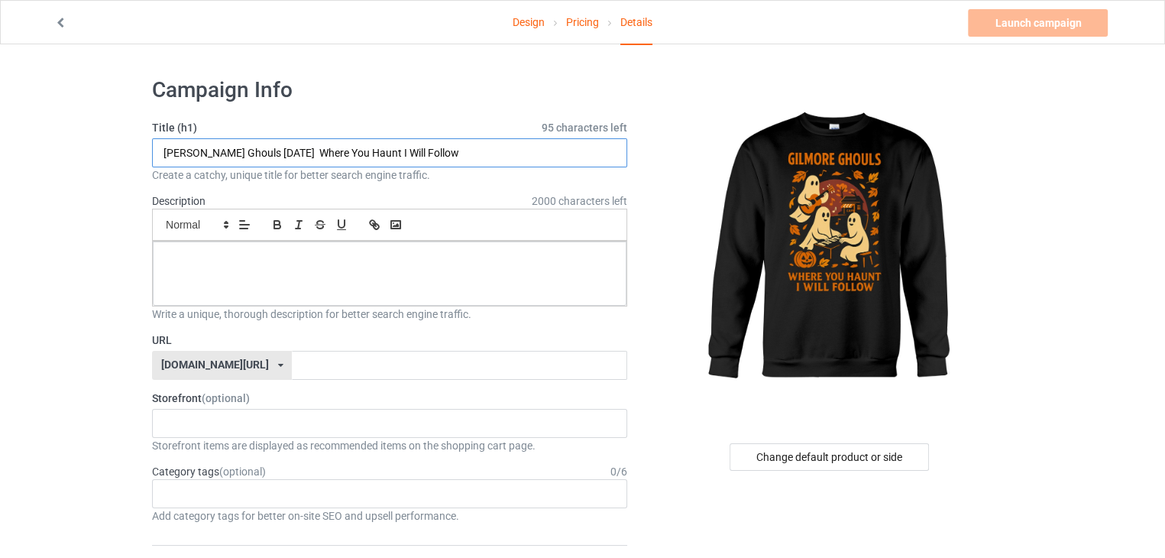
type input "[PERSON_NAME] Ghouls [DATE] Where You Haunt I Will Follow"
click at [309, 196] on div "Description 2000 characters left Small Normal Large Big Huge" at bounding box center [389, 249] width 475 height 113
click at [309, 253] on p at bounding box center [389, 258] width 449 height 15
click at [521, 276] on div at bounding box center [390, 273] width 474 height 64
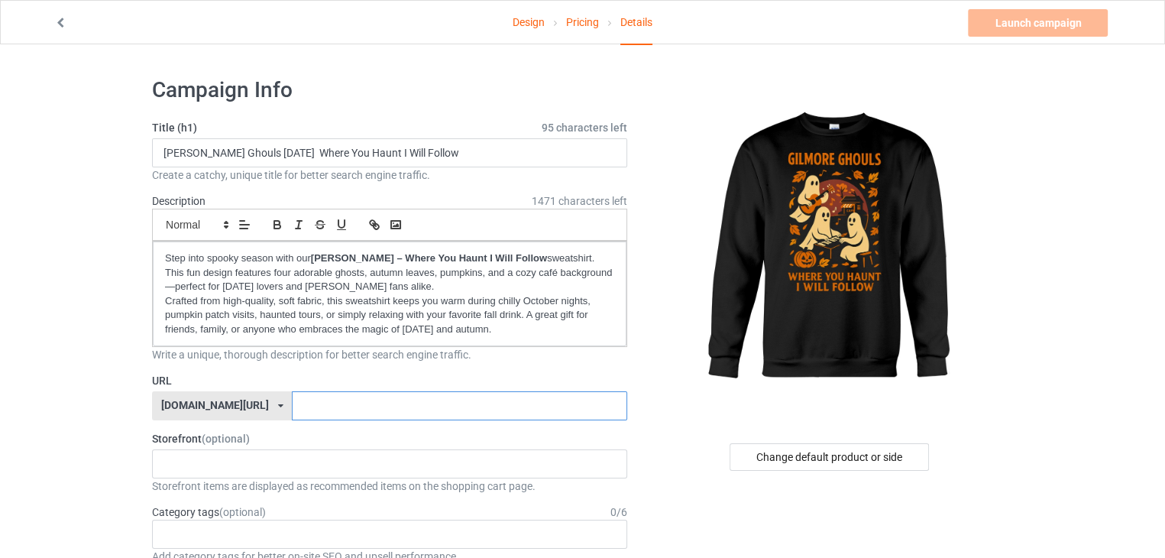
click at [430, 415] on input "text" at bounding box center [459, 405] width 335 height 29
drag, startPoint x: 449, startPoint y: 152, endPoint x: 296, endPoint y: 144, distance: 153.0
click at [296, 144] on input "[PERSON_NAME] Ghouls [DATE] Where You Haunt I Will Follow" at bounding box center [389, 152] width 475 height 29
click at [317, 404] on input "text" at bounding box center [459, 405] width 335 height 29
paste input "Where You Haunt I Will Follow"
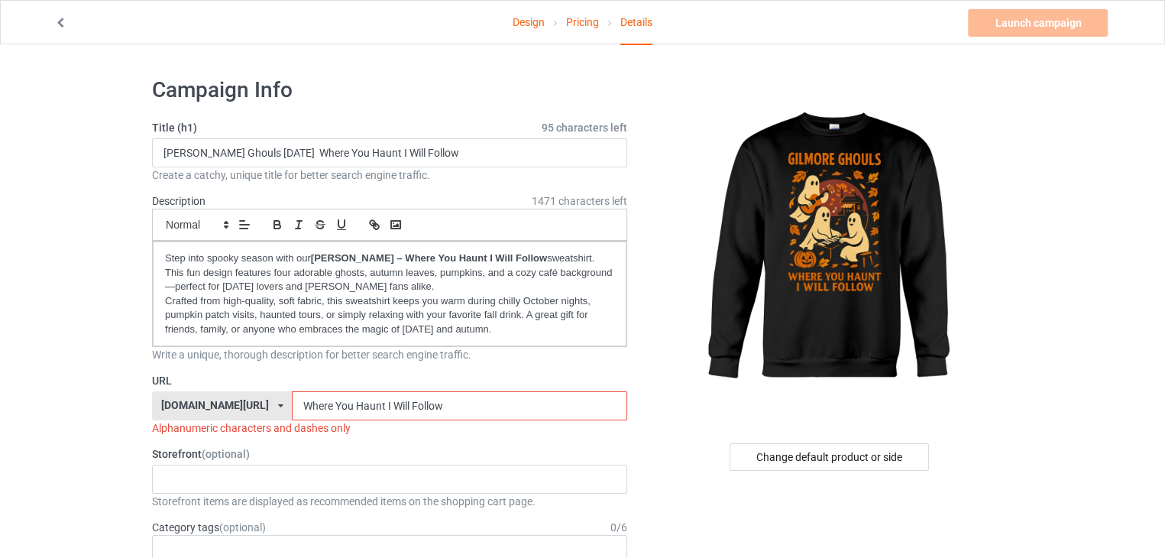
click at [293, 401] on input "Where You Haunt I Will Follow" at bounding box center [459, 405] width 335 height 29
click at [318, 404] on input "Where-You Haunt I Will Follow" at bounding box center [459, 405] width 335 height 29
click at [315, 403] on input "Where-You Haunt I Will Follow" at bounding box center [459, 405] width 335 height 29
click at [345, 401] on input "Where-You-Haunt I Will Follow" at bounding box center [459, 405] width 335 height 29
click at [354, 401] on input "Where-You-Haunt-I Will Follow" at bounding box center [459, 405] width 335 height 29
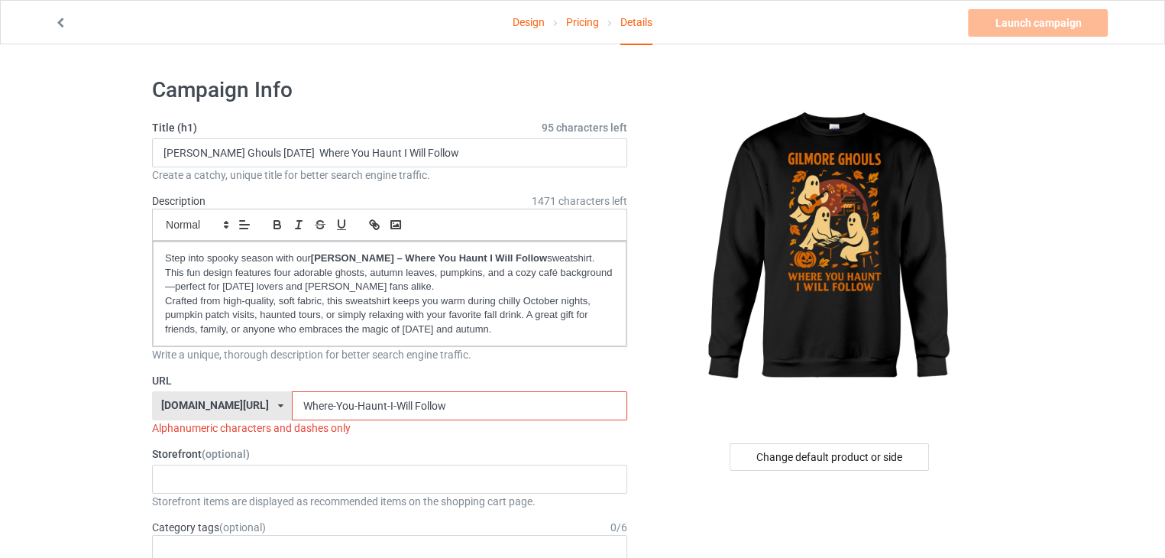
click at [374, 403] on input "Where-You-Haunt-I-Will Follow" at bounding box center [459, 405] width 335 height 29
click at [371, 402] on input "Where-You-Haunt-I-Will Follow" at bounding box center [459, 405] width 335 height 29
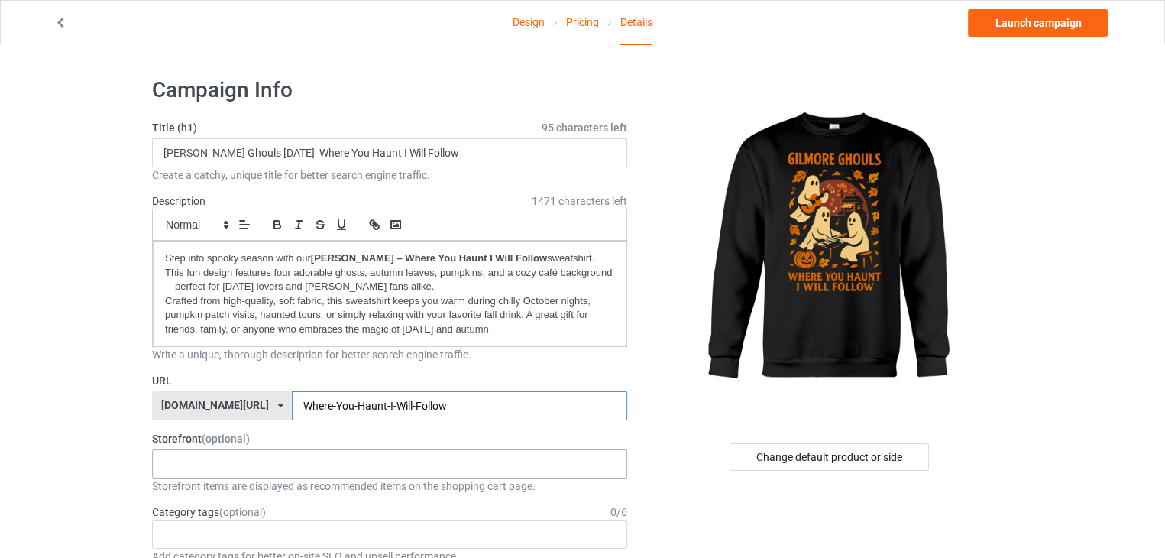
type input "Where-You-Haunt-I-Will-Follow"
click at [429, 465] on div "halloweenhype385 684707eebaa9dc0035f9edac" at bounding box center [389, 463] width 475 height 29
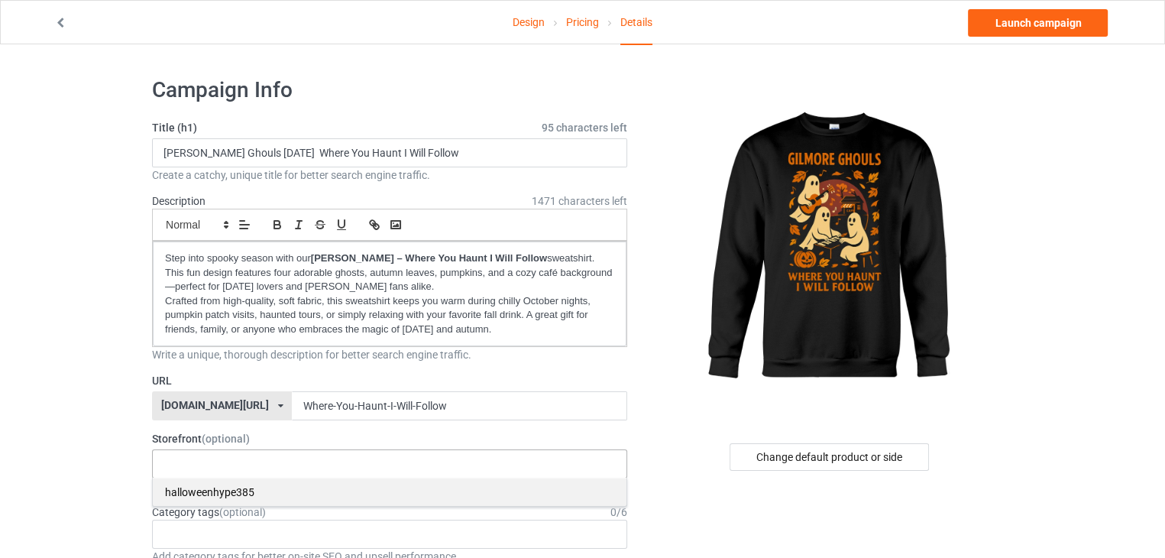
click at [257, 496] on div "halloweenhype385" at bounding box center [390, 492] width 474 height 28
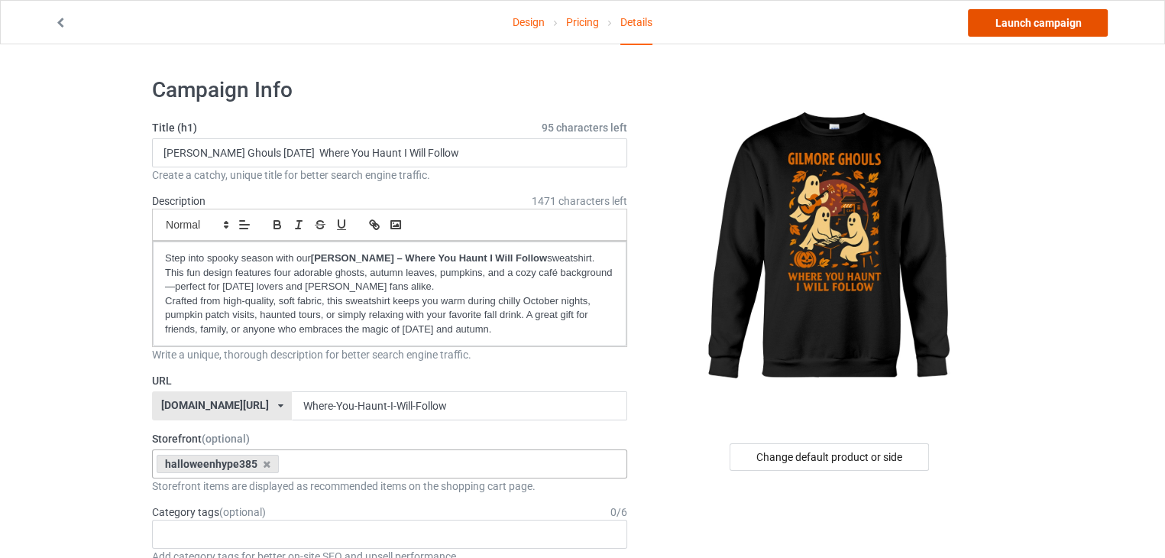
click at [1024, 25] on link "Launch campaign" at bounding box center [1038, 23] width 140 height 28
